Goal: Task Accomplishment & Management: Use online tool/utility

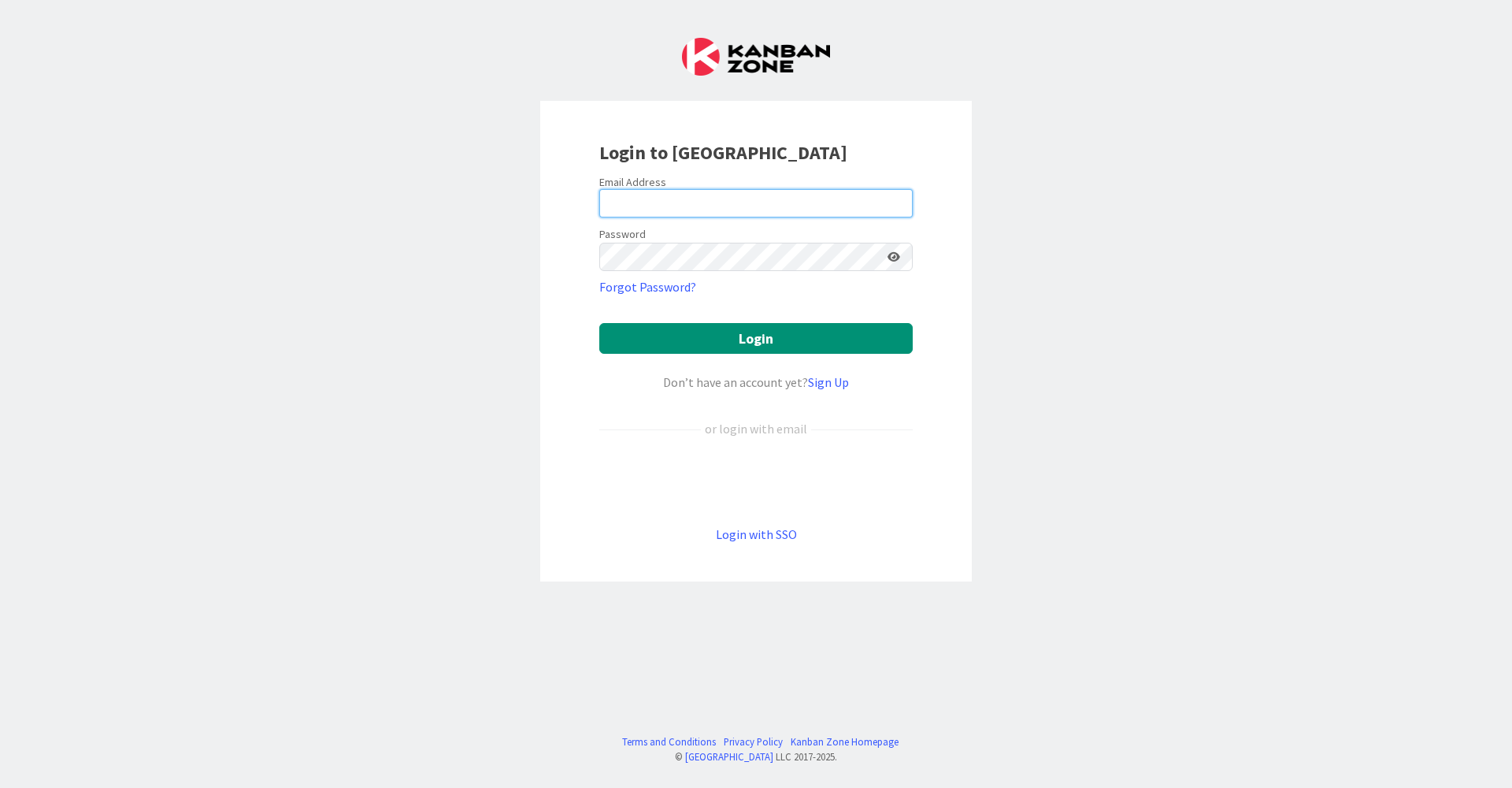
type input "[EMAIL_ADDRESS][DOMAIN_NAME]"
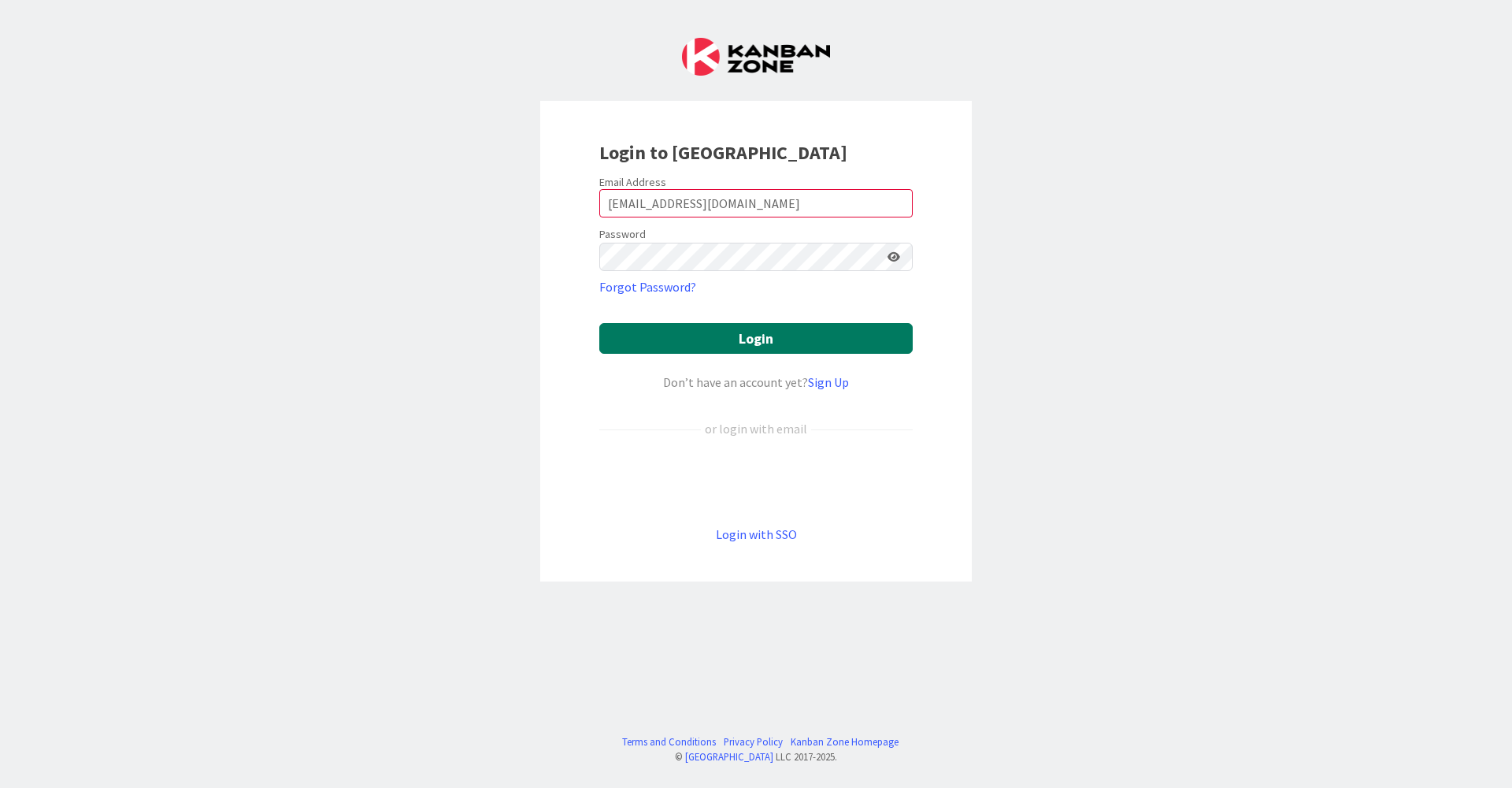
click at [731, 323] on button "Login" at bounding box center [756, 338] width 314 height 31
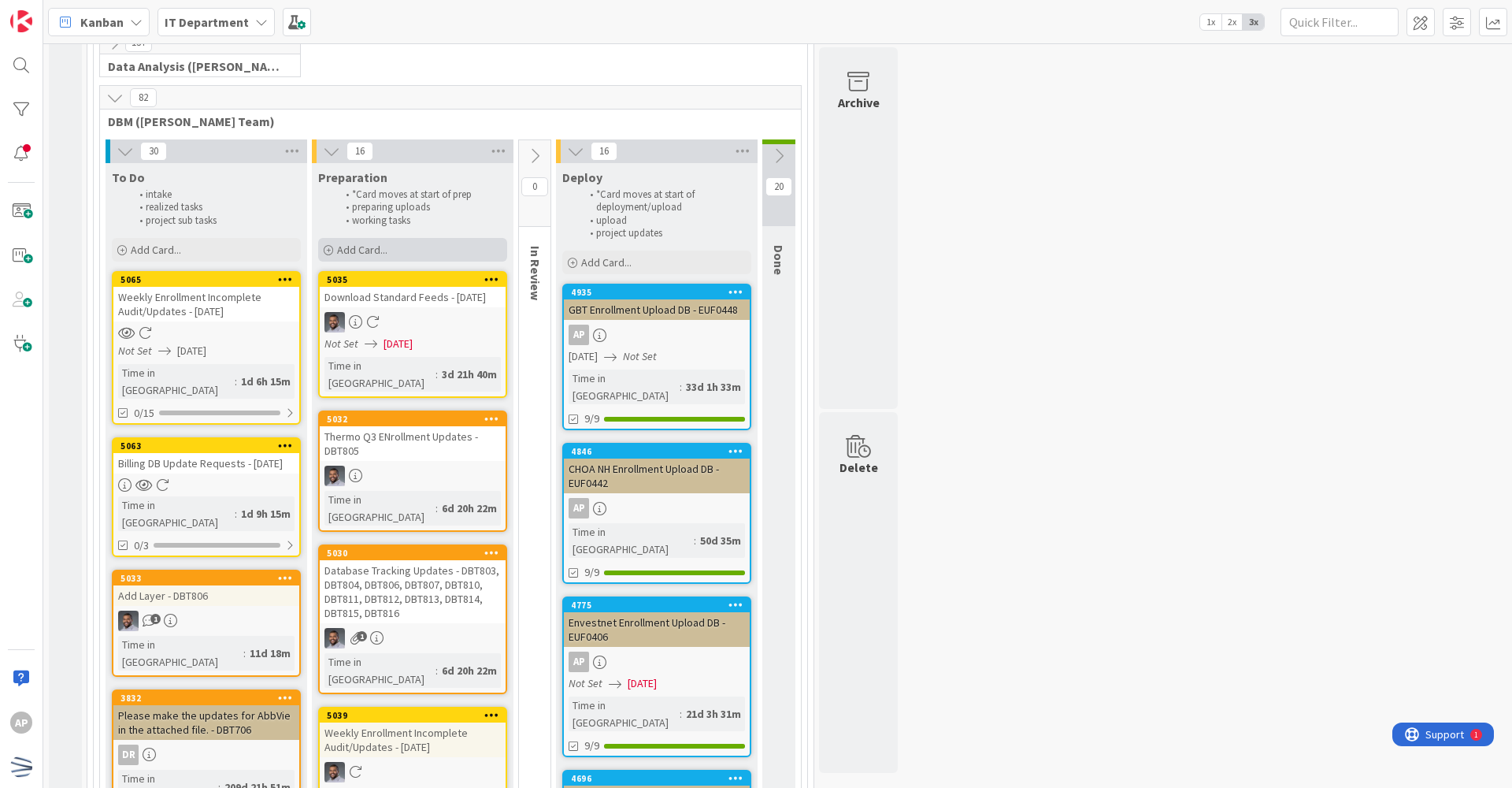
click at [418, 246] on div "Add Card..." at bounding box center [412, 250] width 189 height 24
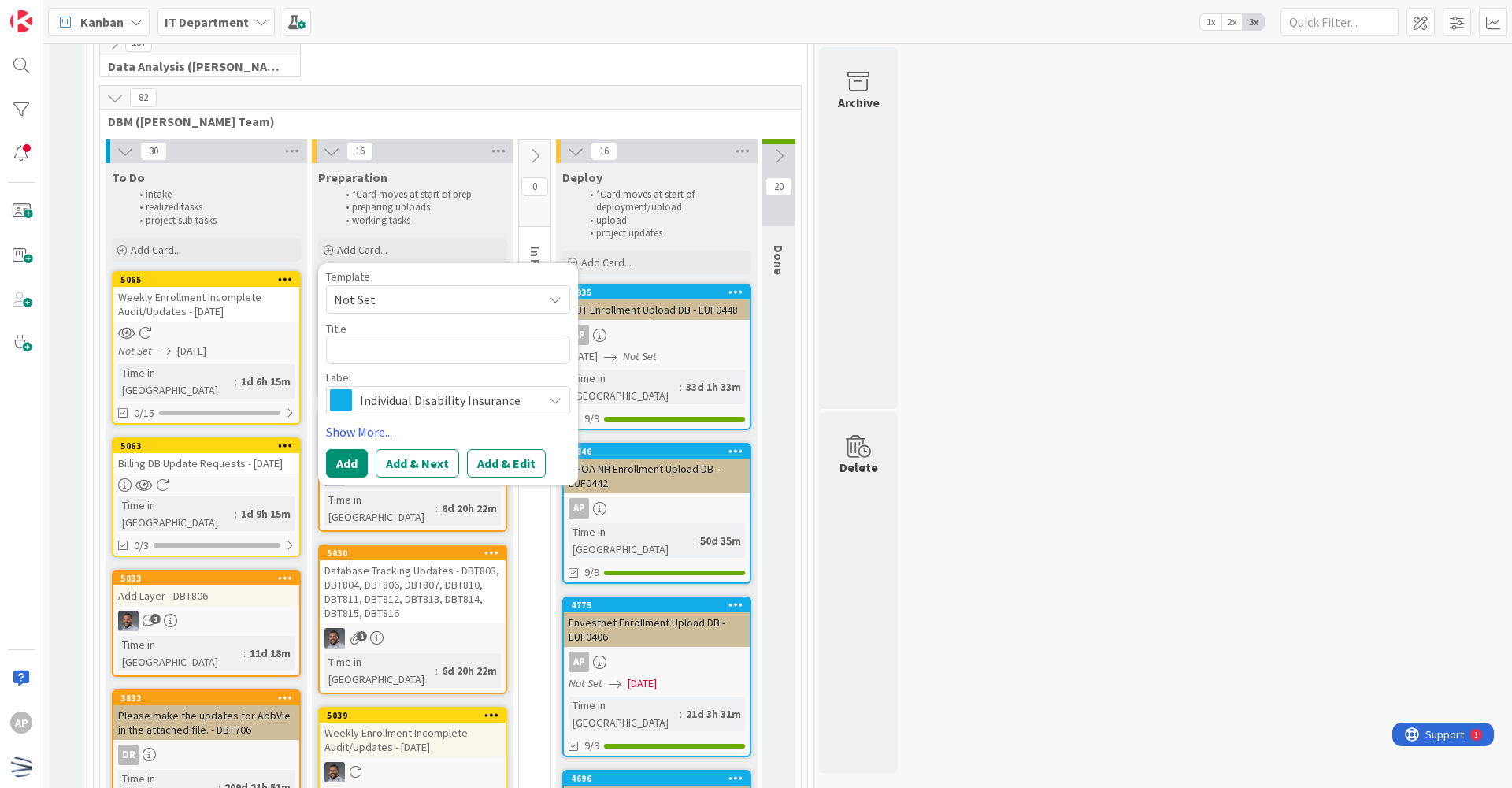
click at [431, 302] on span "Not Set" at bounding box center [432, 299] width 196 height 20
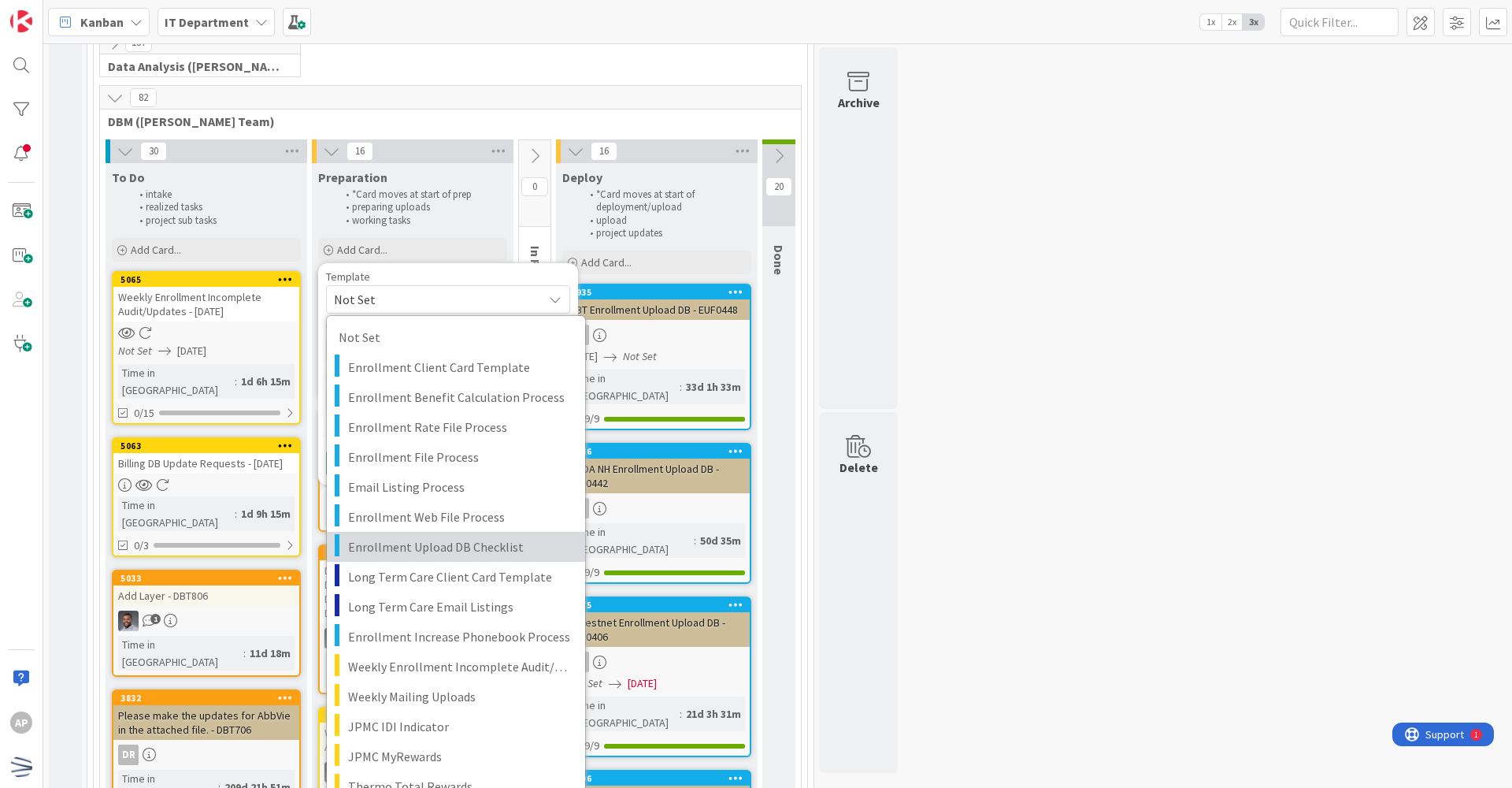
click at [449, 546] on span "Enrollment Upload DB Checklist" at bounding box center [460, 546] width 225 height 20
type textarea "x"
type textarea "Enrollment Upload DB Checklist"
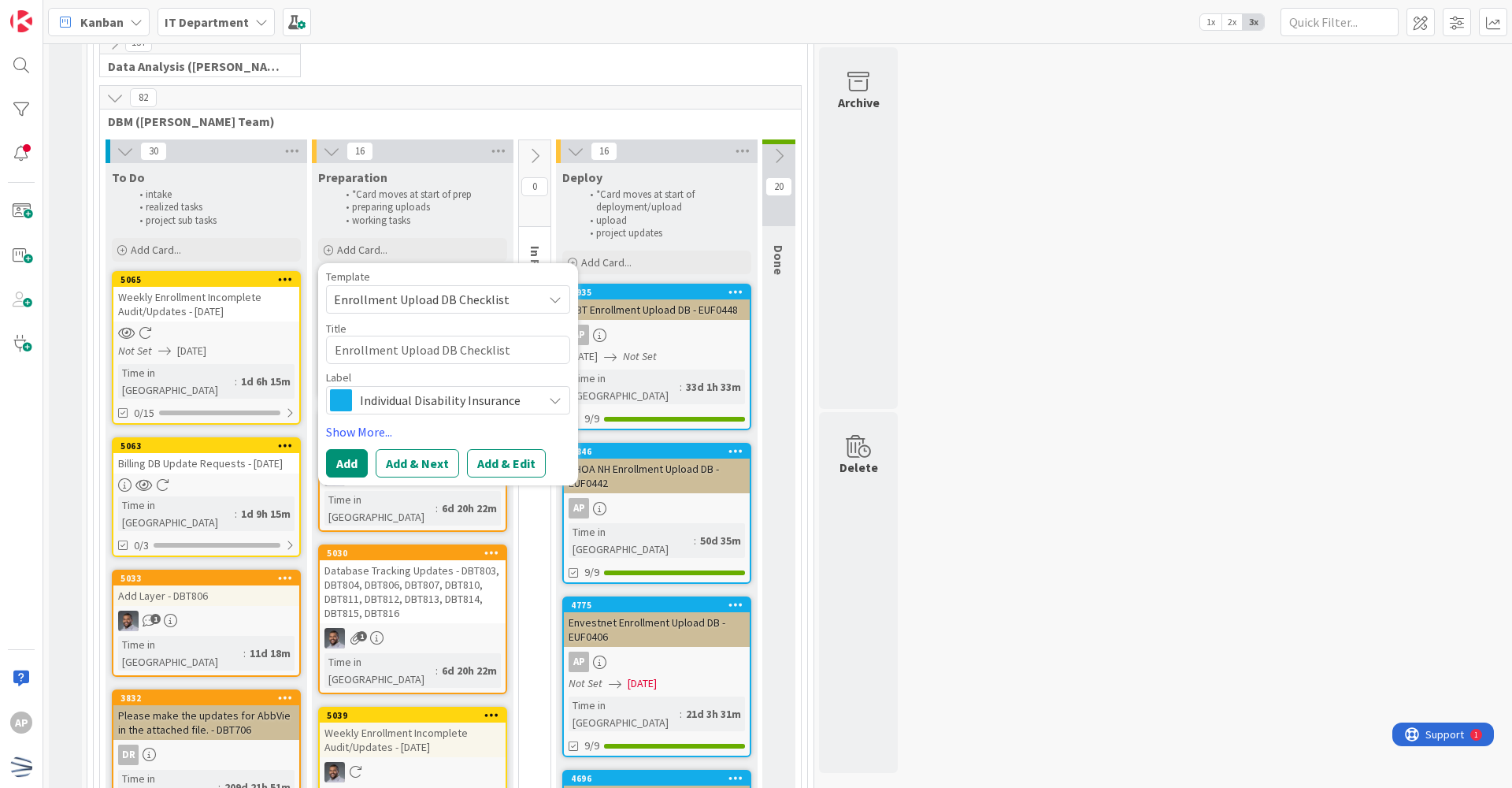
click at [520, 308] on span "Enrollment Upload DB Checklist" at bounding box center [432, 299] width 196 height 20
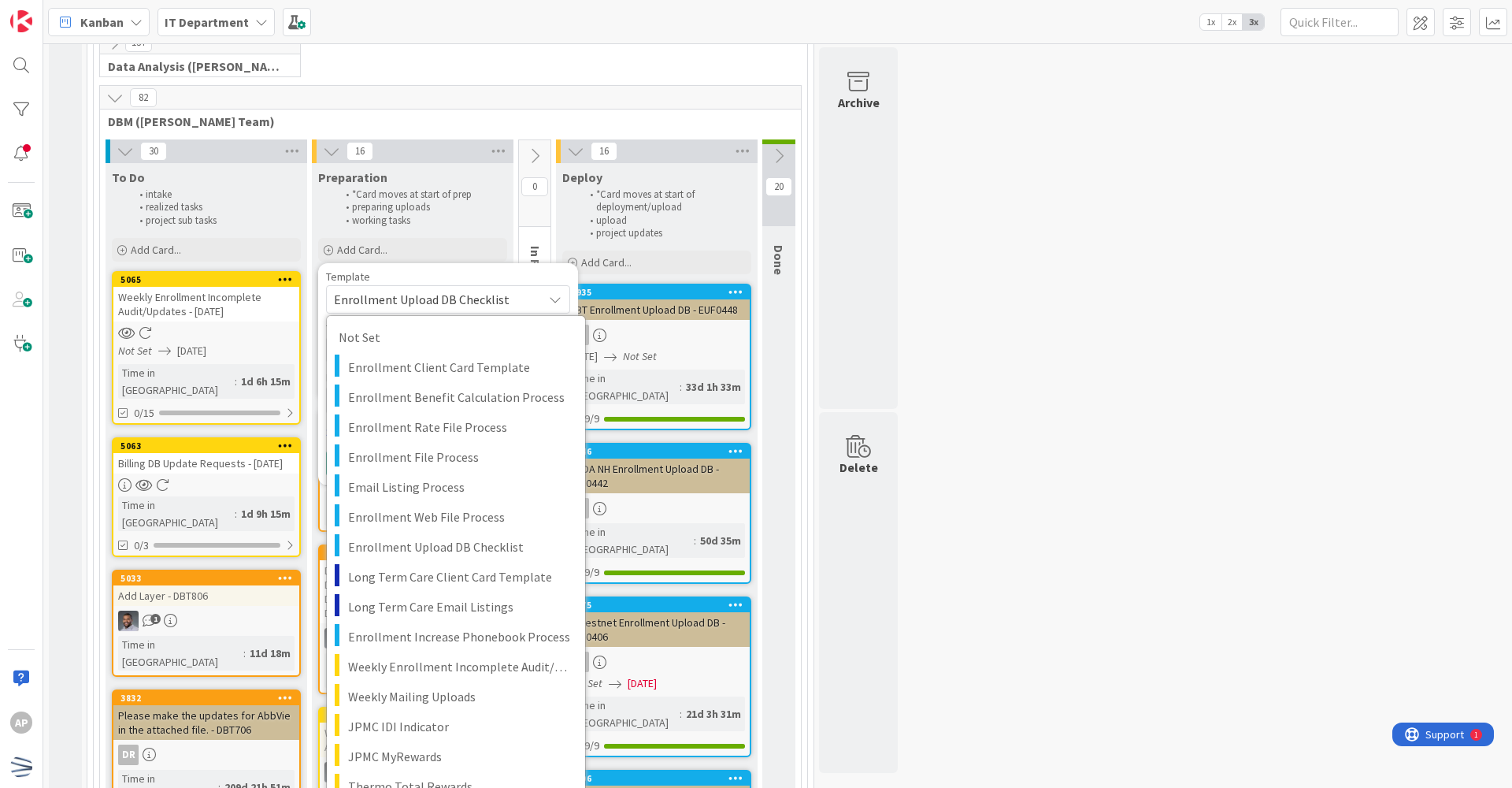
click at [524, 298] on span "Enrollment Upload DB Checklist" at bounding box center [432, 299] width 196 height 20
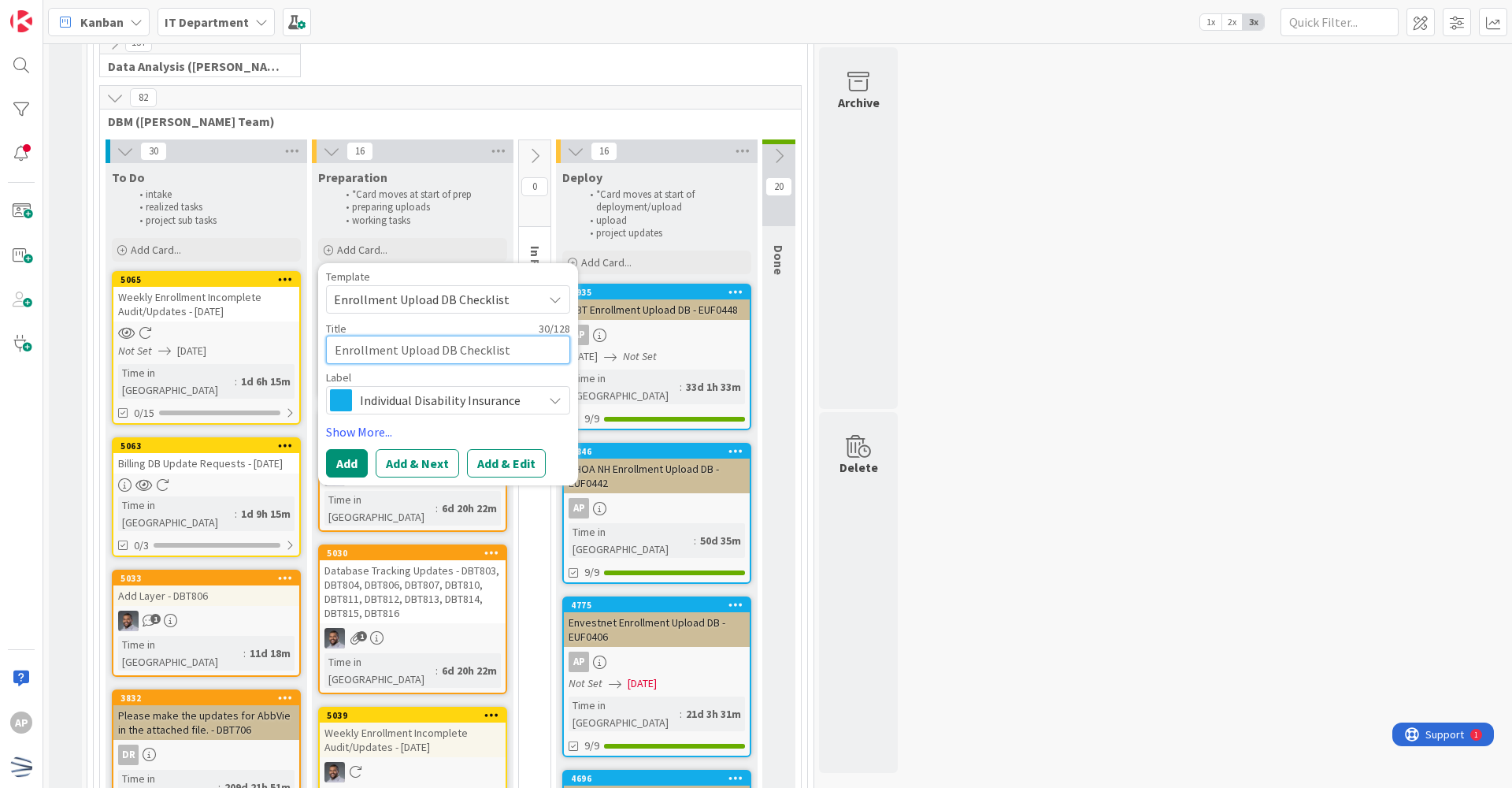
click at [508, 357] on textarea "Enrollment Upload DB Checklist" at bounding box center [448, 350] width 244 height 28
type textarea "x"
type textarea "Enrollment Upload DB Checklis"
type textarea "x"
type textarea "Enrollment Upload DB Checkli"
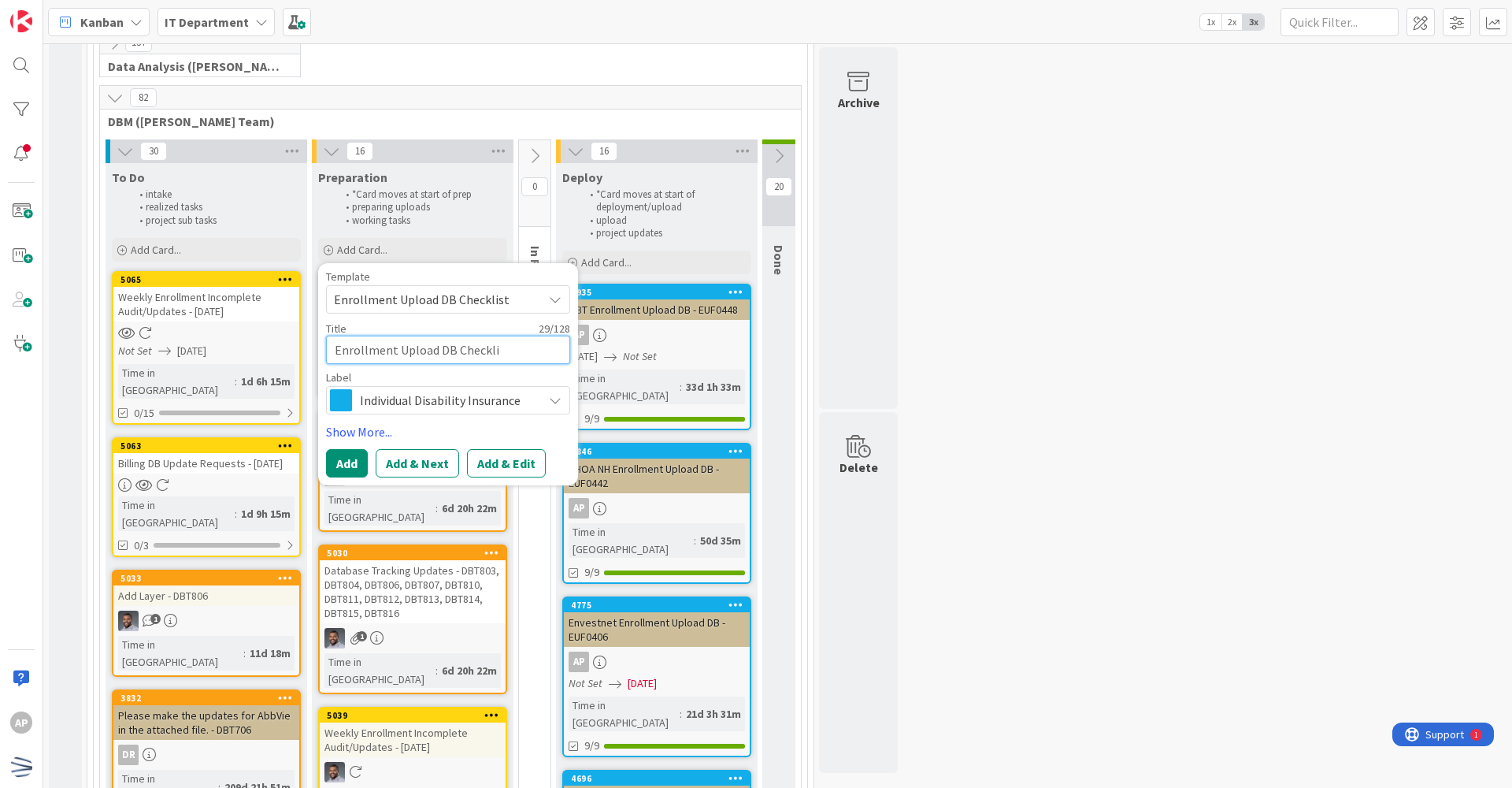
type textarea "x"
type textarea "Enrollment Upload DB Checkl"
type textarea "x"
type textarea "Enrollment Upload DB Check"
type textarea "x"
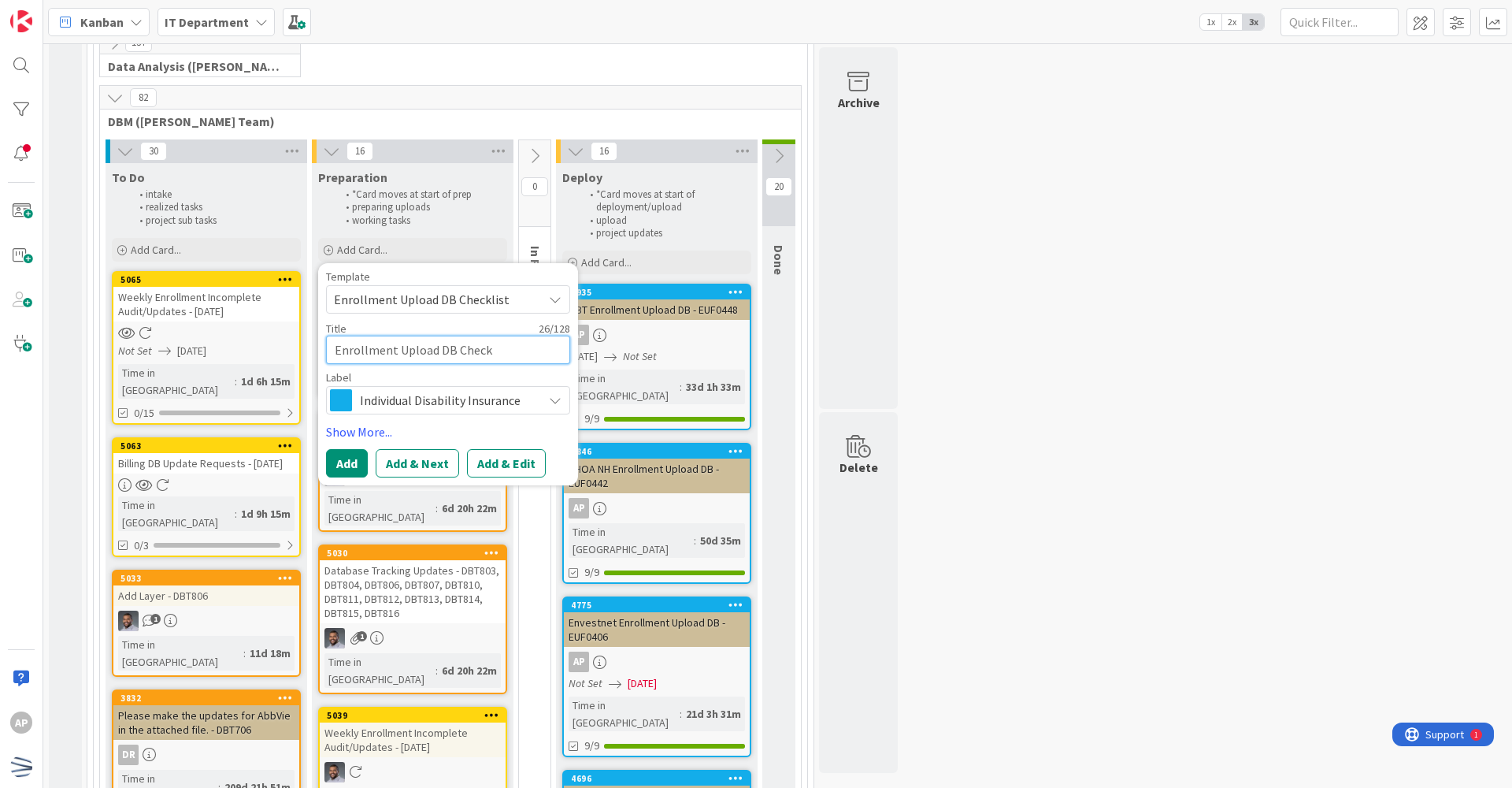
type textarea "Enrollment Upload DB Chec"
type textarea "x"
type textarea "Enrollment Upload DB Che"
type textarea "x"
type textarea "Enrollment Upload DB Ch"
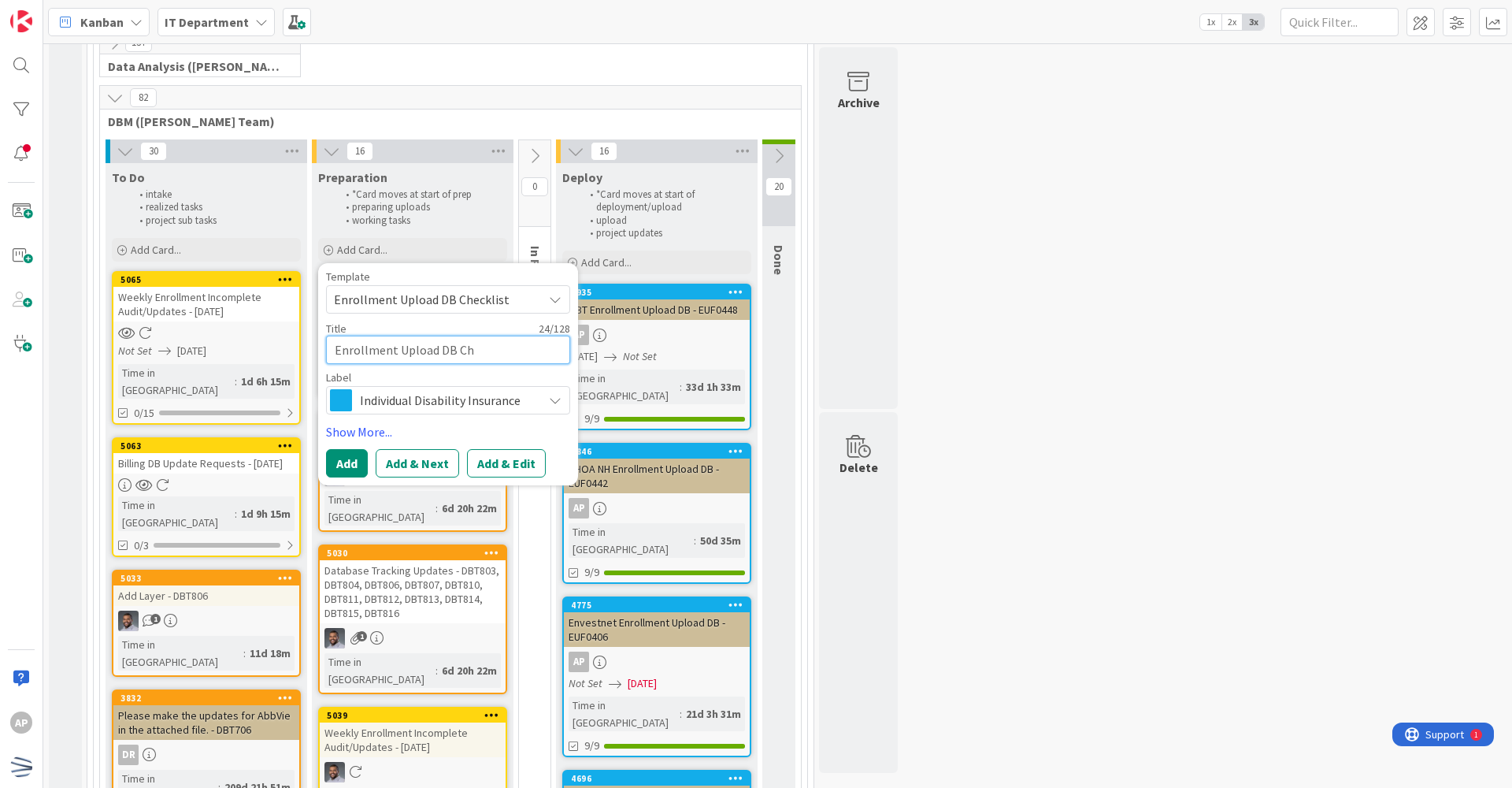
type textarea "x"
type textarea "Enrollment Upload DB C"
type textarea "x"
type textarea "Enrollment Upload DB"
type textarea "x"
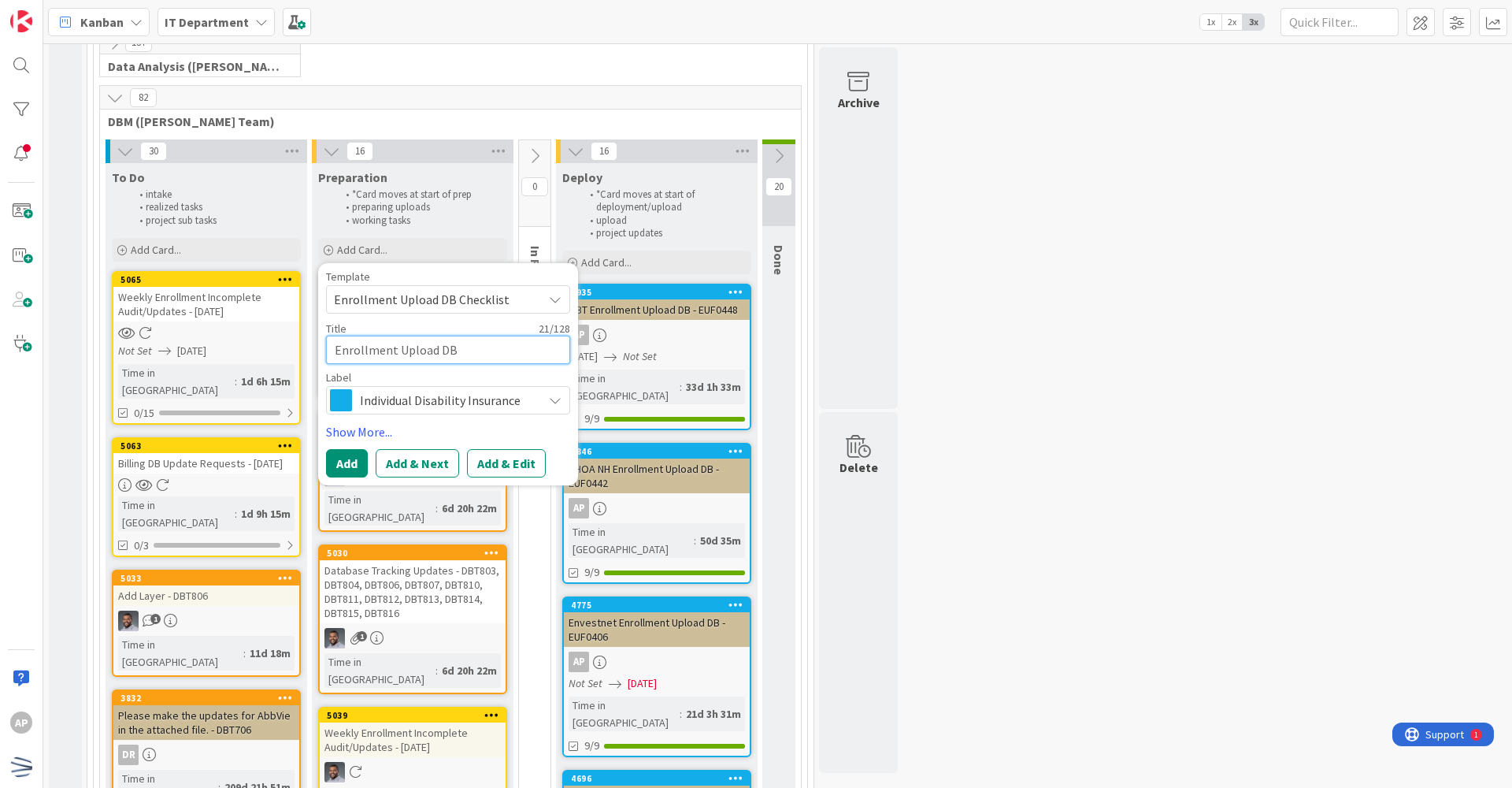
type textarea "WEnrollment Upload DB"
type textarea "x"
type textarea "WCEnrollment Upload DB"
type textarea "x"
type textarea "WCMEnrollment Upload DB"
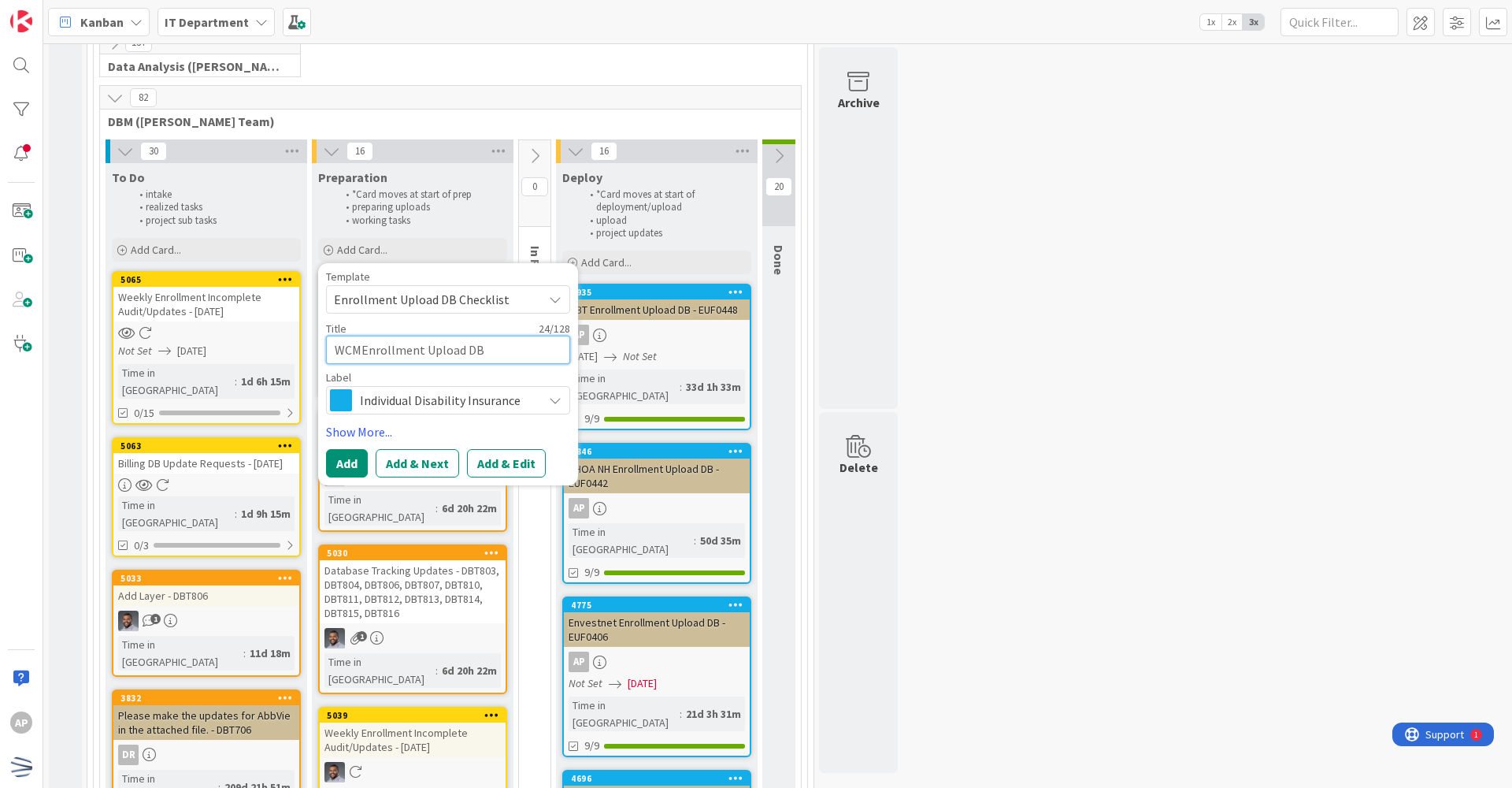
type textarea "x"
type textarea "WCM Enrollment Upload DB"
type textarea "x"
type textarea "WCM Enrollment Upload DB"
type textarea "x"
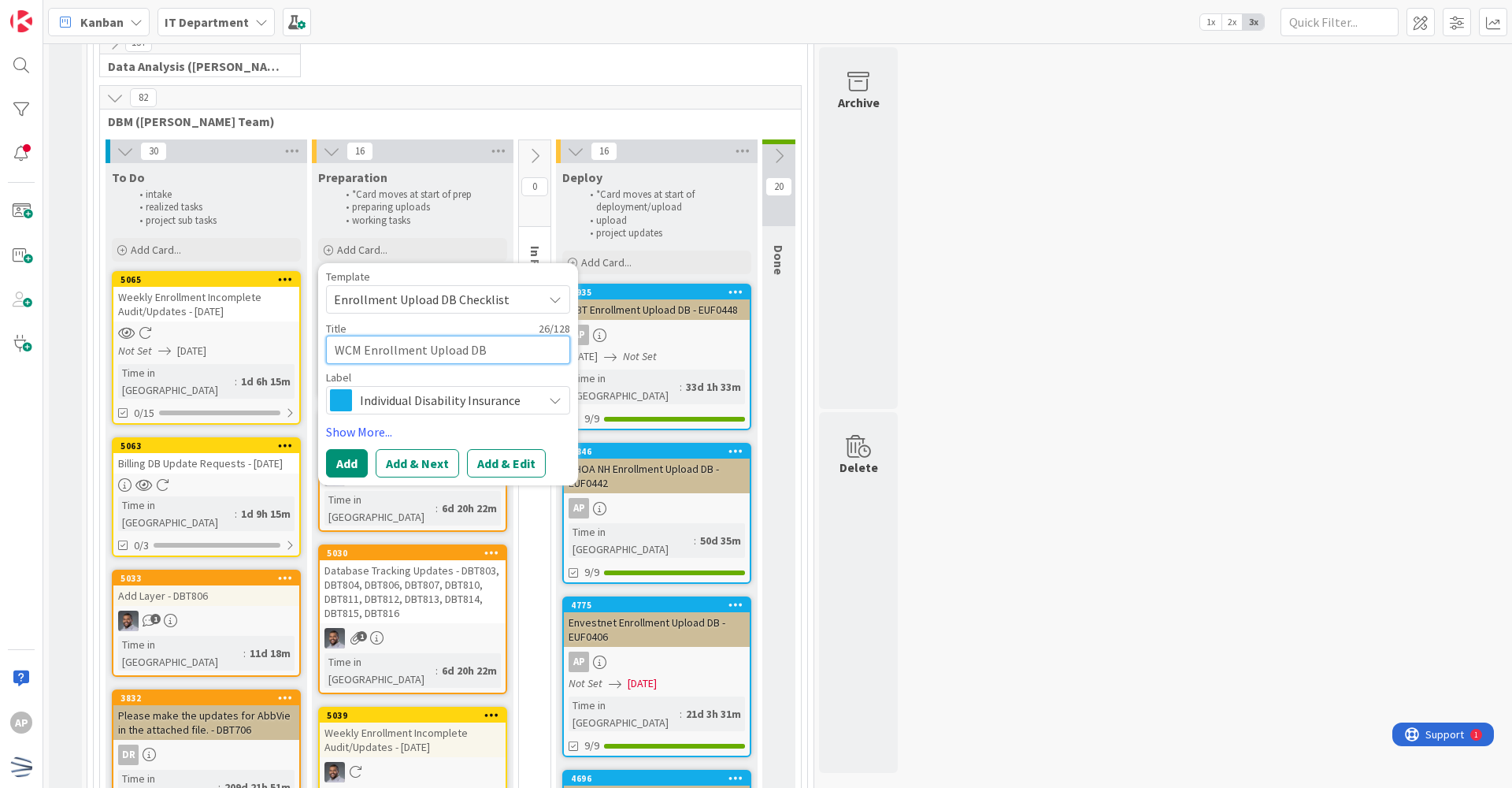
type textarea "WCM Enrollment Upload DB -"
type textarea "x"
type textarea "WCM Enrollment Upload DB -"
type textarea "x"
type textarea "WCM Enrollment Upload DB - E"
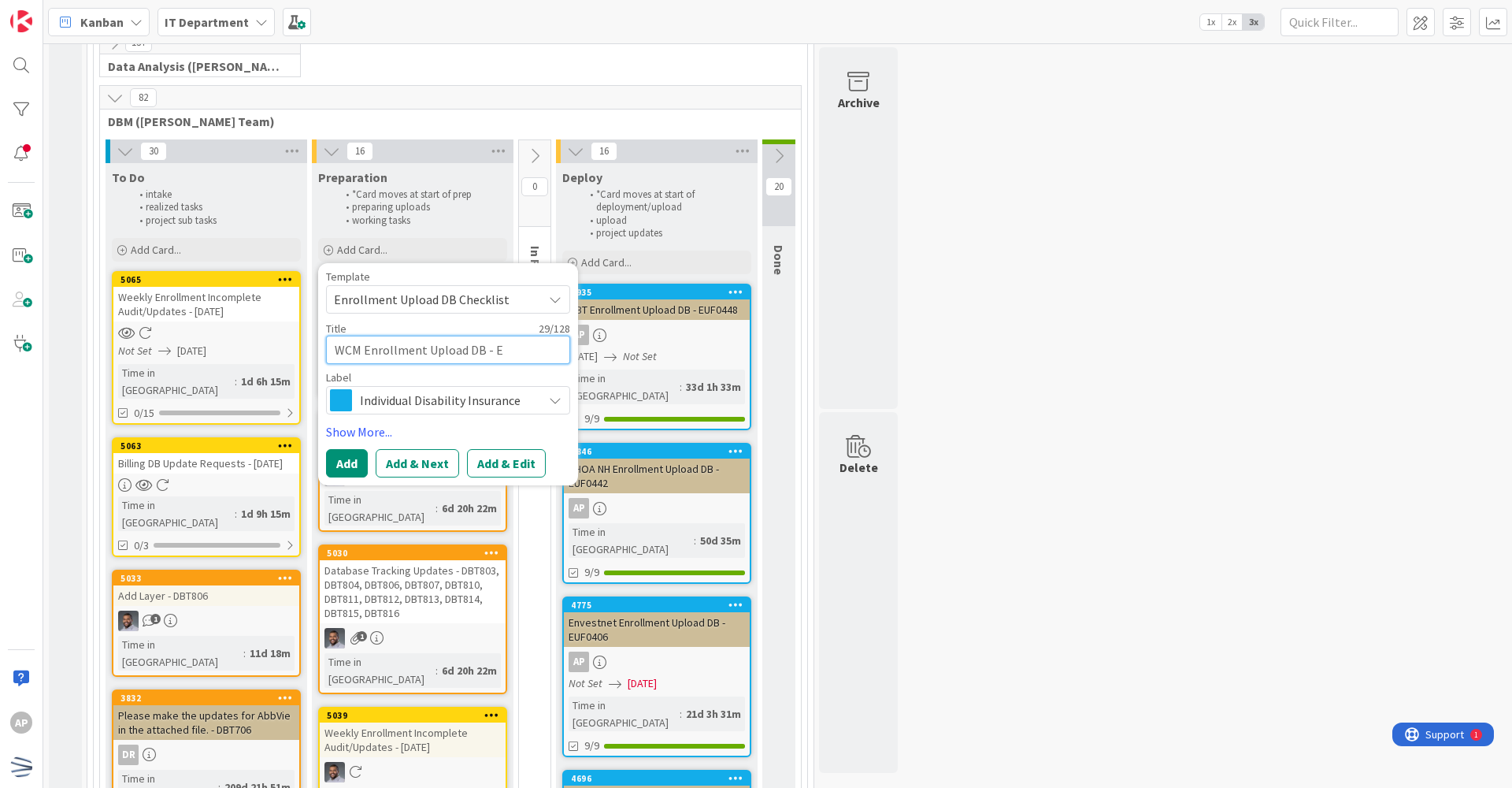
type textarea "x"
type textarea "WCM Enrollment Upload DB - EUF"
type textarea "x"
type textarea "WCM Enrollment Upload DB - EUF0"
type textarea "x"
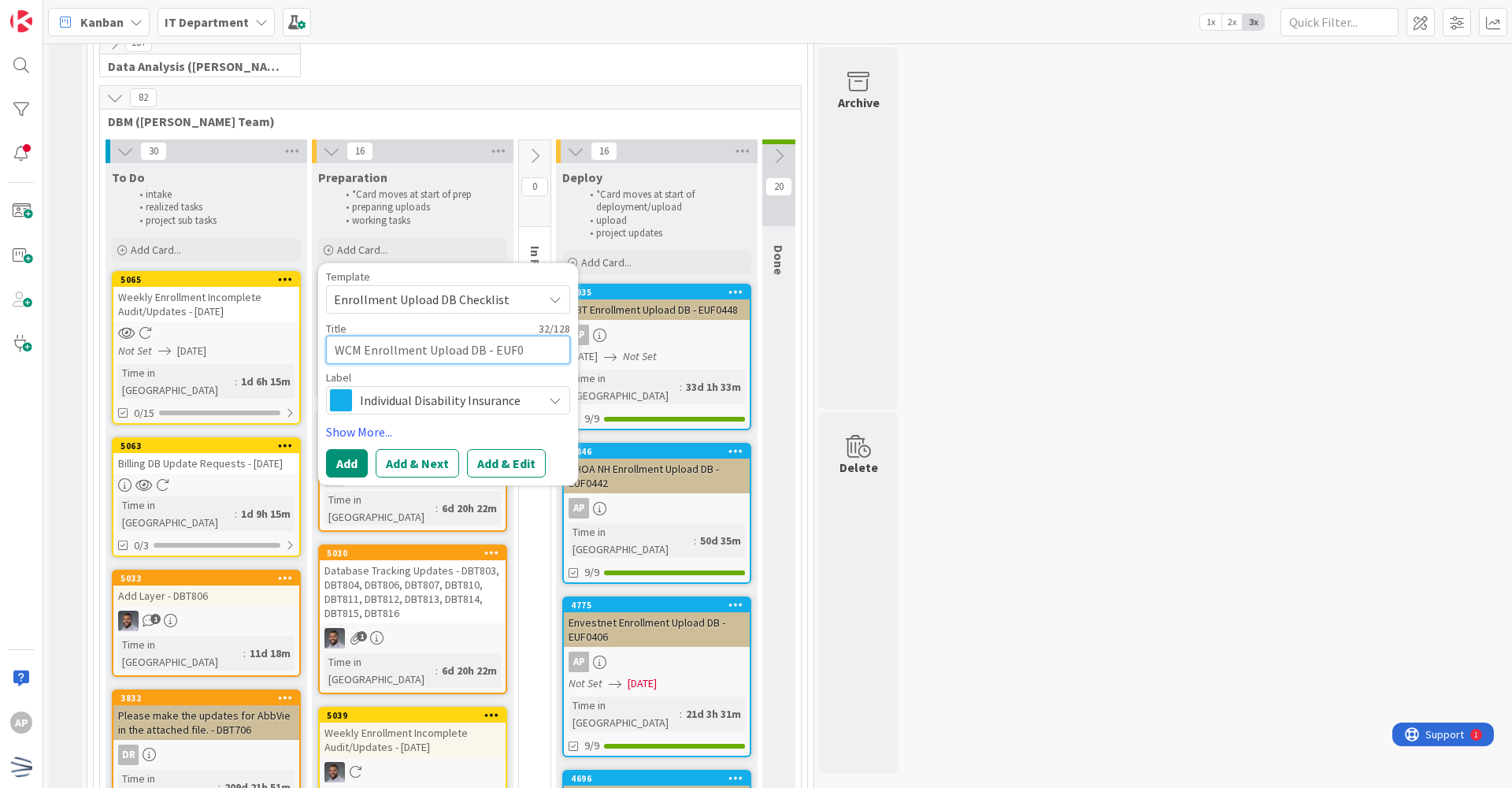
type textarea "WCM Enrollment Upload DB - EUF04"
type textarea "x"
type textarea "WCM Enrollment Upload DB - EUF045"
type textarea "x"
type textarea "WCM Enrollment Upload DB - EUF0459"
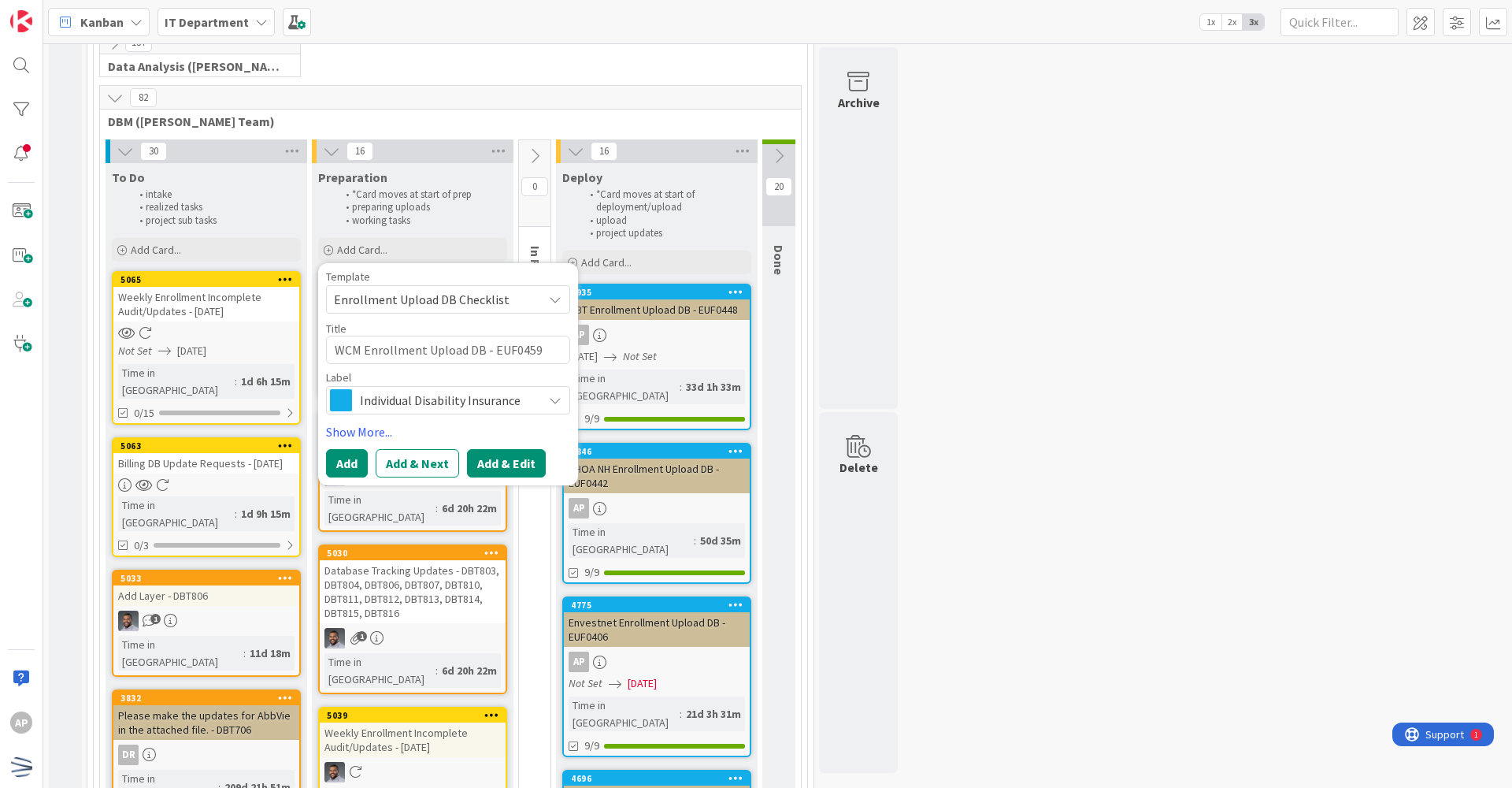
click at [499, 457] on button "Add & Edit" at bounding box center [506, 463] width 79 height 28
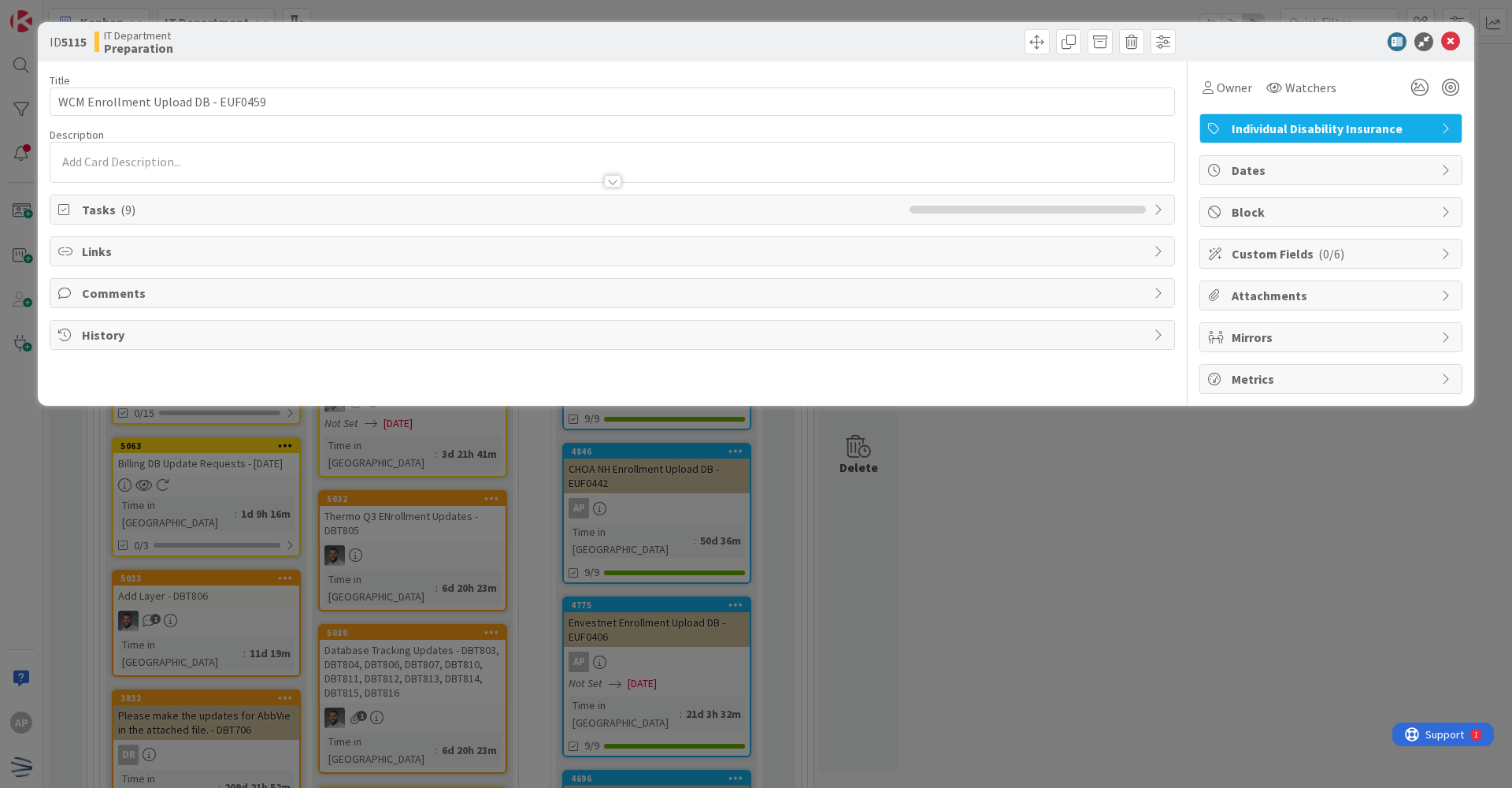
click at [268, 170] on div at bounding box center [612, 173] width 1124 height 17
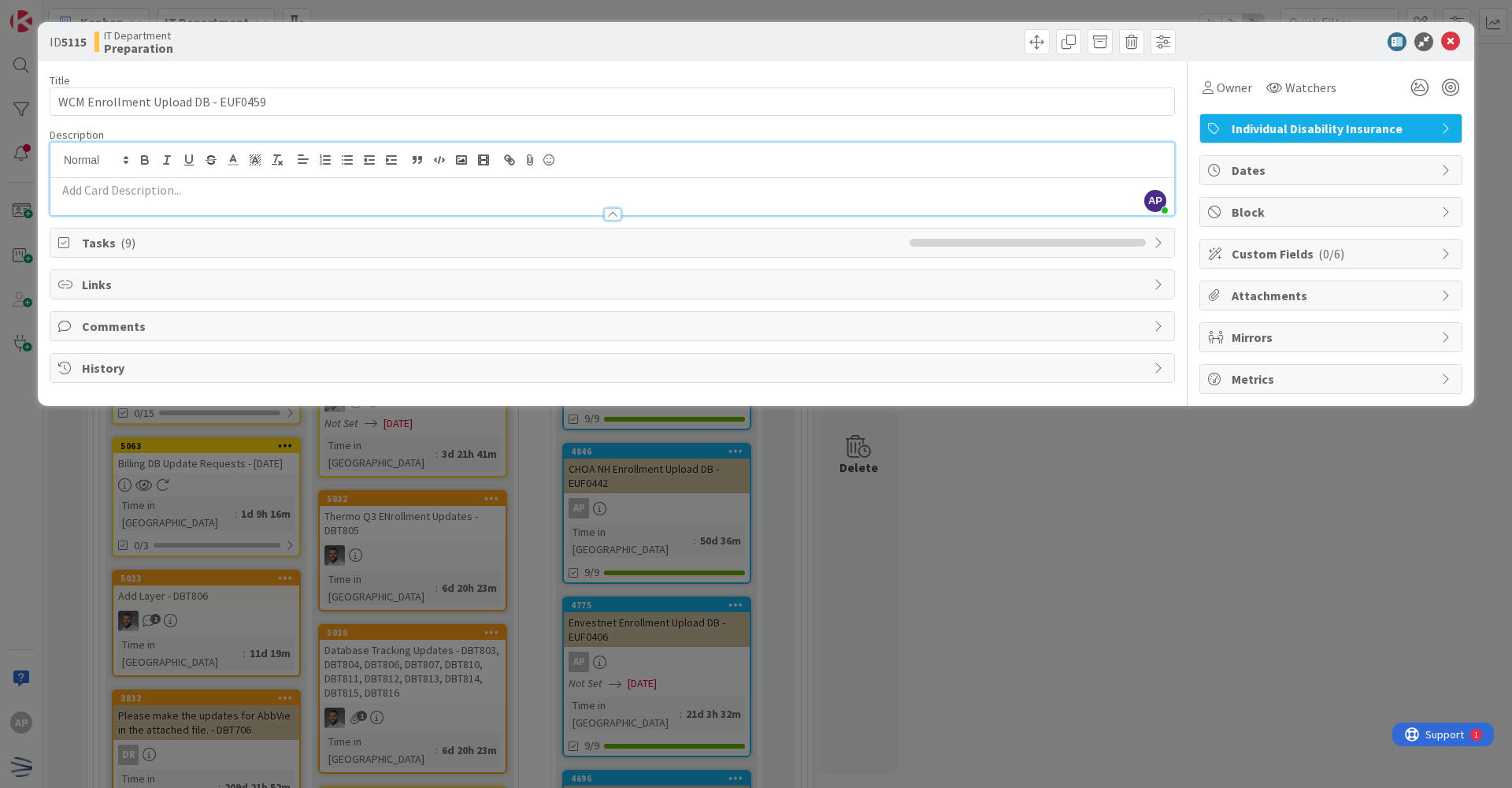
click at [266, 196] on p at bounding box center [612, 190] width 1108 height 18
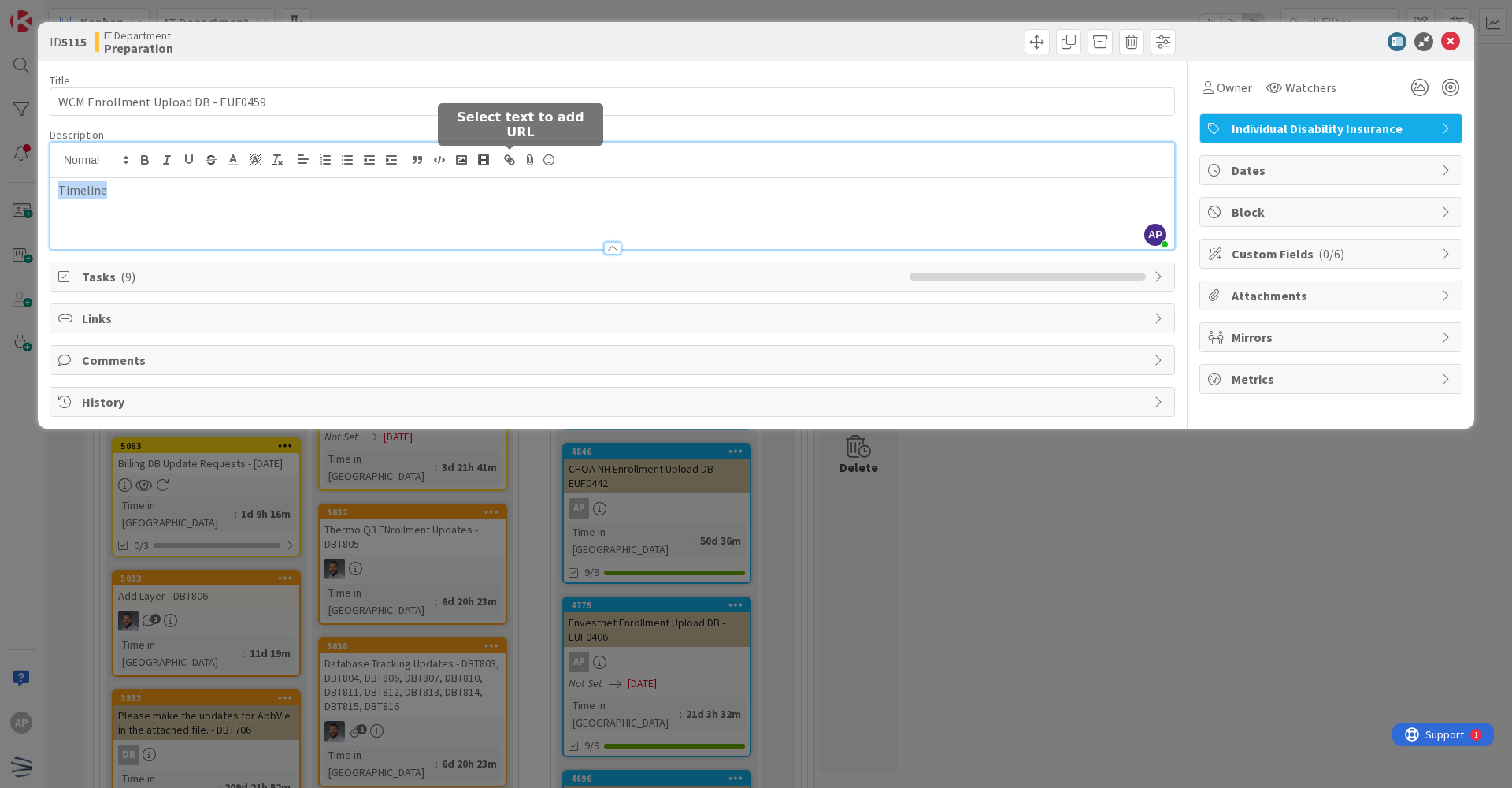
click at [503, 153] on icon "button" at bounding box center [509, 160] width 14 height 14
type input "Timeline"
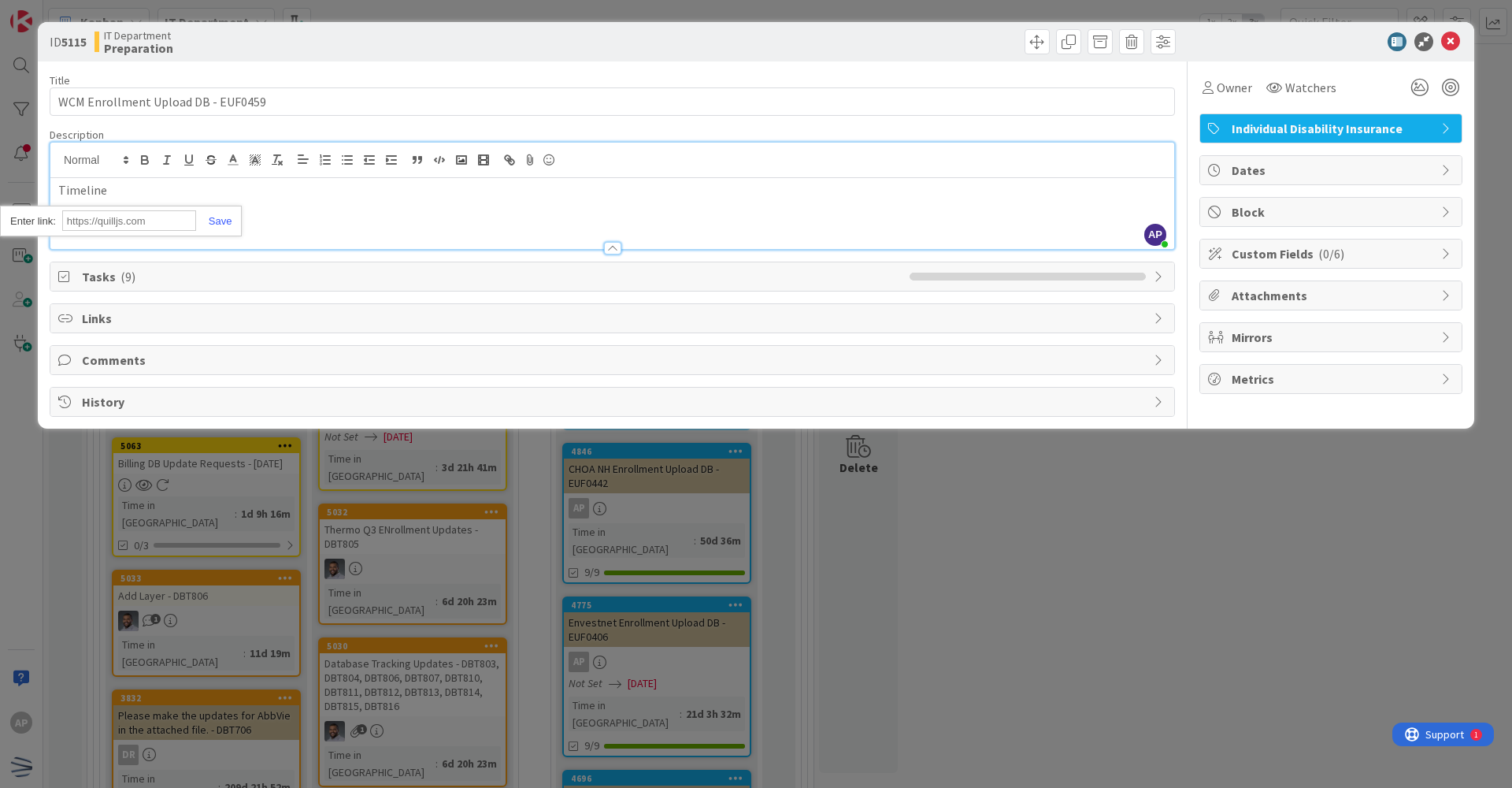
click at [134, 213] on input "text" at bounding box center [129, 221] width 134 height 20
paste input "[URL][DOMAIN_NAME]"
click at [227, 218] on link at bounding box center [214, 221] width 36 height 12
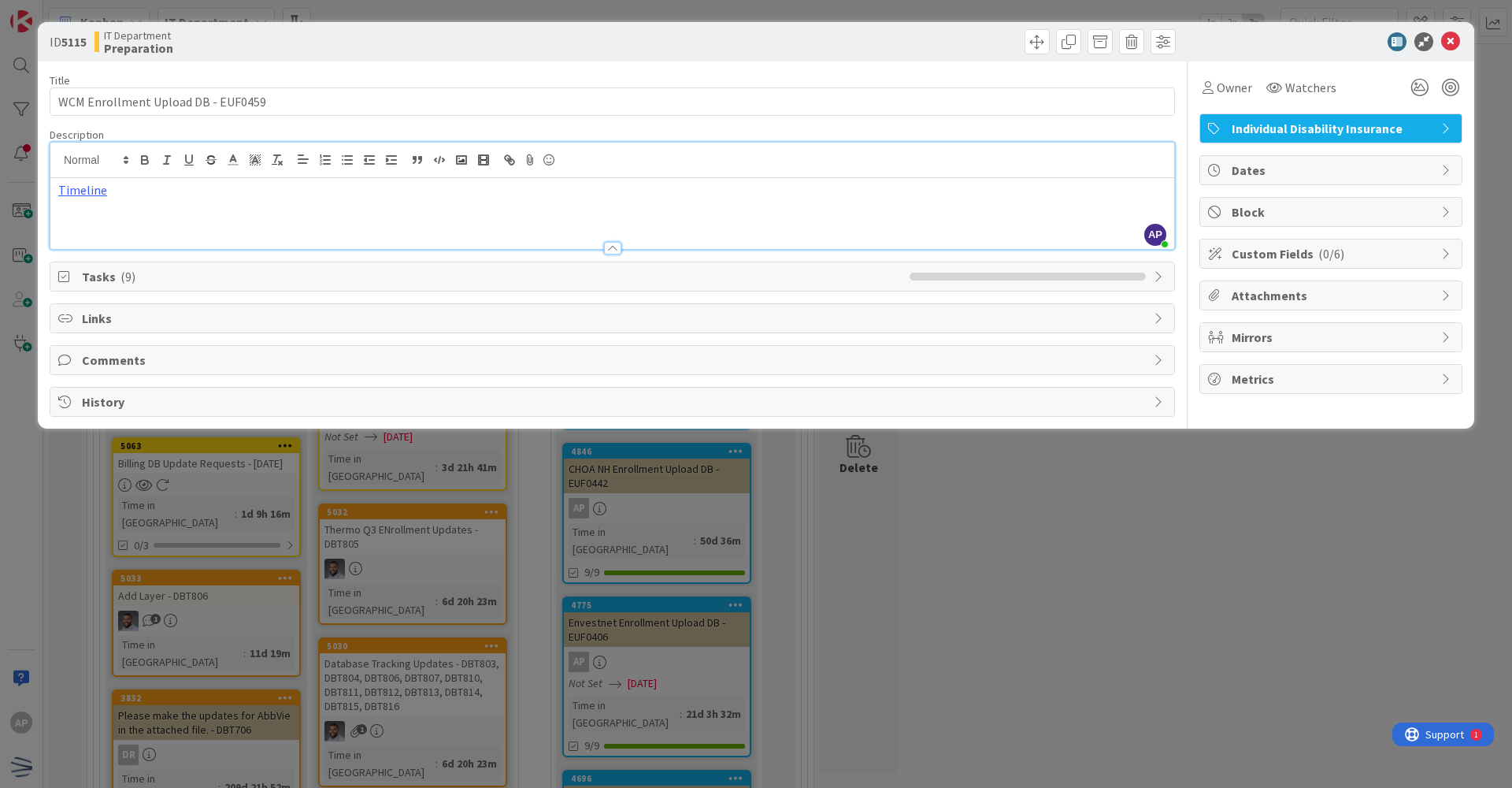
click at [219, 205] on div "Timeline" at bounding box center [612, 213] width 1124 height 71
click at [93, 219] on div "Timeline" at bounding box center [612, 213] width 1124 height 71
click at [510, 160] on icon "button" at bounding box center [511, 162] width 5 height 5
paste input "[URL][DOMAIN_NAME]"
click at [227, 239] on link at bounding box center [214, 237] width 36 height 12
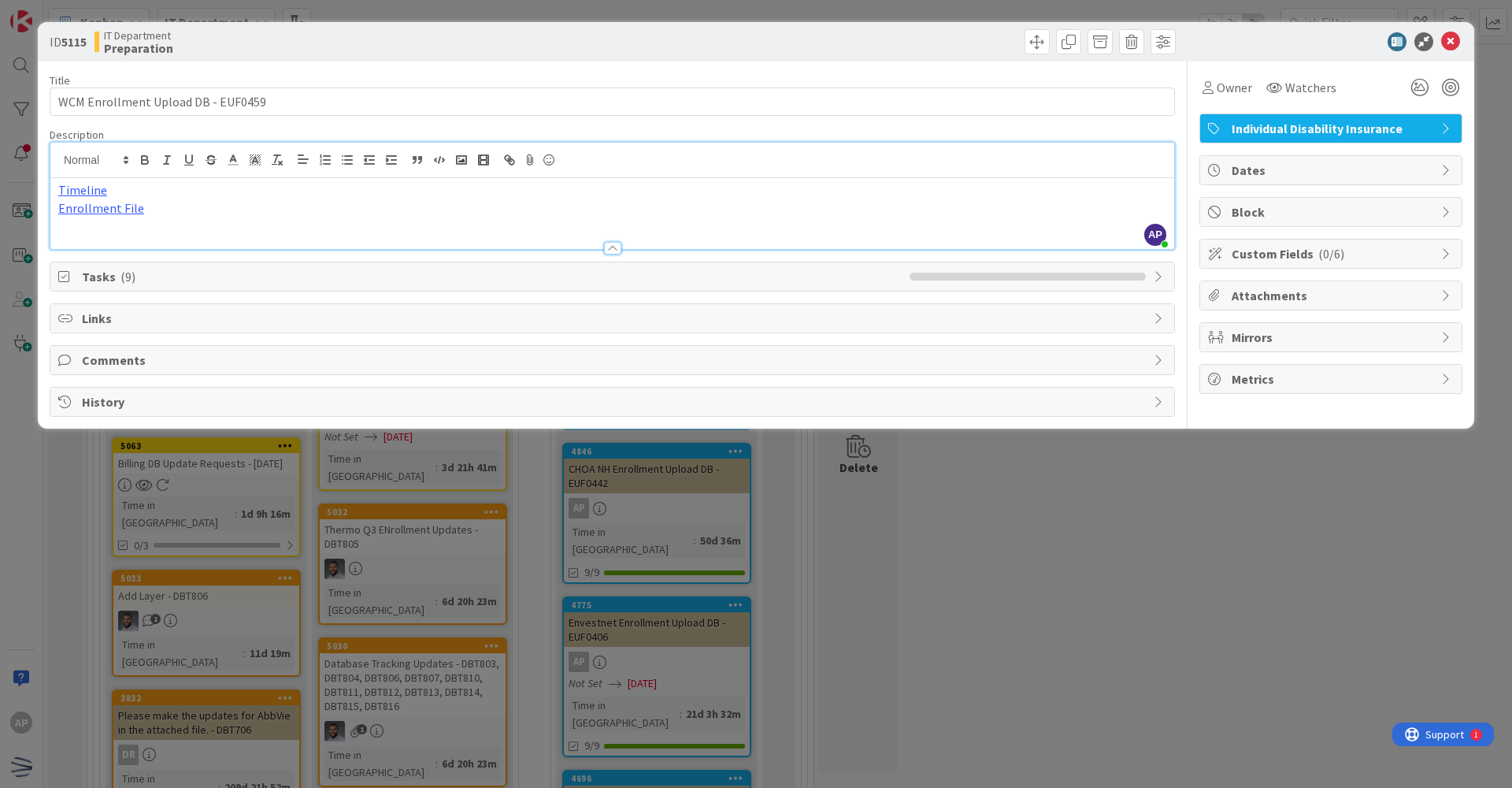
click at [210, 210] on p "Enrollment File" at bounding box center [612, 208] width 1108 height 18
click at [161, 209] on p "Enrollment File" at bounding box center [612, 208] width 1108 height 18
click at [191, 222] on div "Timeline Enrollment File" at bounding box center [612, 213] width 1124 height 71
click at [190, 224] on div "Timeline Enrollment File" at bounding box center [612, 213] width 1124 height 71
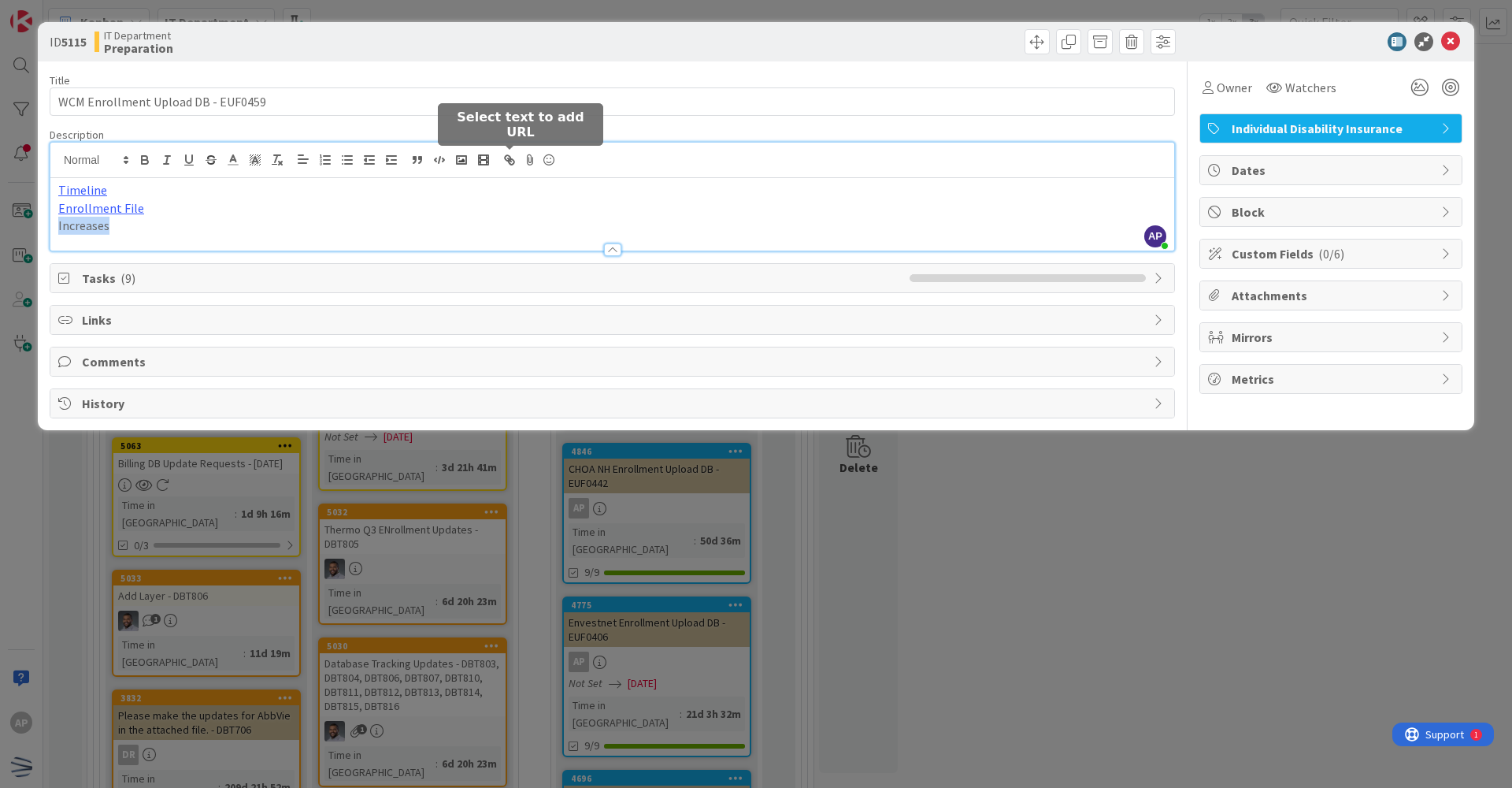
click at [512, 160] on icon "button" at bounding box center [511, 162] width 5 height 5
type input "Increases"
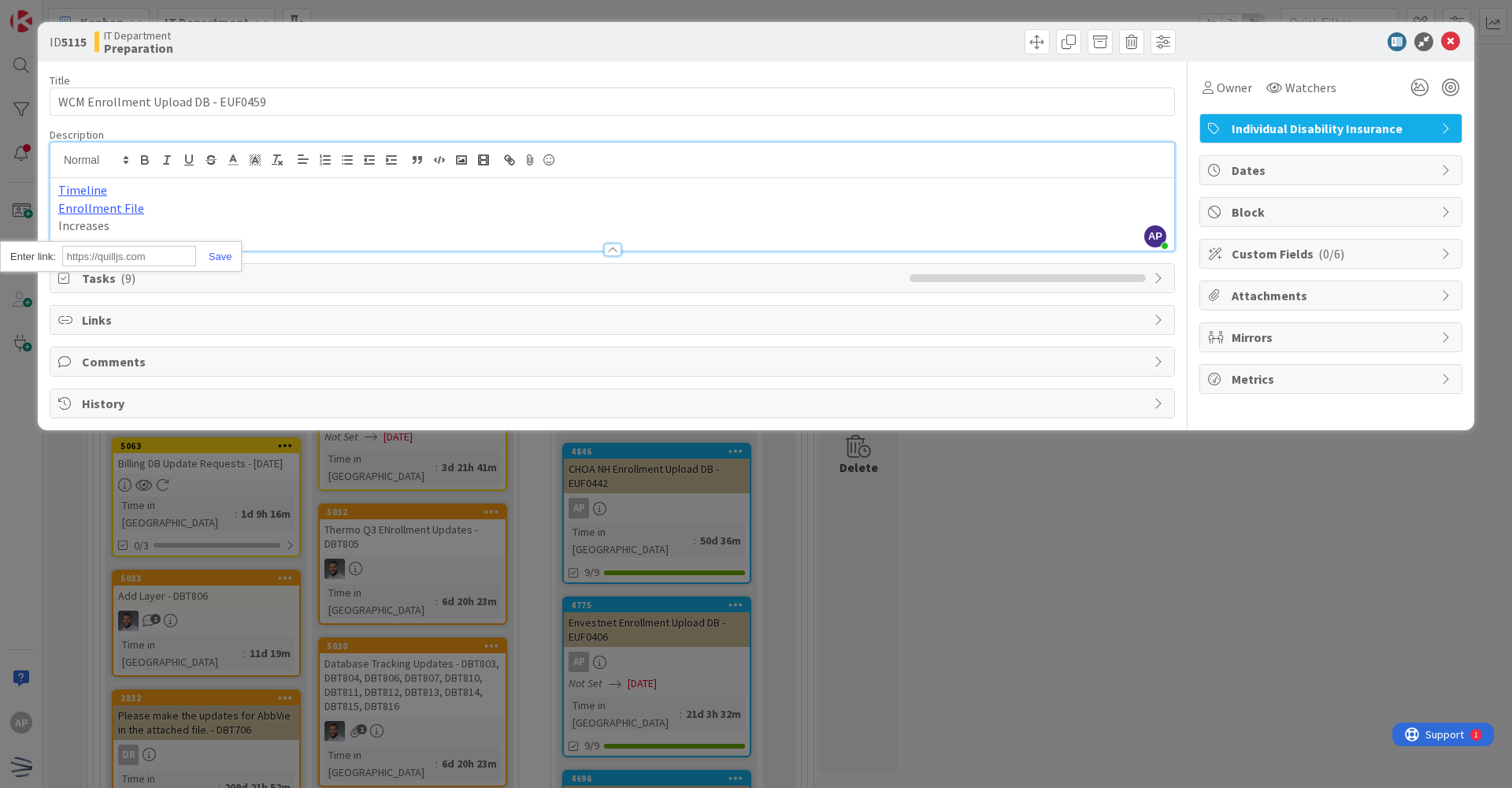
click at [128, 252] on input "text" at bounding box center [129, 255] width 134 height 20
paste input "[URL][DOMAIN_NAME]"
type input "[URL][DOMAIN_NAME]"
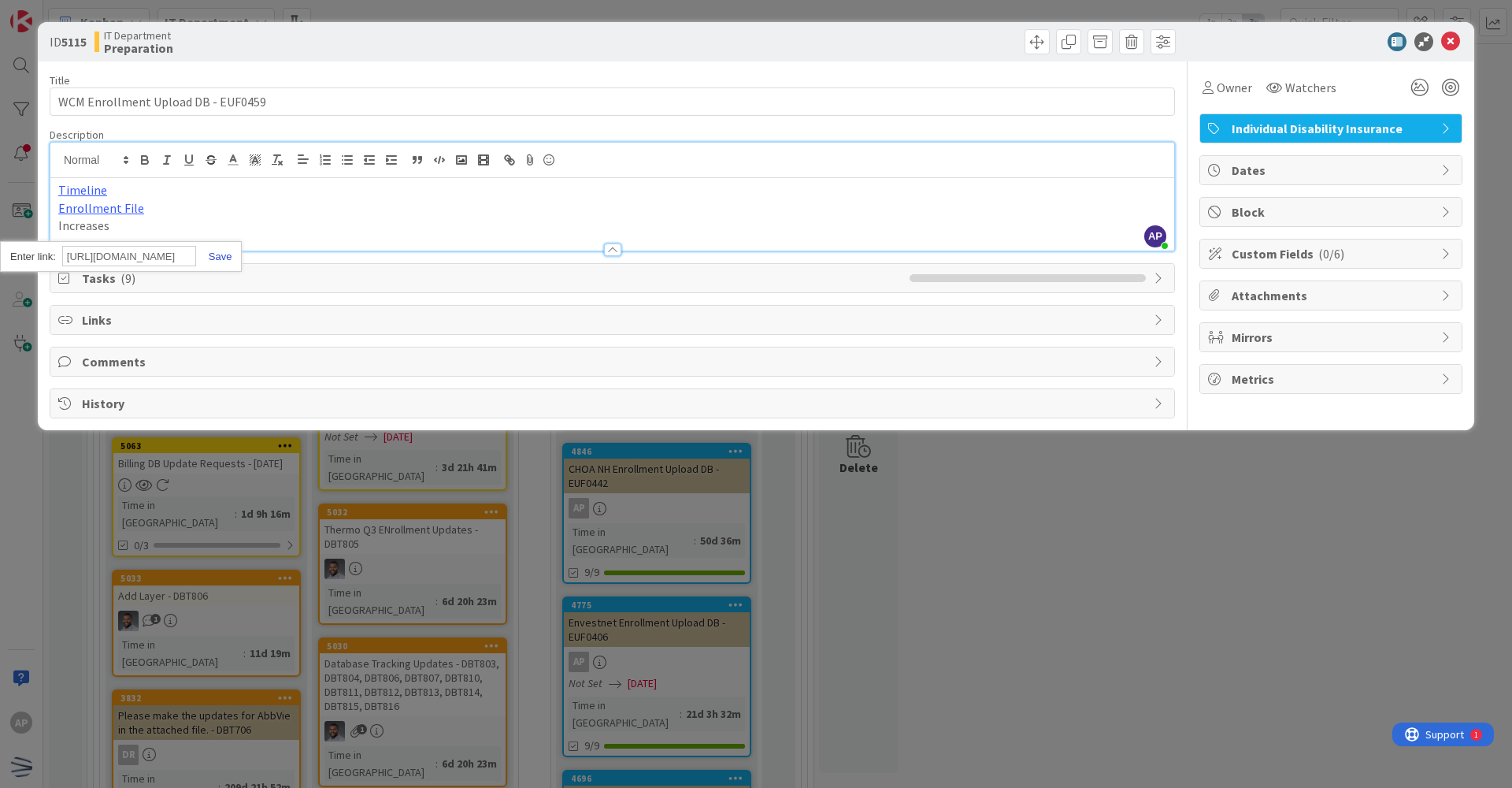
click at [215, 259] on link at bounding box center [214, 256] width 36 height 12
click at [181, 222] on p "Increases" at bounding box center [612, 226] width 1108 height 18
click at [731, 86] on span "Owner" at bounding box center [1235, 87] width 36 height 19
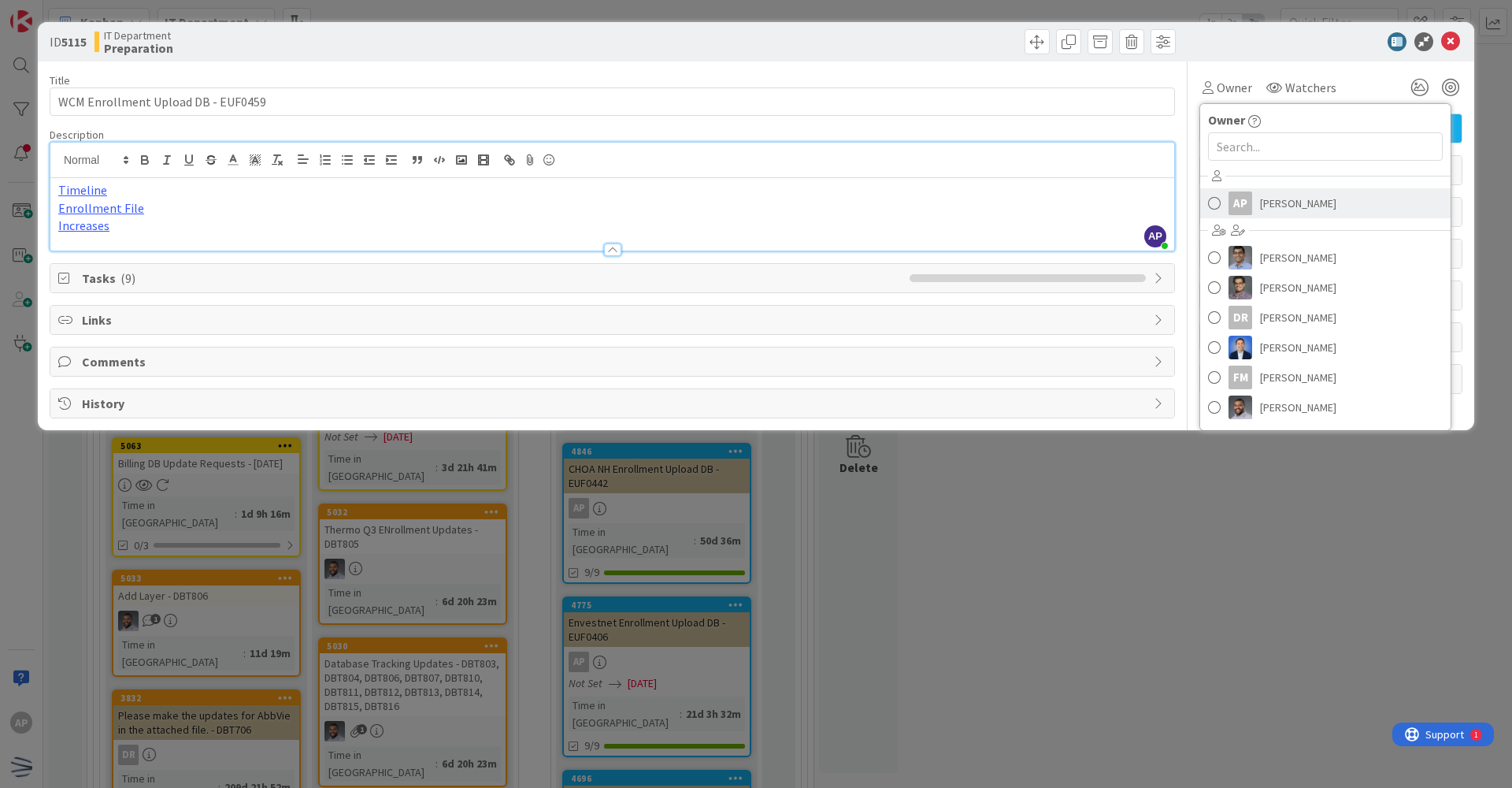
click at [731, 197] on div "AP" at bounding box center [1240, 203] width 24 height 24
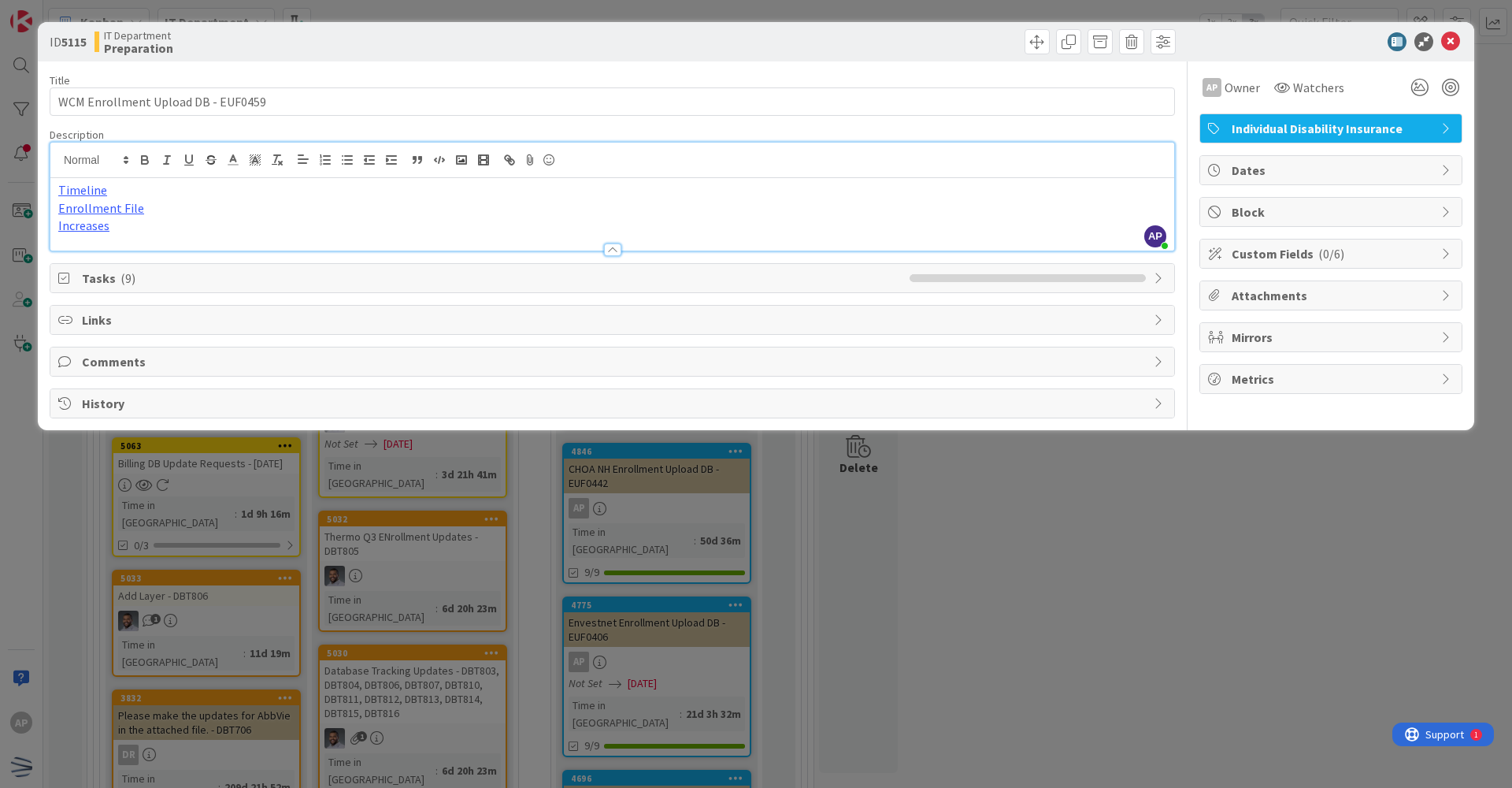
click at [731, 167] on span "Dates" at bounding box center [1332, 170] width 202 height 19
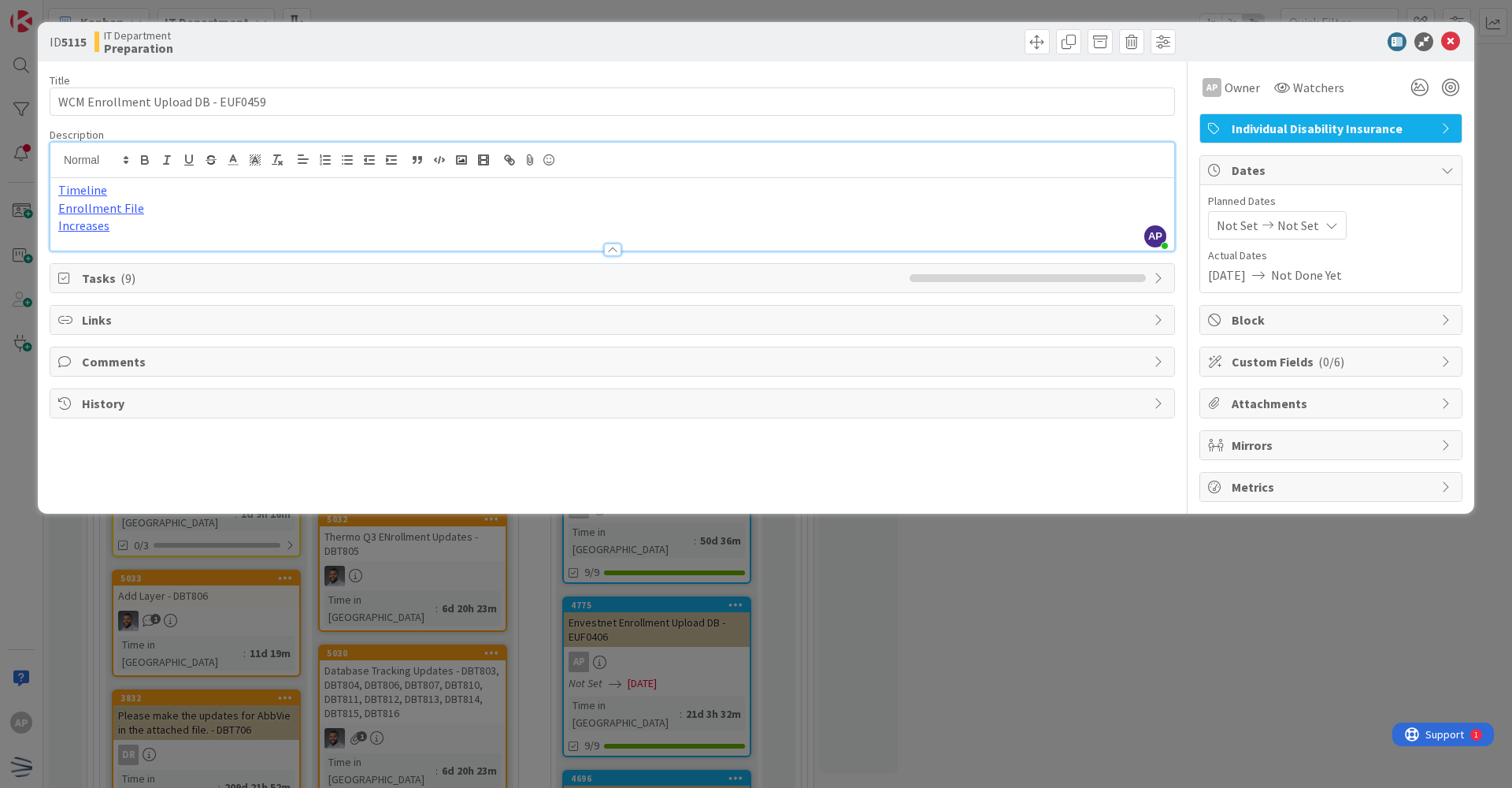
click at [731, 277] on span "Not Done Yet" at bounding box center [1307, 275] width 71 height 19
click at [731, 229] on span "Not Set" at bounding box center [1298, 225] width 42 height 19
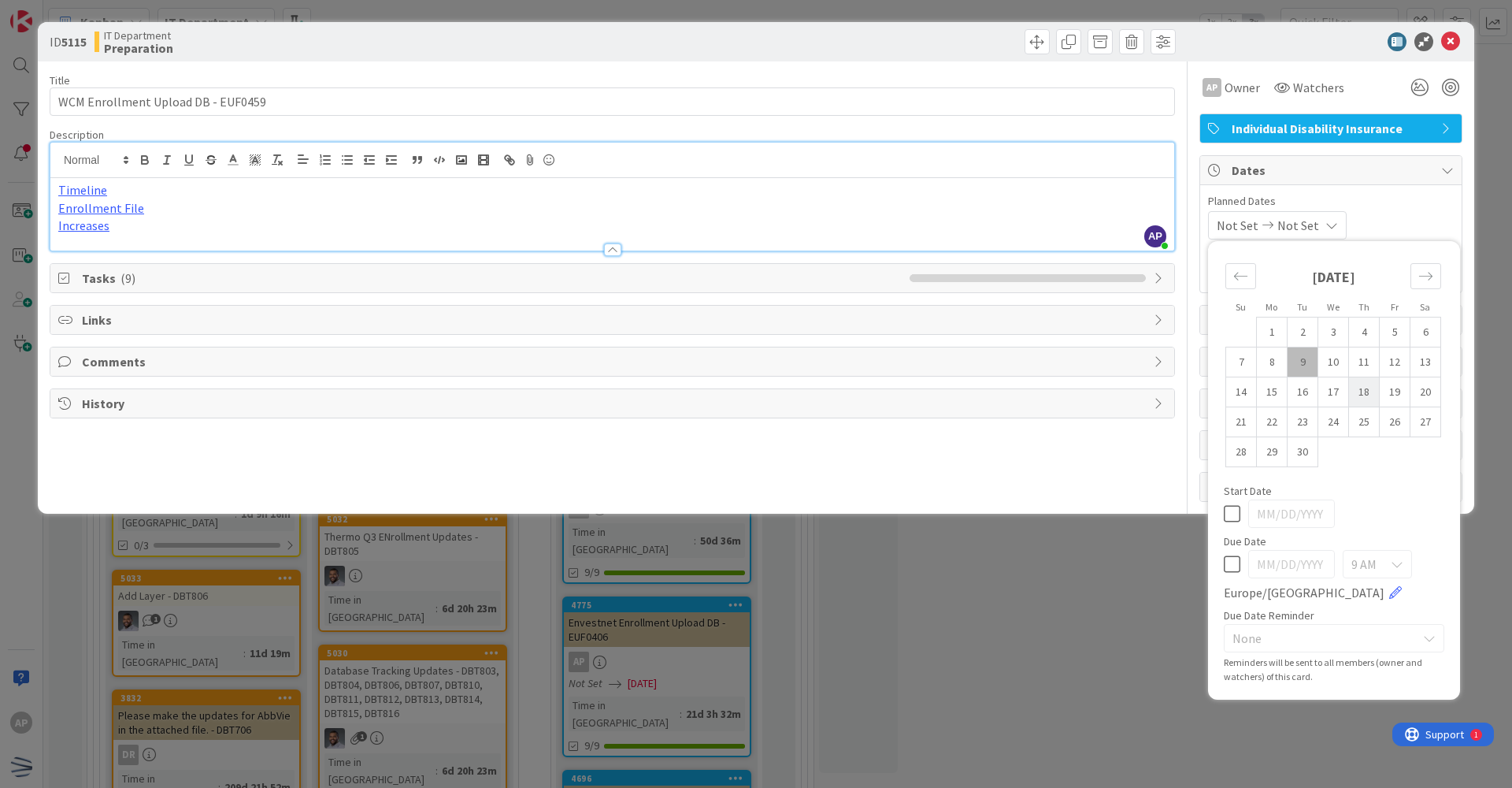
click at [731, 399] on td "18" at bounding box center [1364, 392] width 31 height 30
type input "[DATE]"
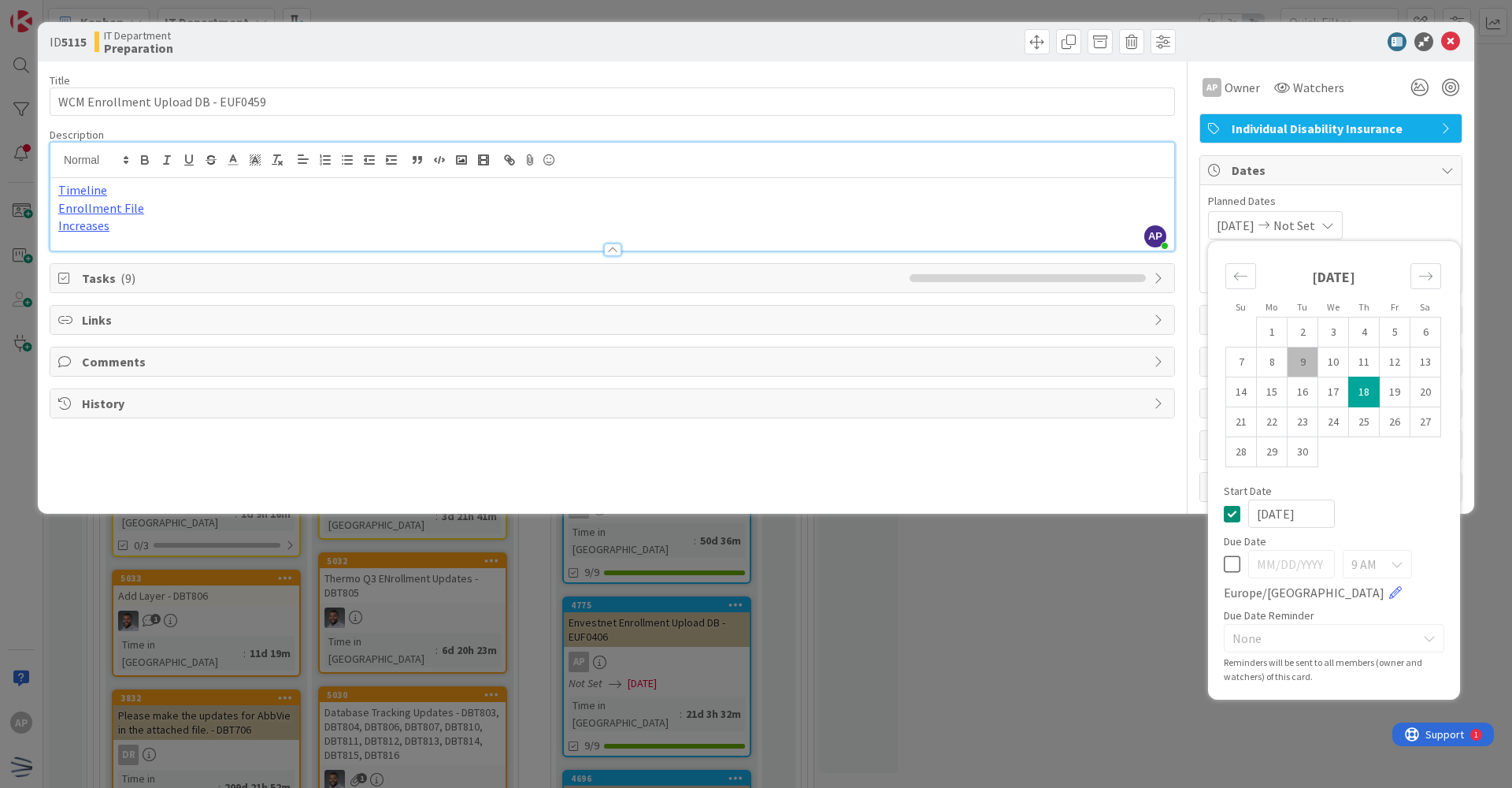
click at [731, 399] on td "18" at bounding box center [1364, 392] width 31 height 30
type input "[DATE]"
click at [731, 519] on icon at bounding box center [1232, 513] width 17 height 19
click at [731, 193] on span "Planned Dates" at bounding box center [1331, 201] width 245 height 17
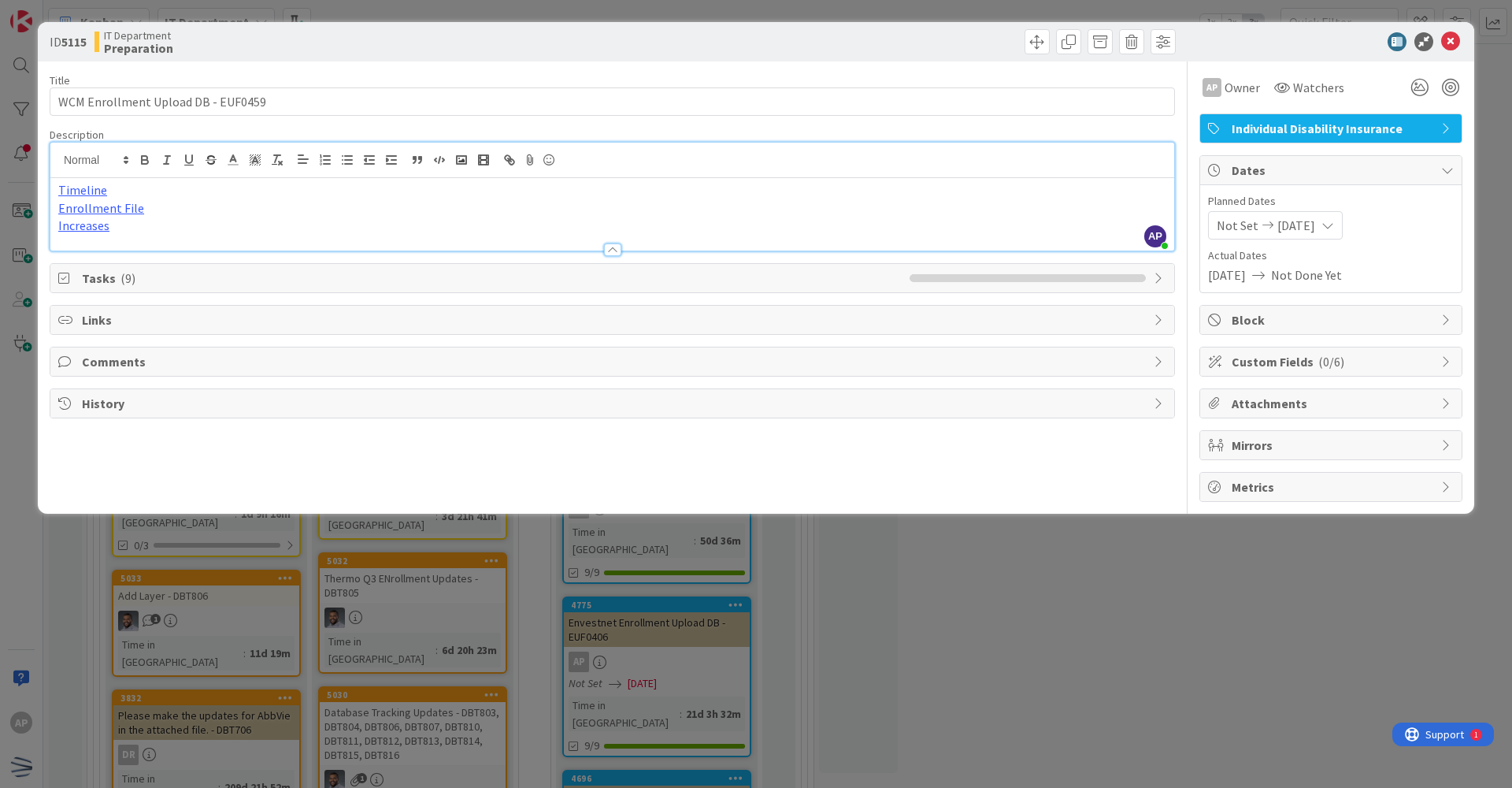
click at [731, 358] on span "( 0/6 )" at bounding box center [1331, 362] width 26 height 16
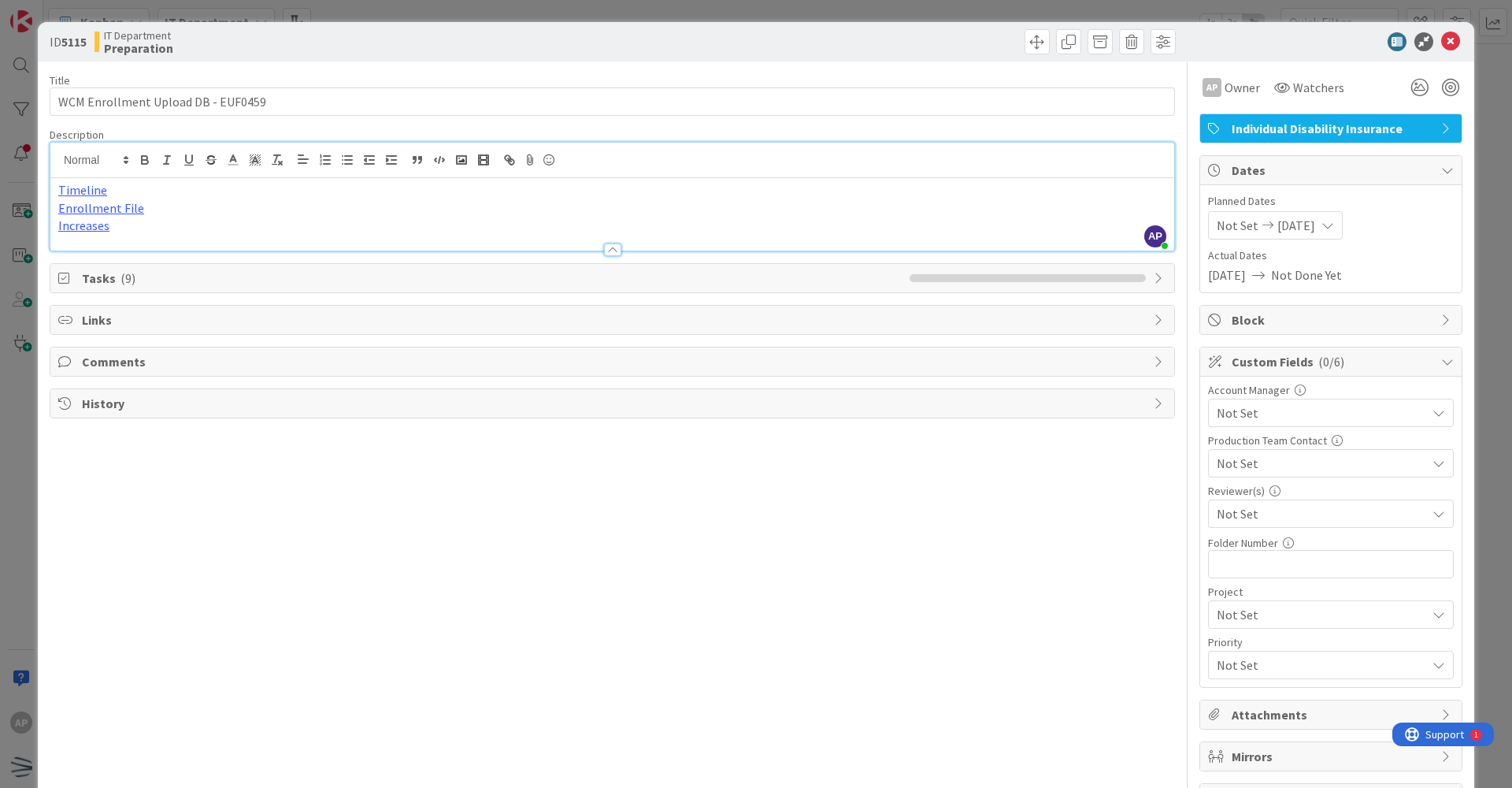
click at [731, 411] on span "Not Set" at bounding box center [1322, 413] width 210 height 19
click at [731, 527] on div "Title 35 / 128 WCM Enrollment Upload DB - EUF0459 Description AP [PERSON_NAME] …" at bounding box center [612, 437] width 1125 height 752
click at [731, 458] on span "Not Set" at bounding box center [1317, 463] width 202 height 22
click at [731, 458] on span "Not Set" at bounding box center [1317, 463] width 200 height 22
click at [731, 514] on span "Not Set" at bounding box center [1322, 513] width 210 height 19
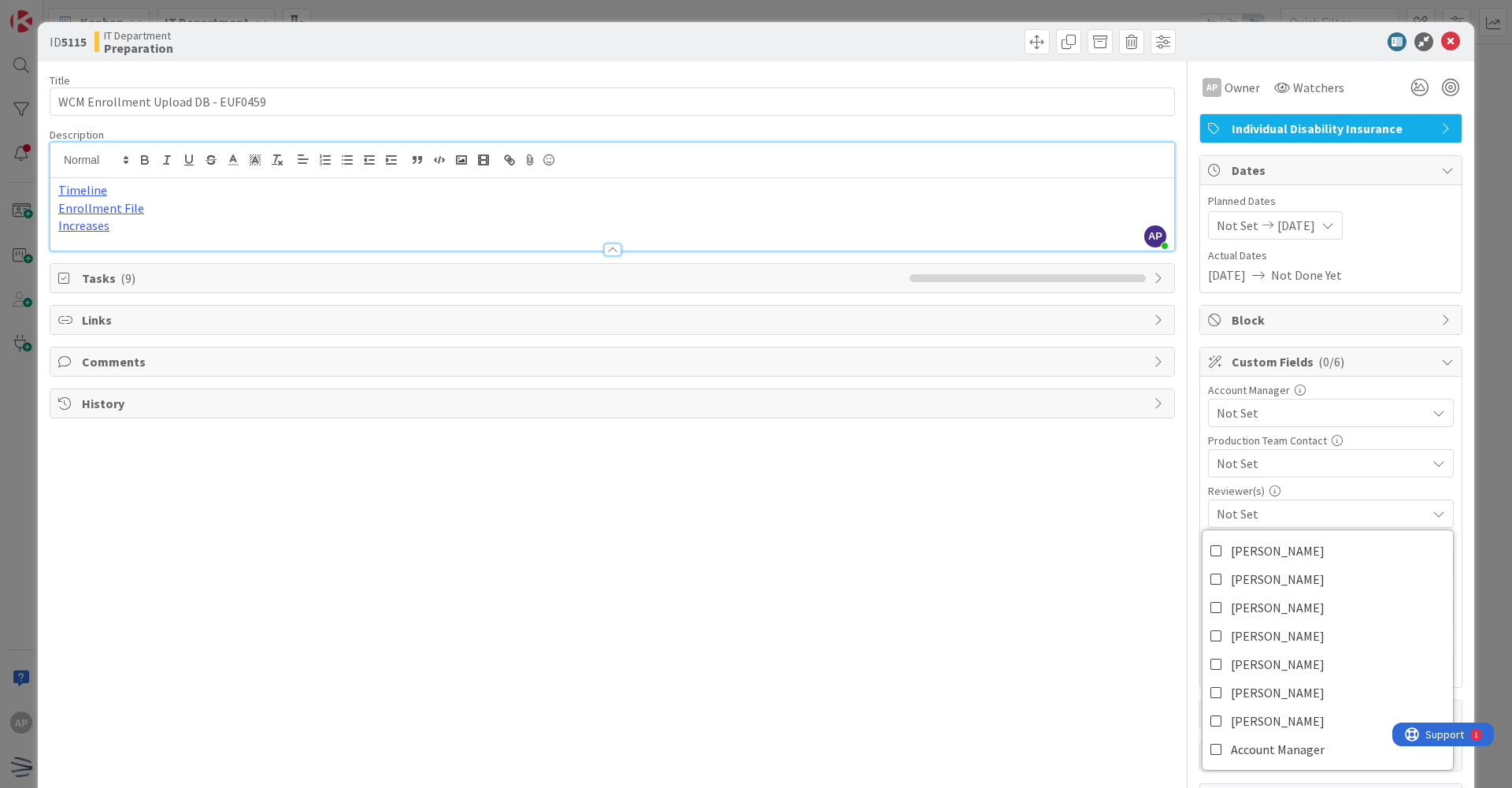
click at [731, 511] on span "Not Set" at bounding box center [1322, 513] width 210 height 19
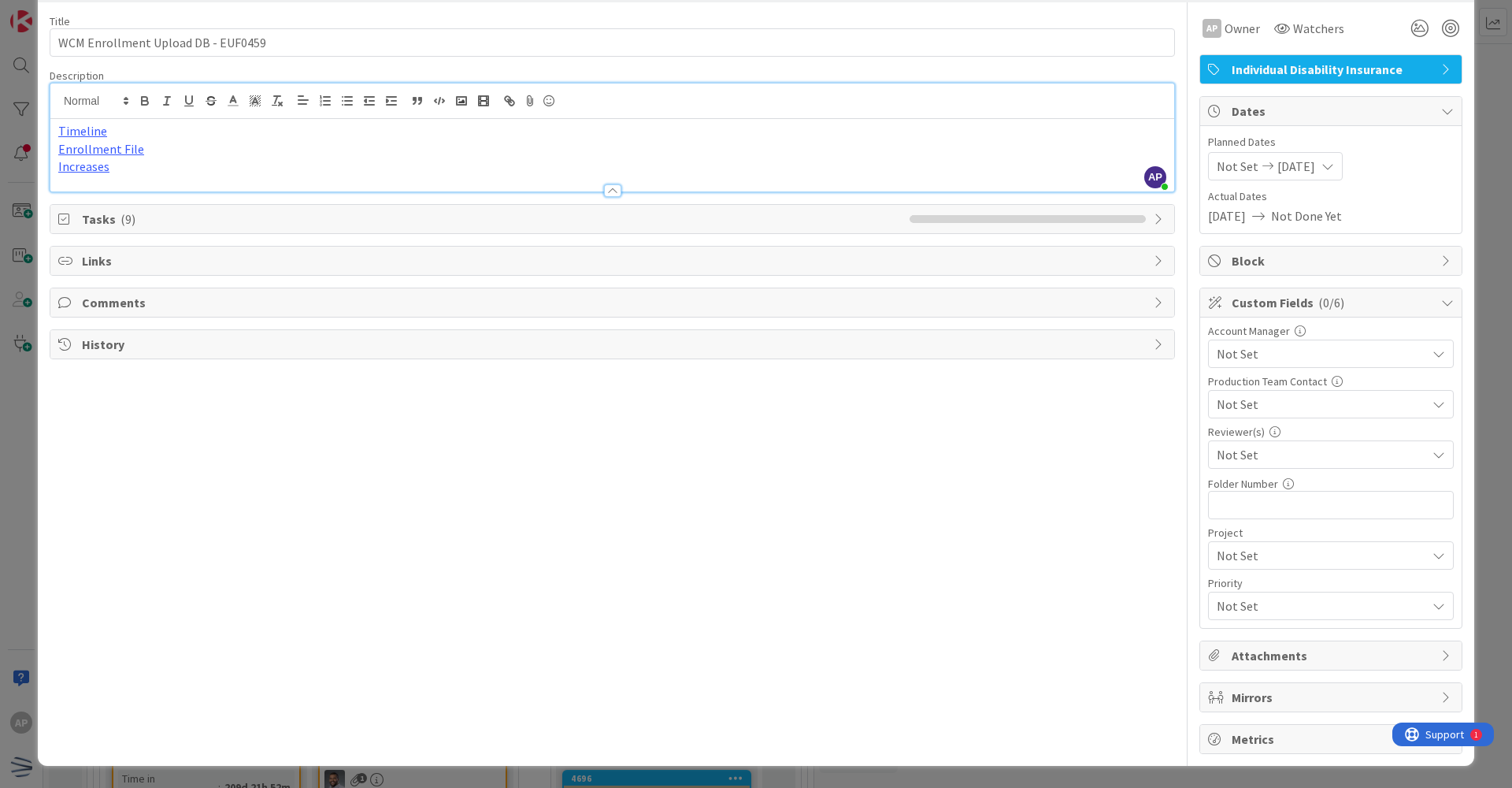
click at [731, 459] on span "Not Set" at bounding box center [1322, 454] width 210 height 19
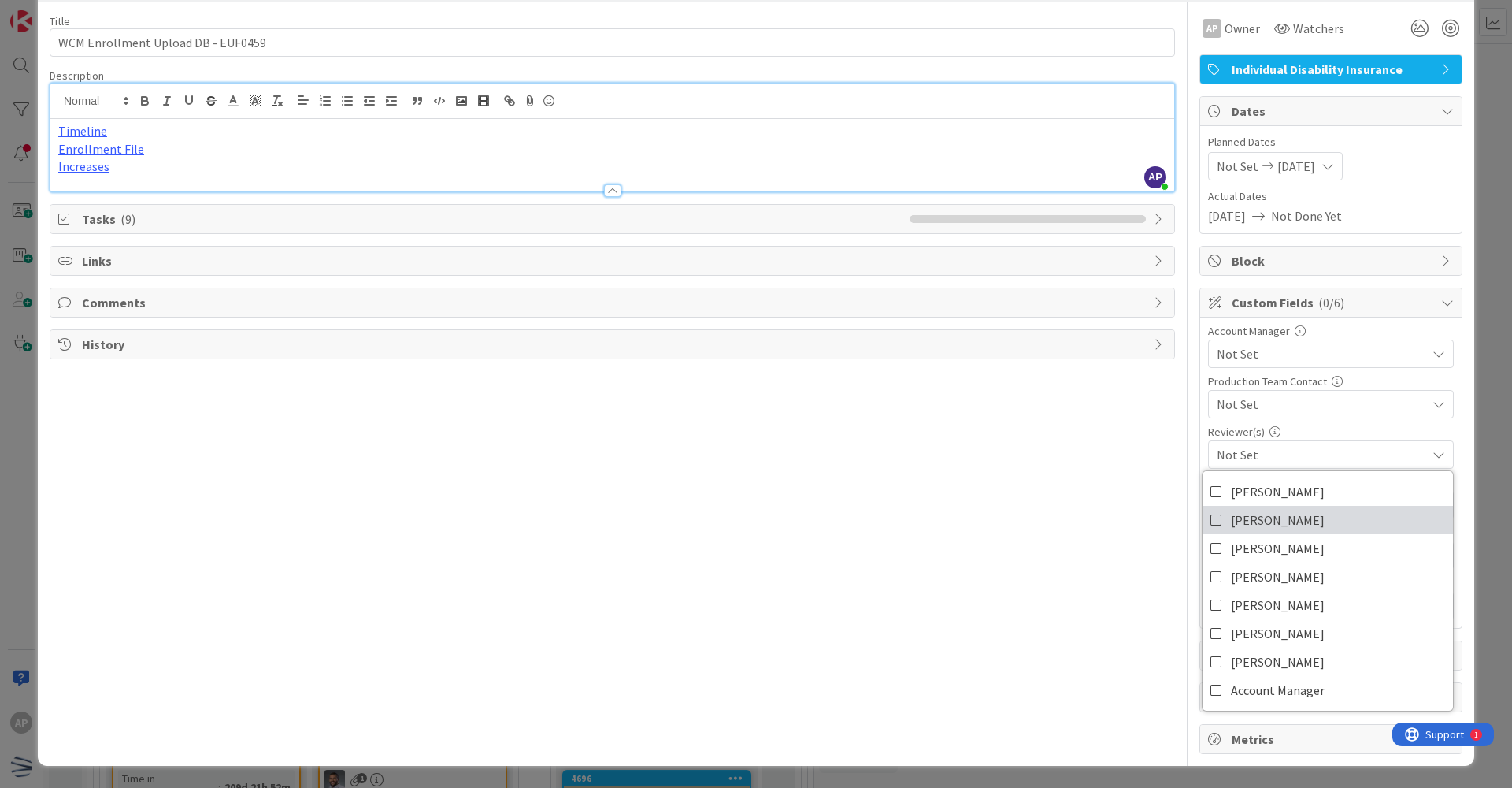
click at [731, 526] on span "[PERSON_NAME]" at bounding box center [1277, 519] width 93 height 24
click at [731, 543] on div "Title 35 / 128 WCM Enrollment Upload DB - EUF0459 Description AP [PERSON_NAME] …" at bounding box center [612, 378] width 1125 height 752
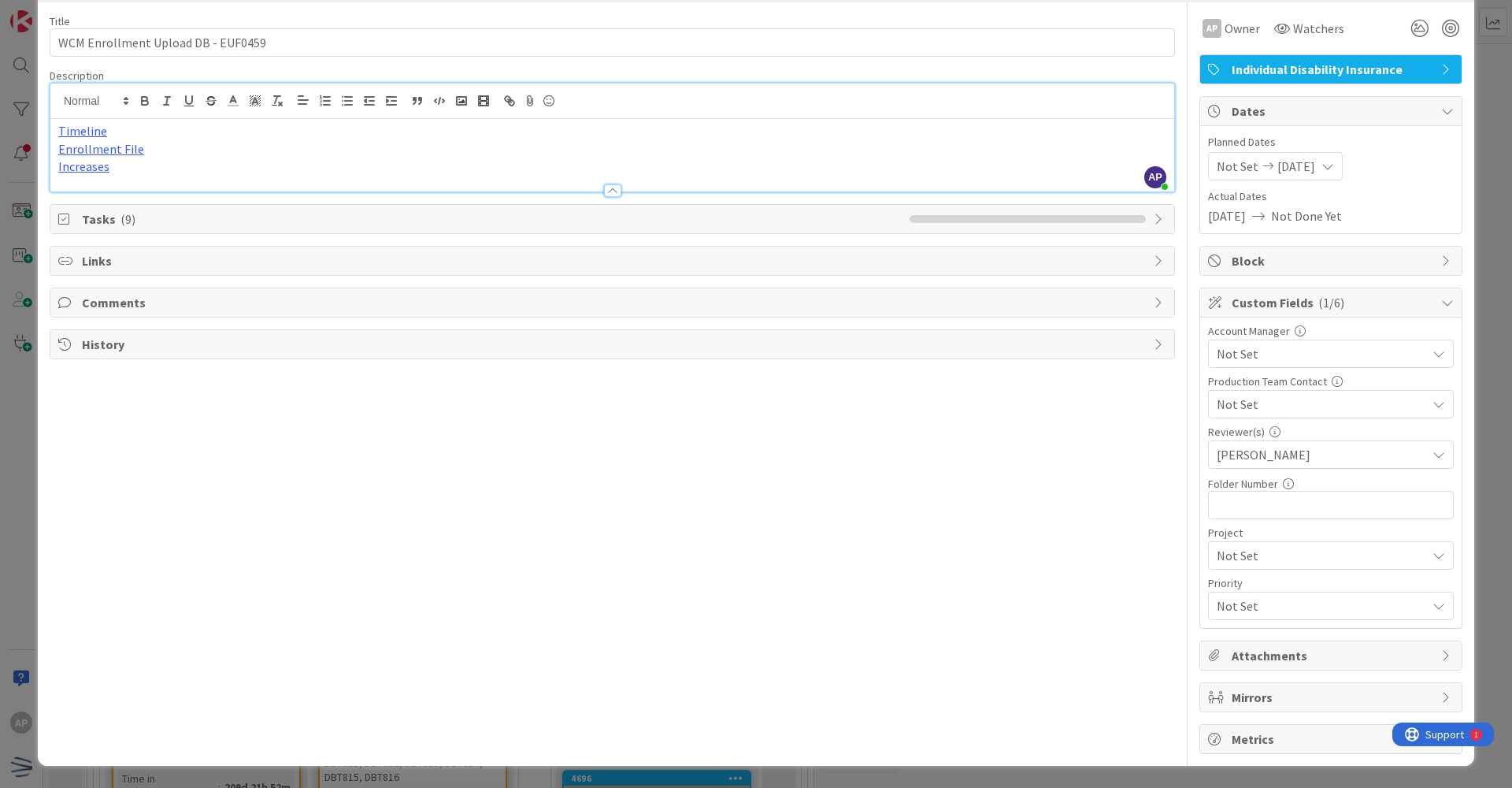
click at [731, 463] on span "[PERSON_NAME]" at bounding box center [1322, 454] width 210 height 19
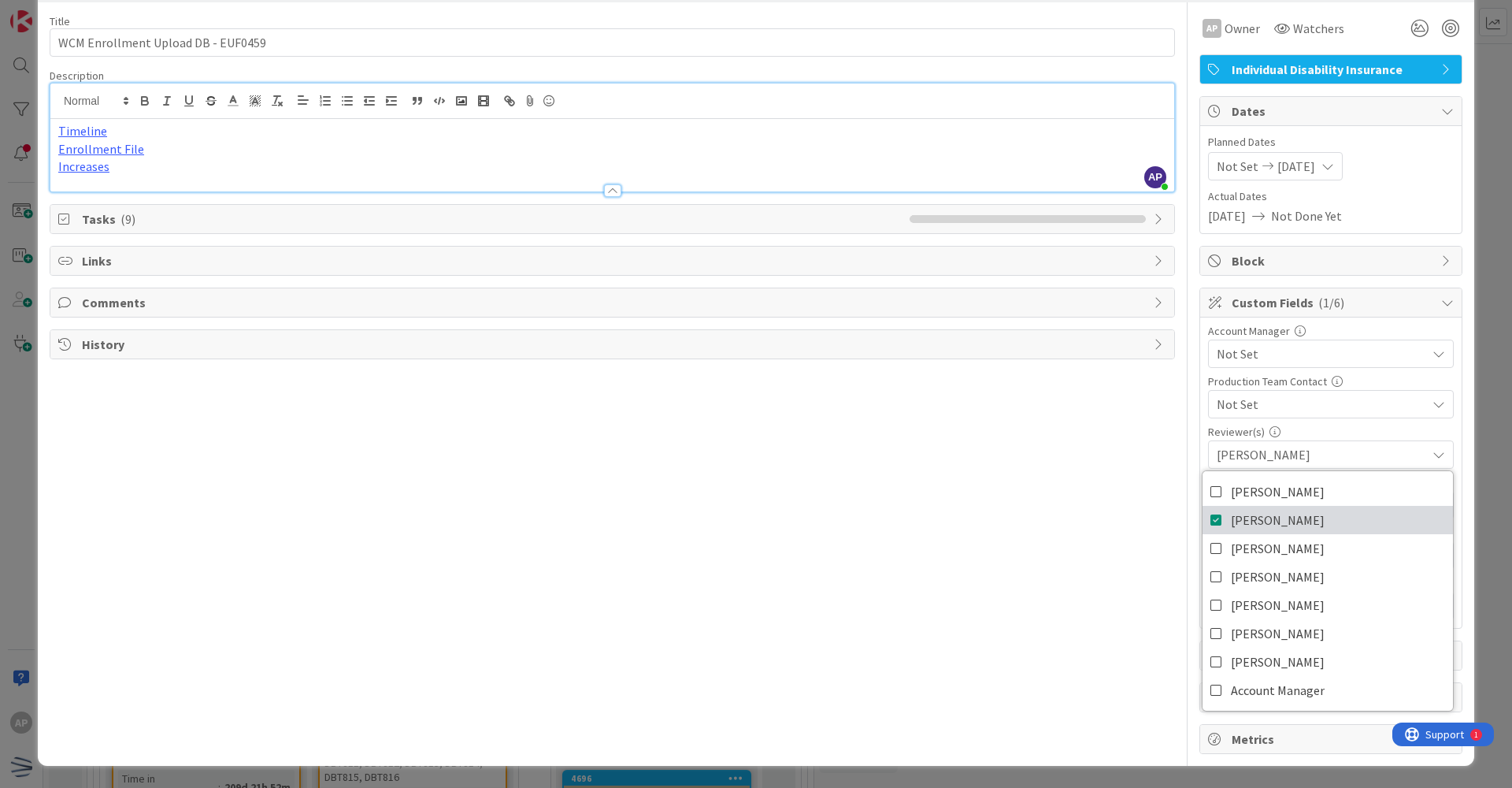
click at [731, 519] on span "[PERSON_NAME]" at bounding box center [1277, 519] width 93 height 24
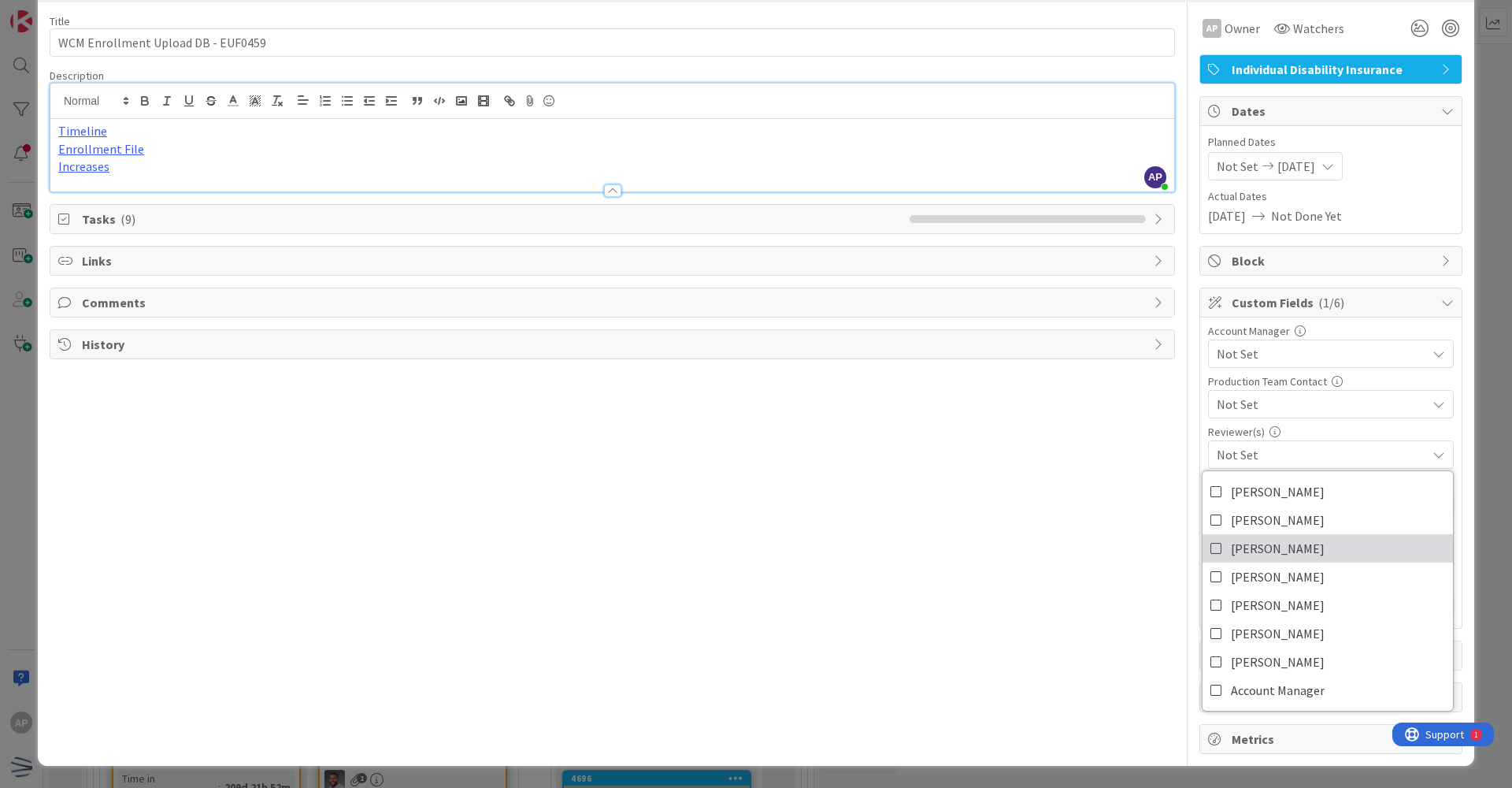
click at [731, 554] on span "[PERSON_NAME]" at bounding box center [1277, 548] width 93 height 24
click at [731, 556] on div "Title 35 / 128 WCM Enrollment Upload DB - EUF0459 Description AP [PERSON_NAME] …" at bounding box center [612, 378] width 1125 height 752
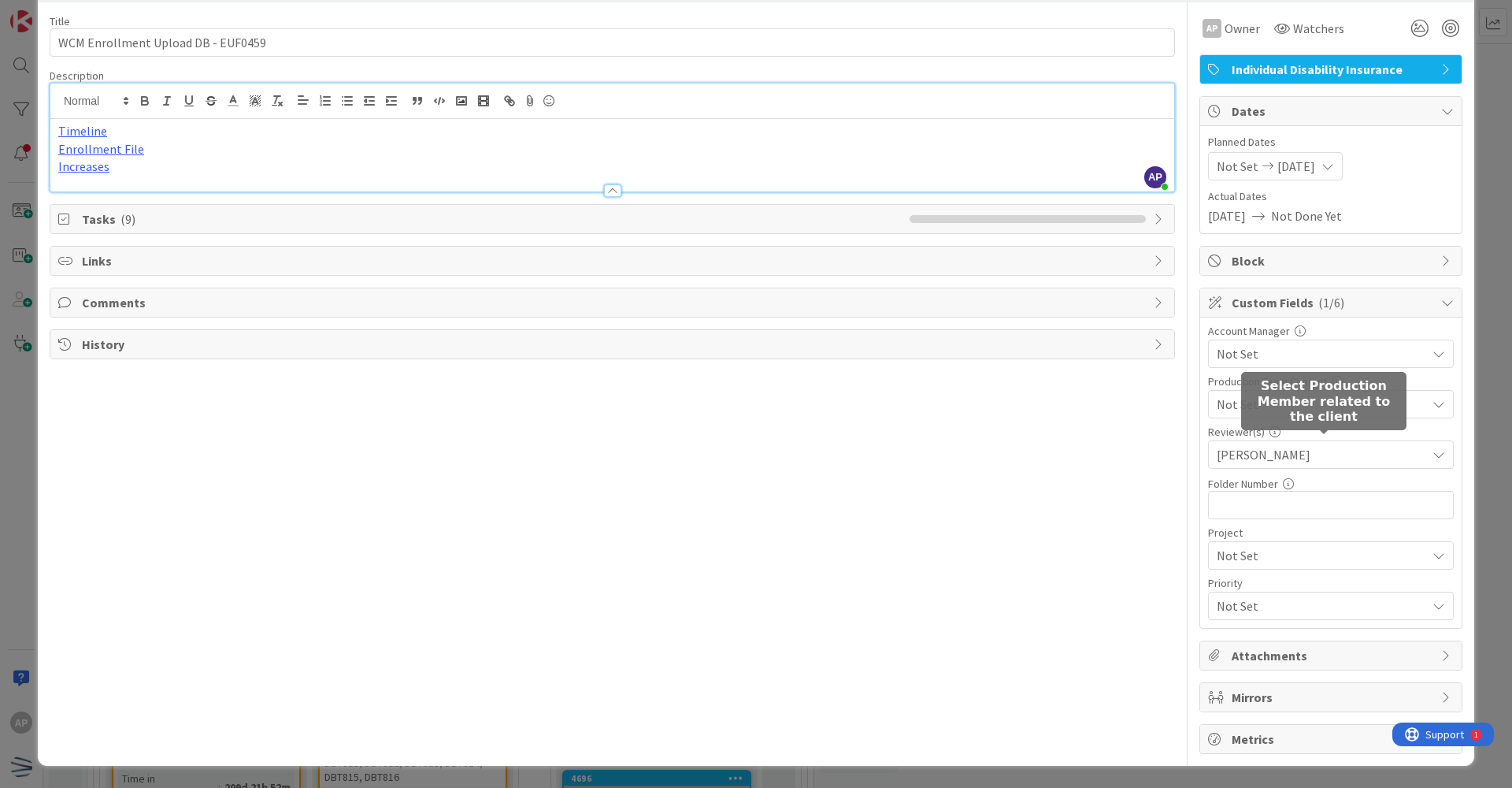
scroll to position [0, 0]
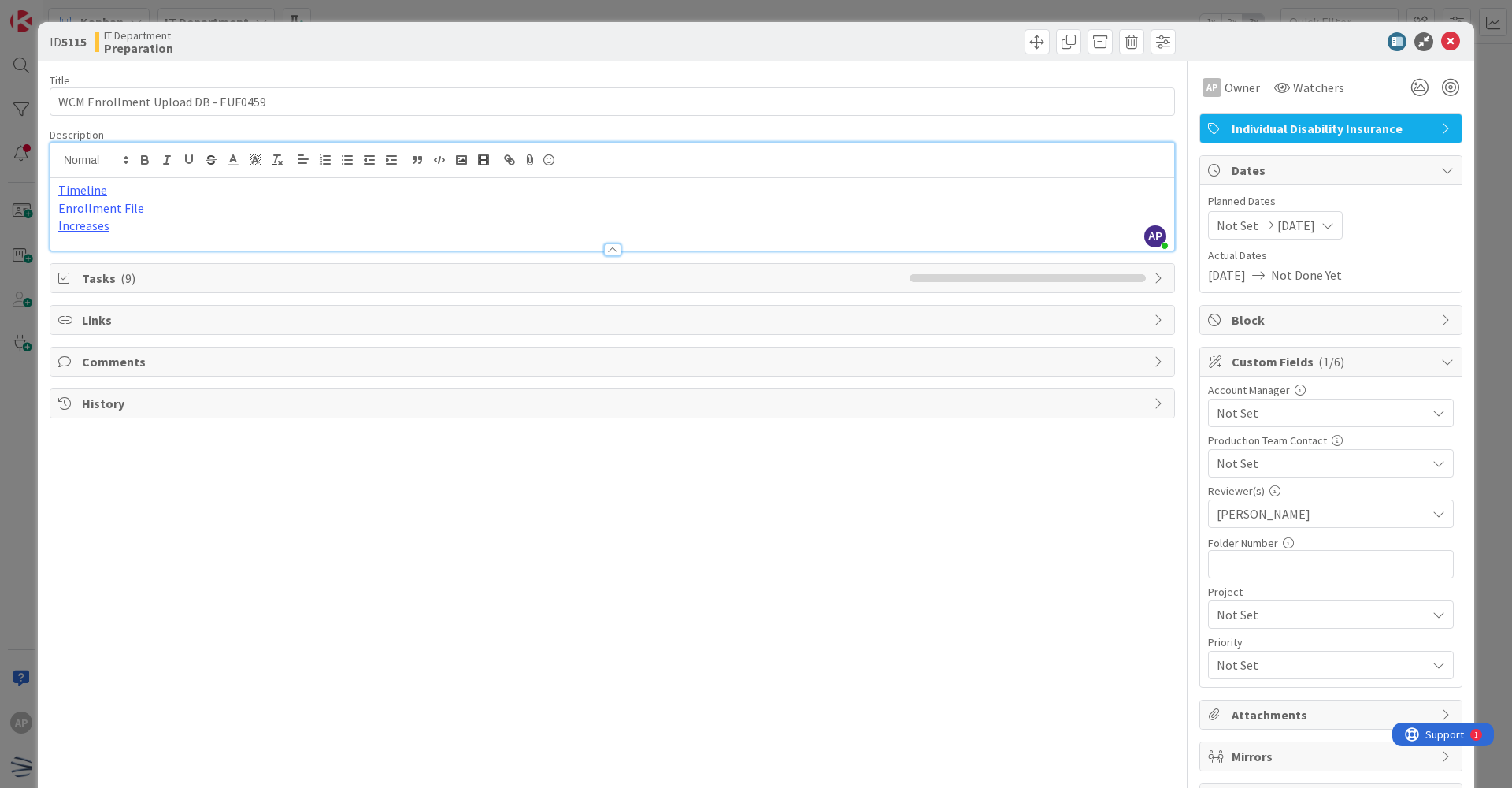
click at [731, 364] on icon at bounding box center [1447, 362] width 12 height 12
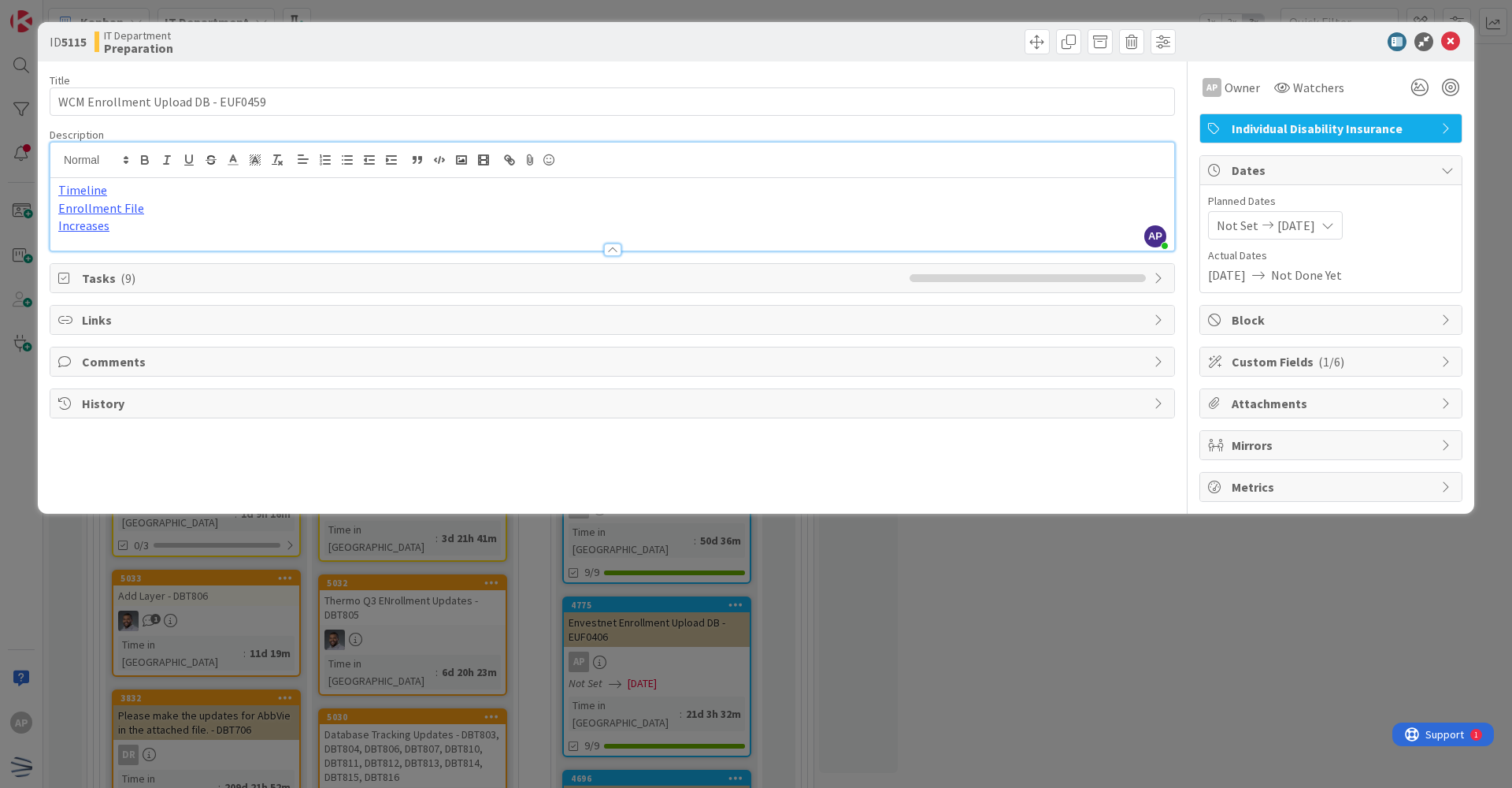
click at [731, 366] on div "Custom Fields ( 1/6 )" at bounding box center [1331, 362] width 261 height 28
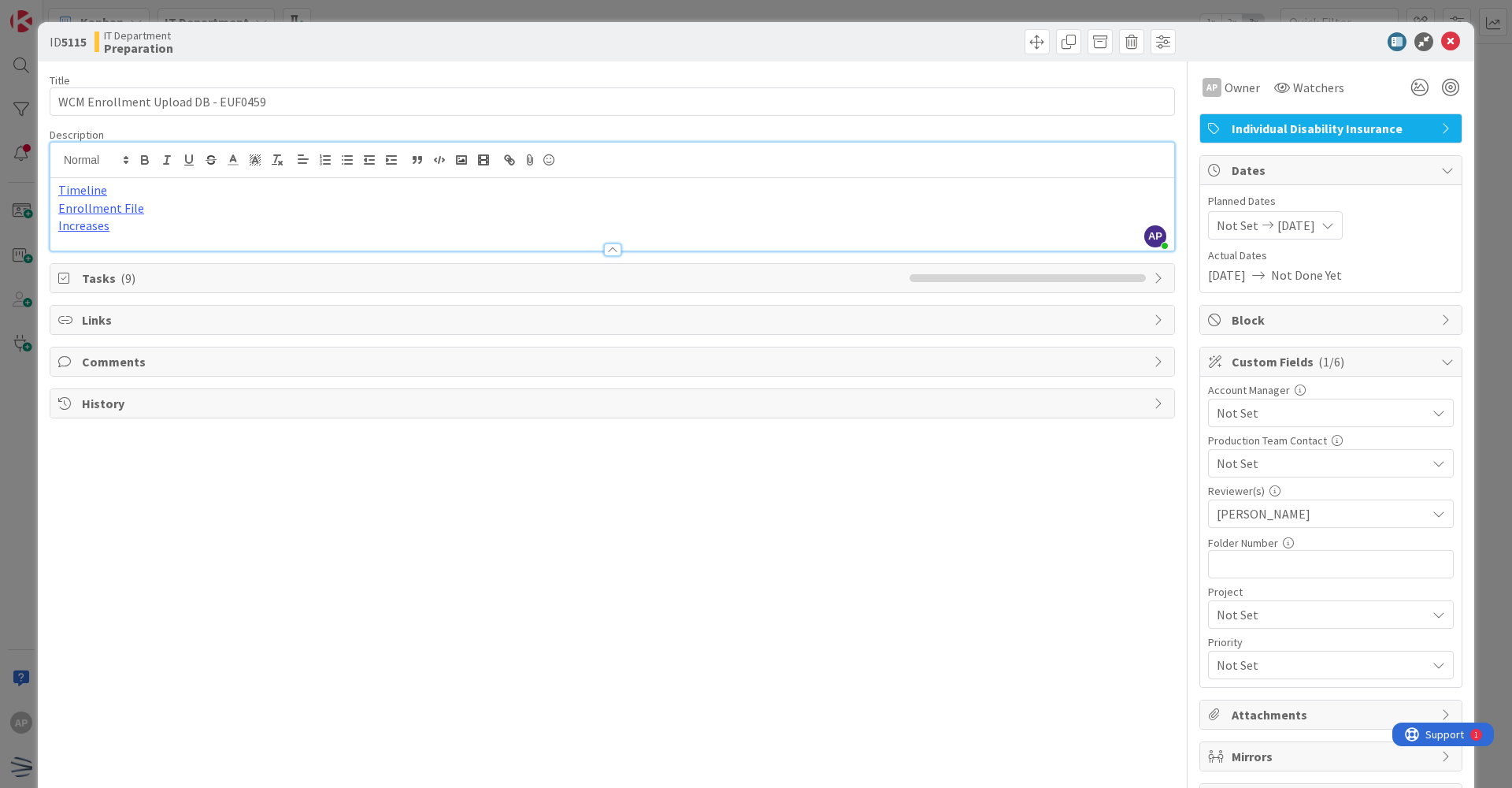
click at [731, 359] on span "Custom Fields ( 1/6 )" at bounding box center [1332, 361] width 202 height 19
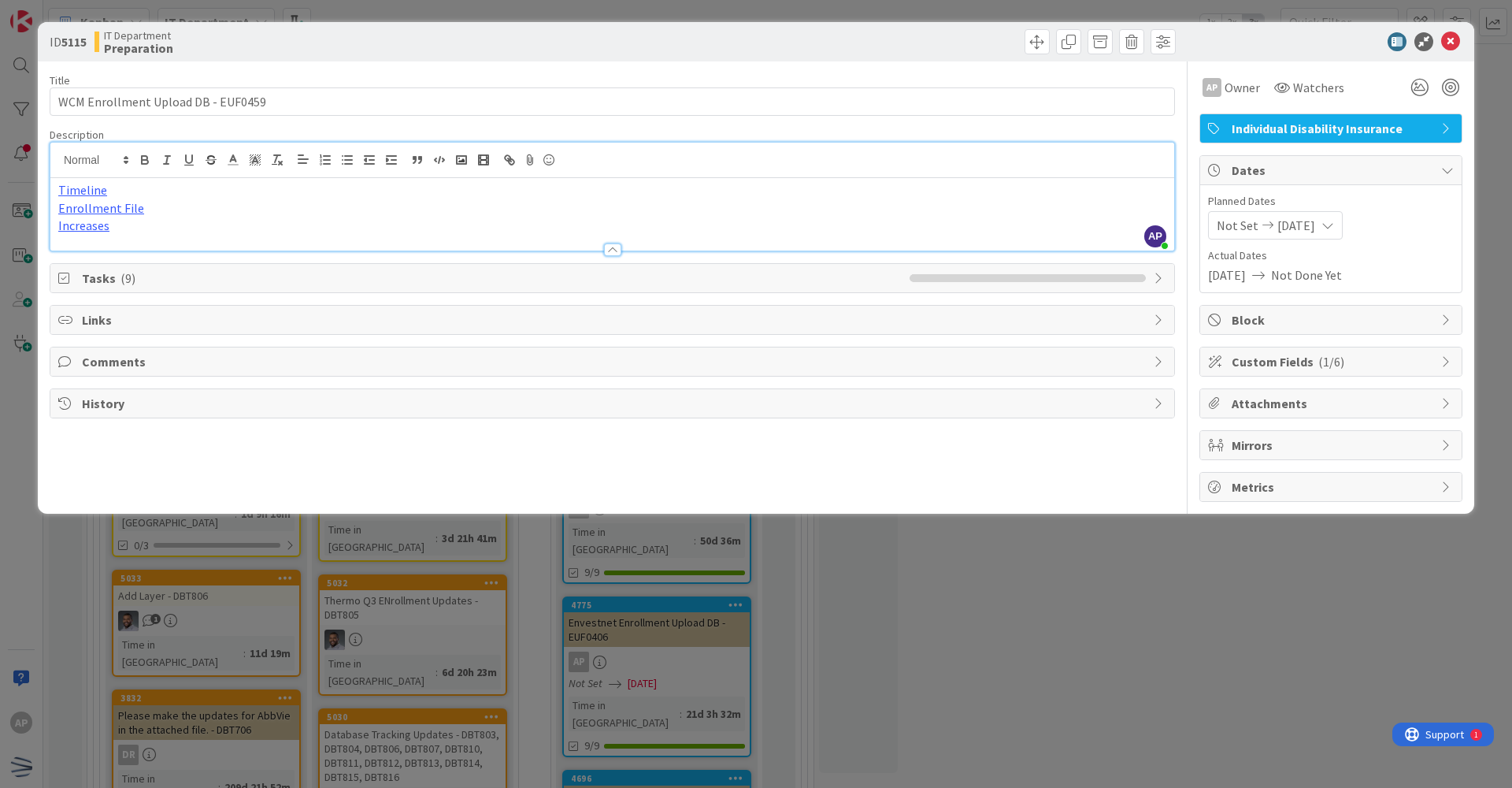
click at [731, 359] on span "Custom Fields ( 1/6 )" at bounding box center [1332, 361] width 202 height 19
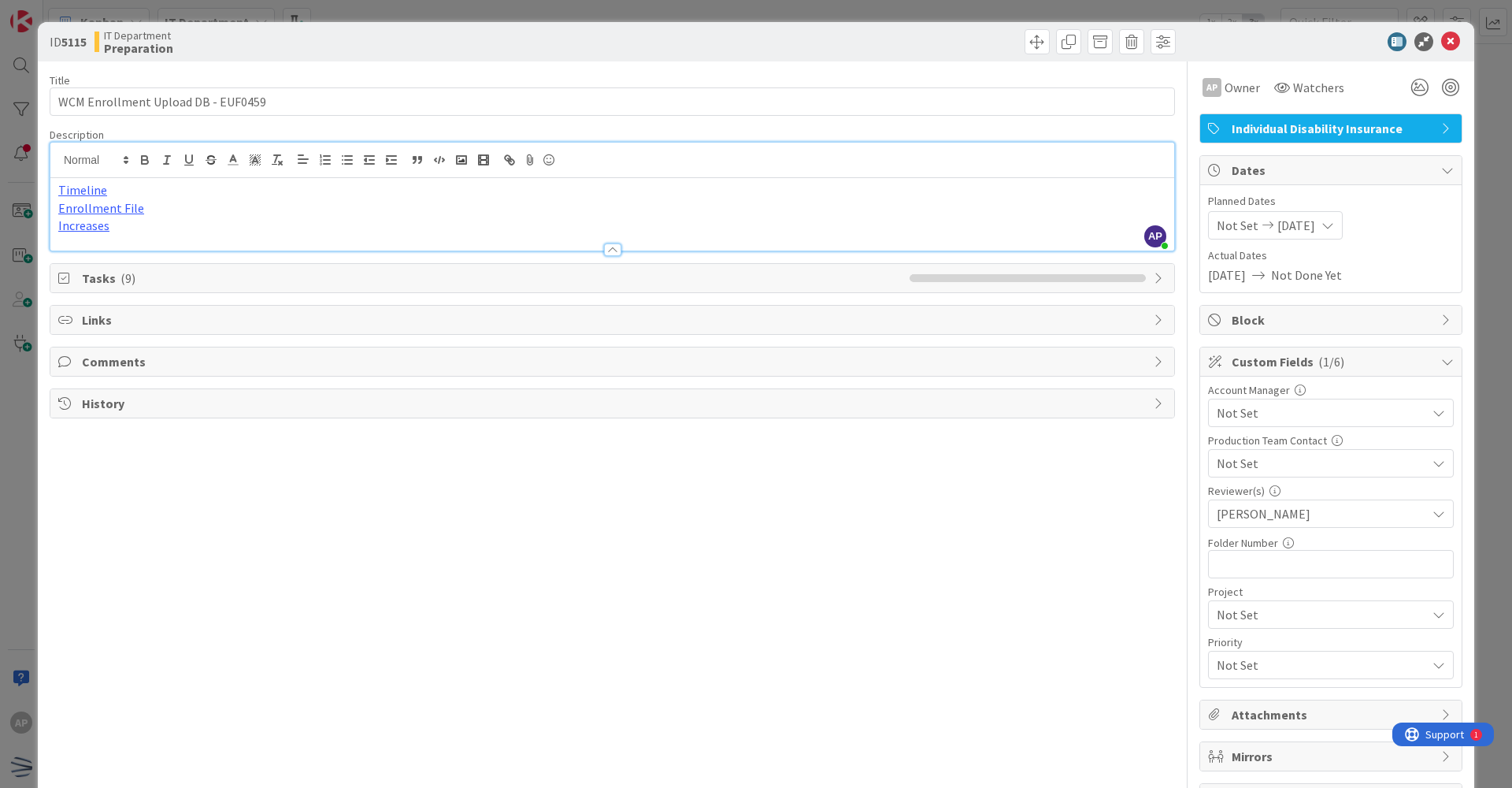
click at [661, 286] on span "Tasks ( 9 )" at bounding box center [492, 277] width 820 height 19
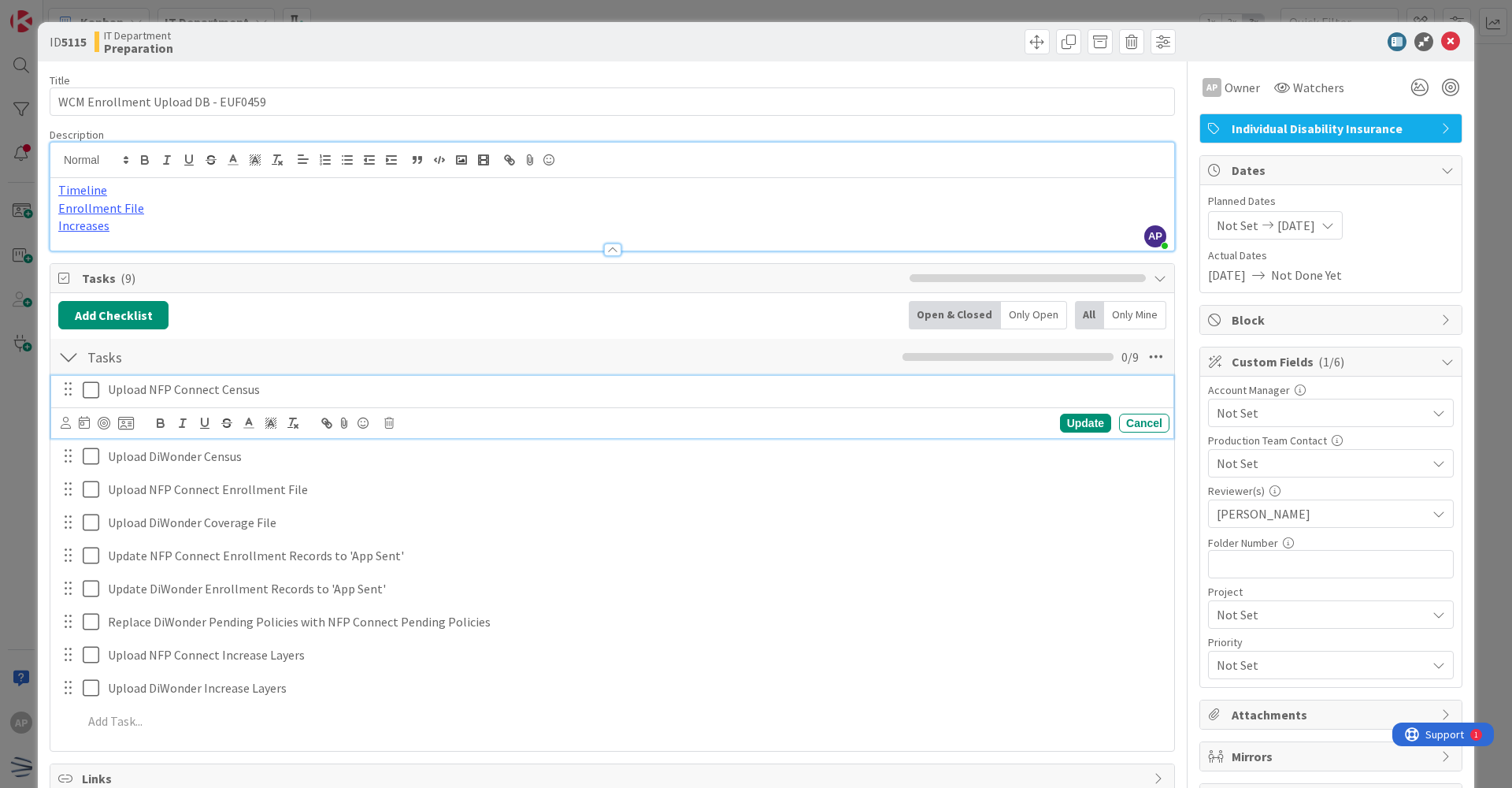
click at [92, 390] on icon at bounding box center [91, 390] width 17 height 19
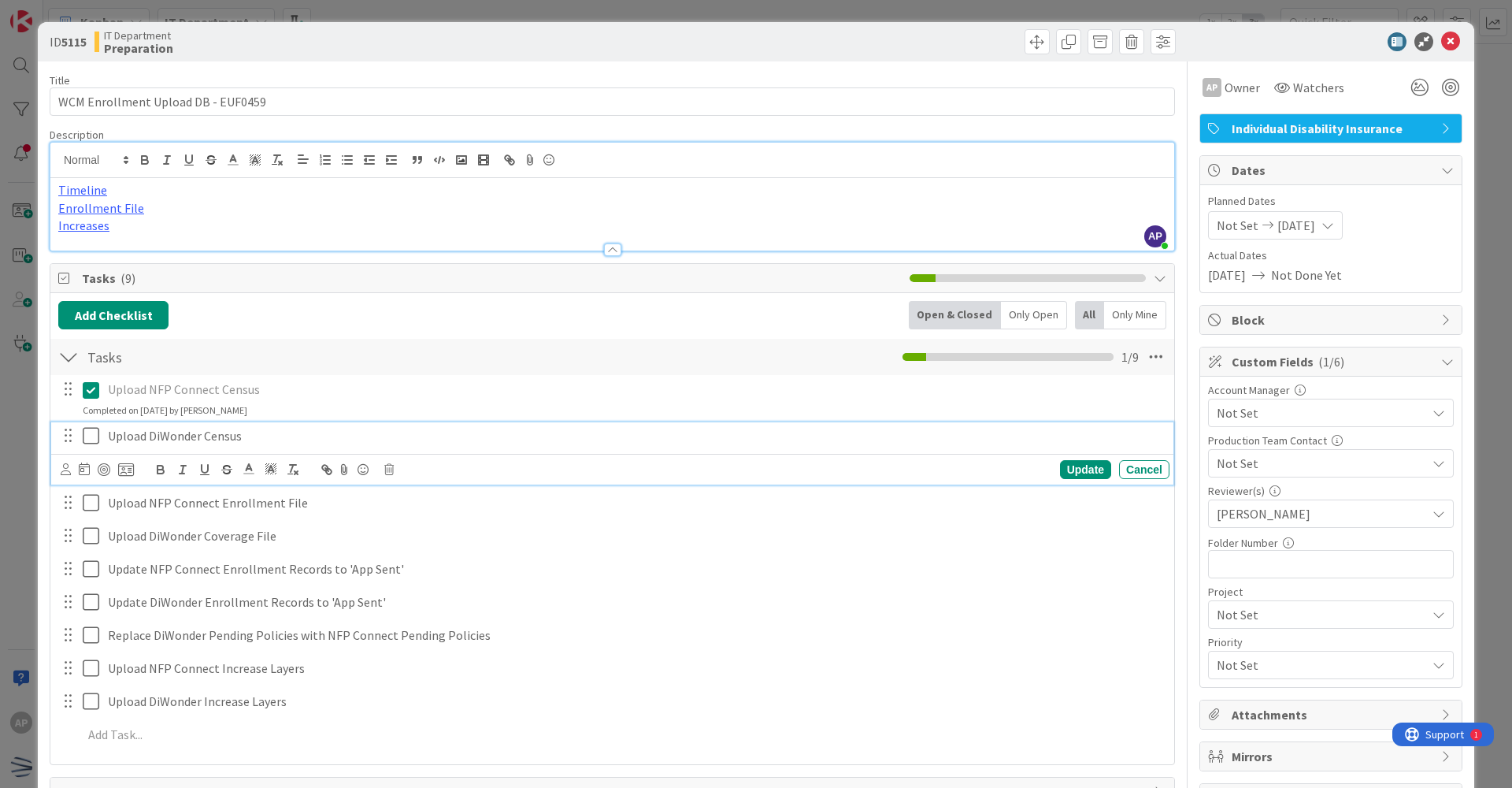
click at [90, 428] on icon at bounding box center [91, 435] width 17 height 19
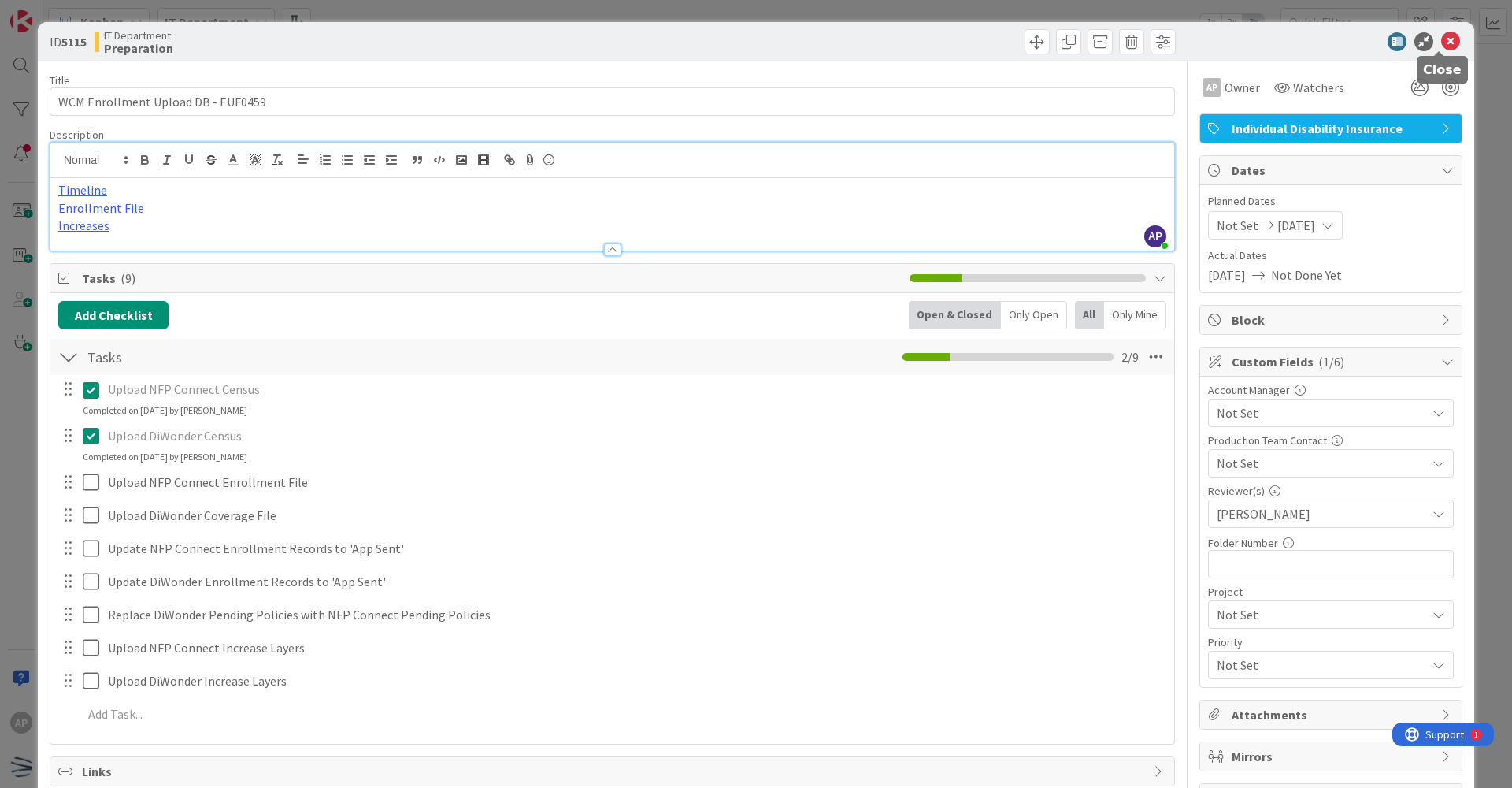
click at [731, 38] on icon at bounding box center [1450, 41] width 19 height 19
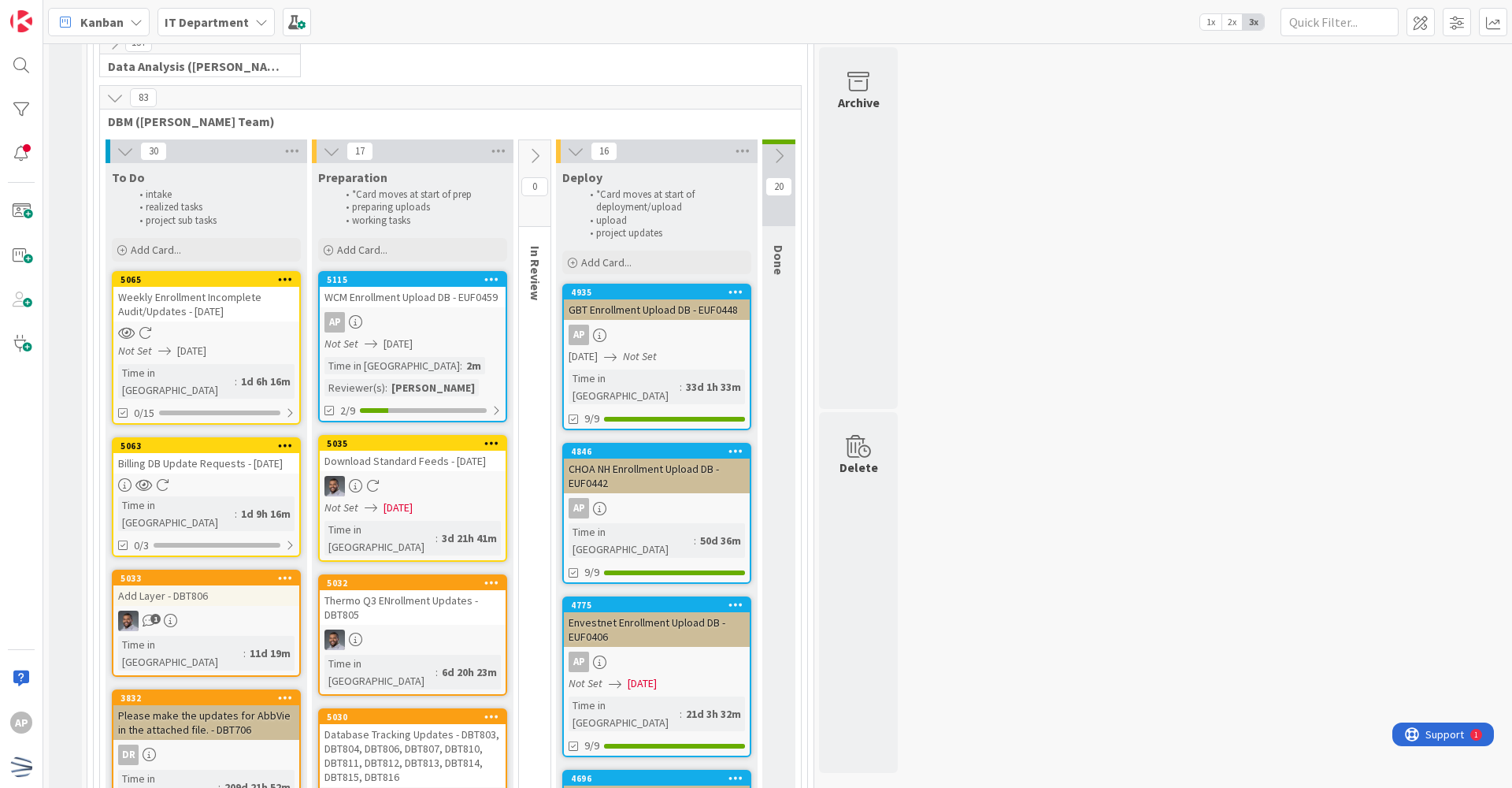
click at [452, 342] on div "Not Set [DATE]" at bounding box center [415, 343] width 181 height 17
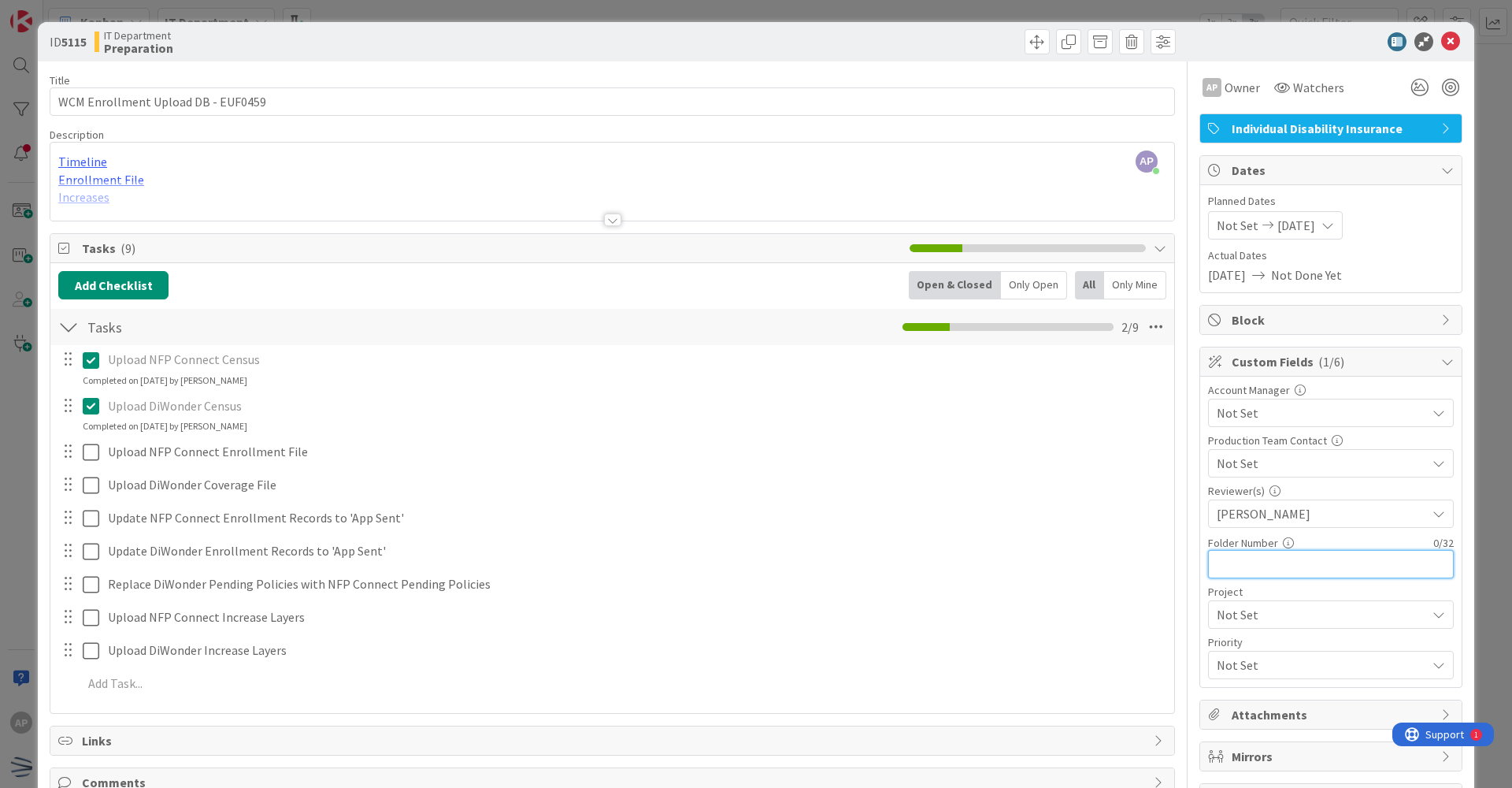
click at [731, 562] on input "text" at bounding box center [1331, 564] width 245 height 28
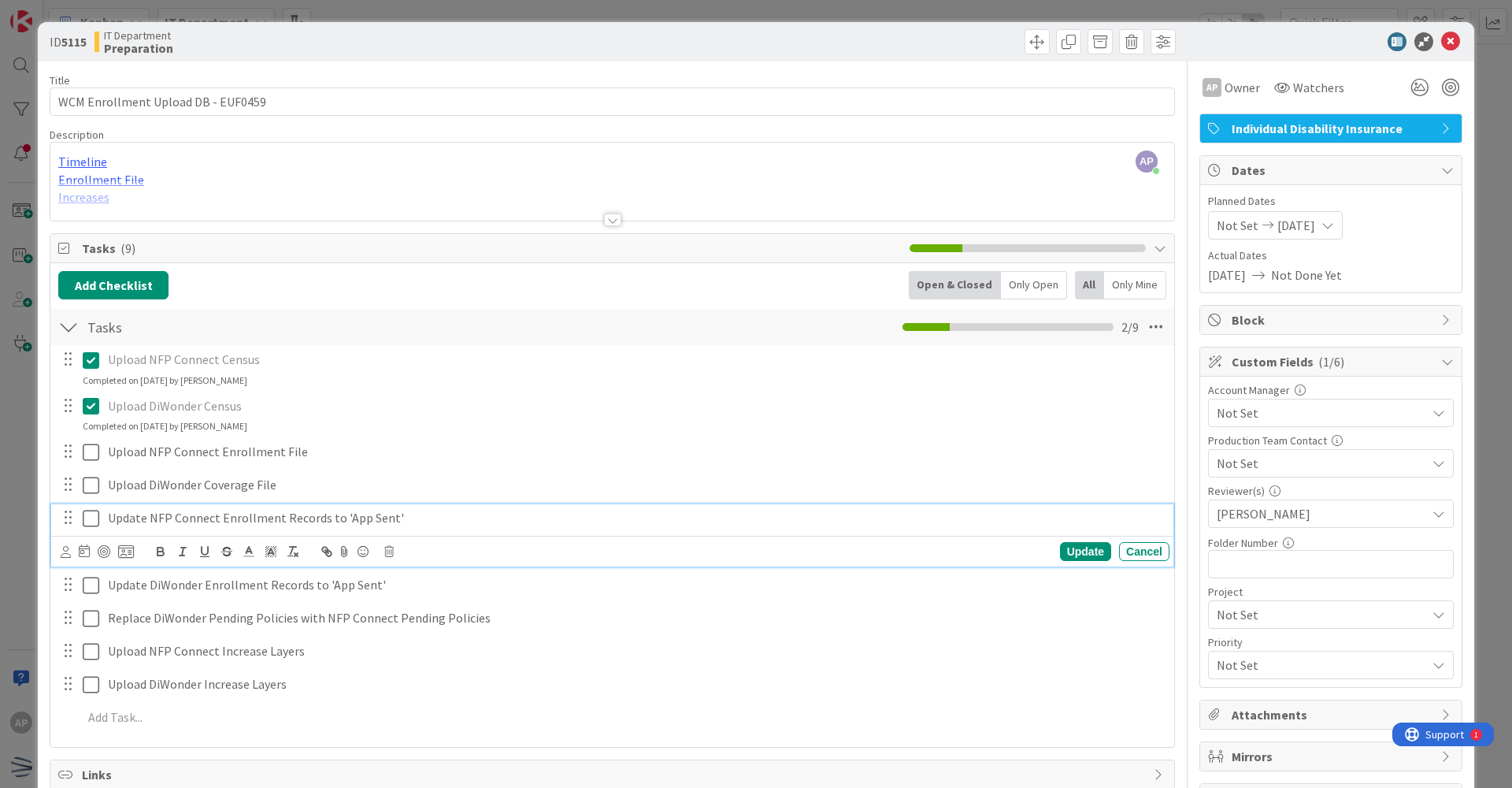
click at [731, 530] on div "Update NFP Connect Enrollment Records to 'App Sent'" at bounding box center [635, 518] width 1068 height 28
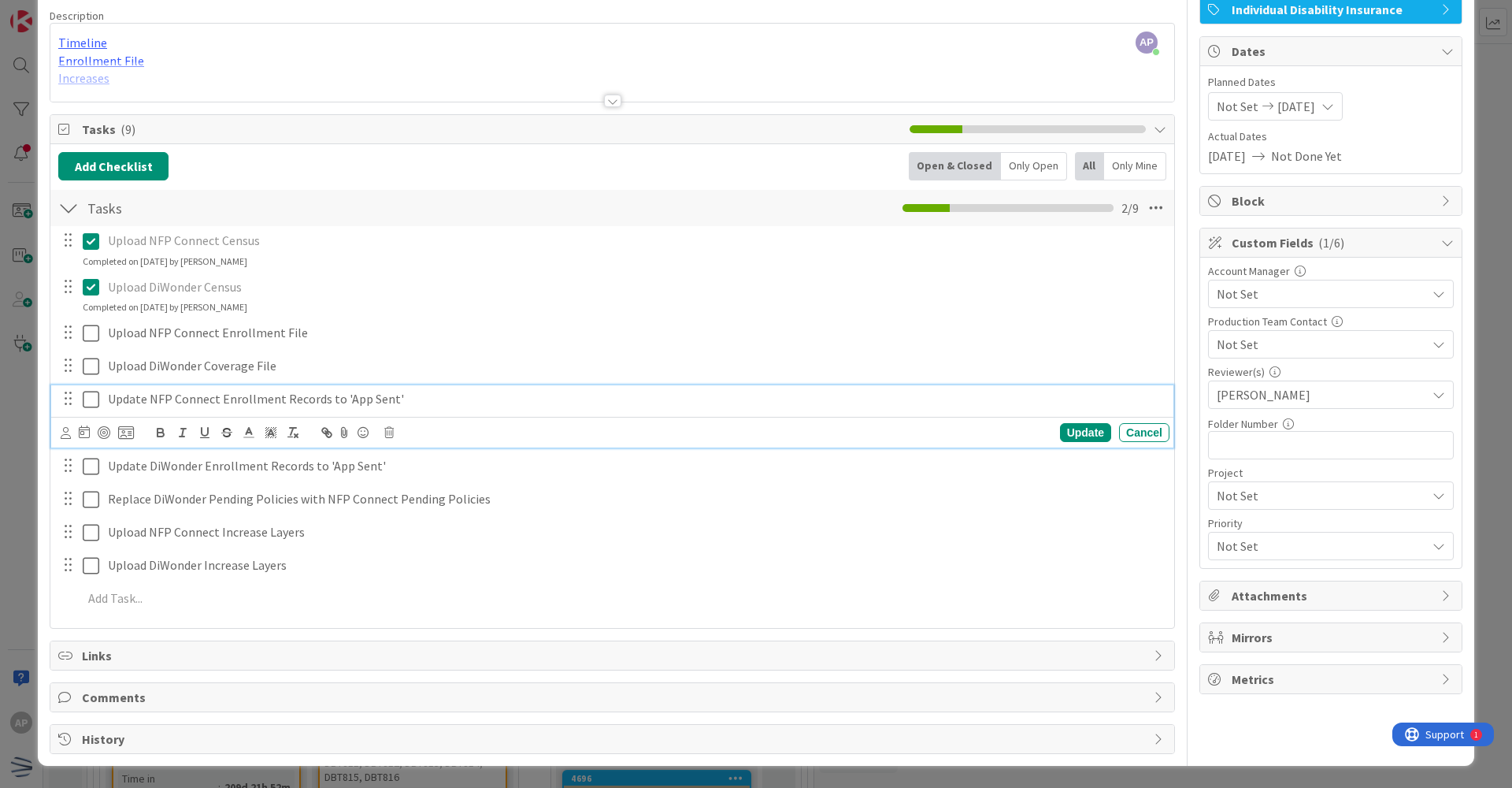
click at [731, 511] on div "Account Manager Not Set Production Team Contact Not Set Reviewer(s) [PERSON_NAM…" at bounding box center [1331, 413] width 245 height 294
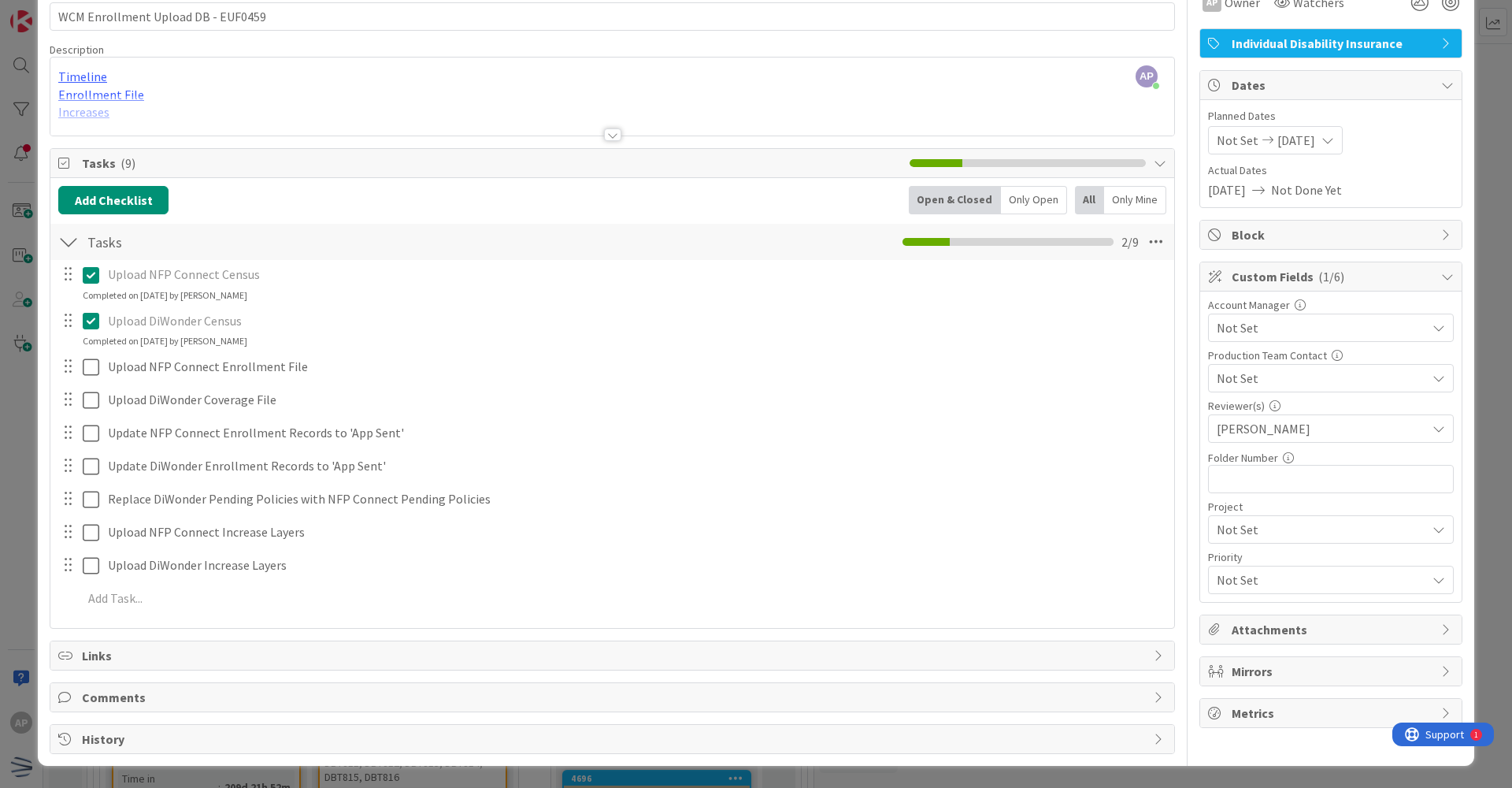
scroll to position [85, 0]
click at [731, 528] on span "Not Set" at bounding box center [1317, 529] width 202 height 22
click at [731, 528] on span "Not Set" at bounding box center [1317, 530] width 200 height 22
click at [731, 581] on span "Not Set" at bounding box center [1317, 580] width 202 height 22
click at [731, 581] on span "Not Set" at bounding box center [1317, 581] width 200 height 22
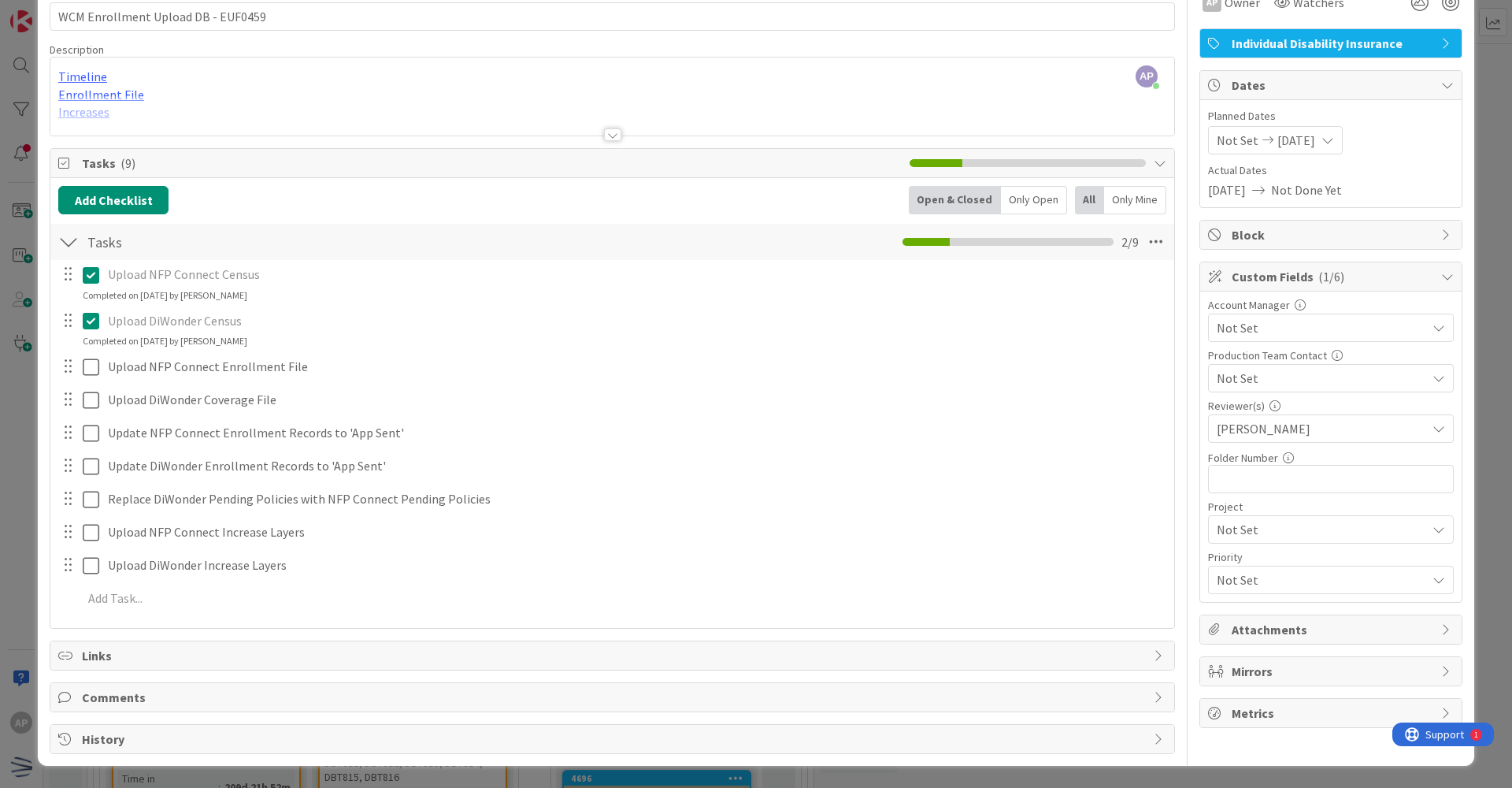
scroll to position [0, 0]
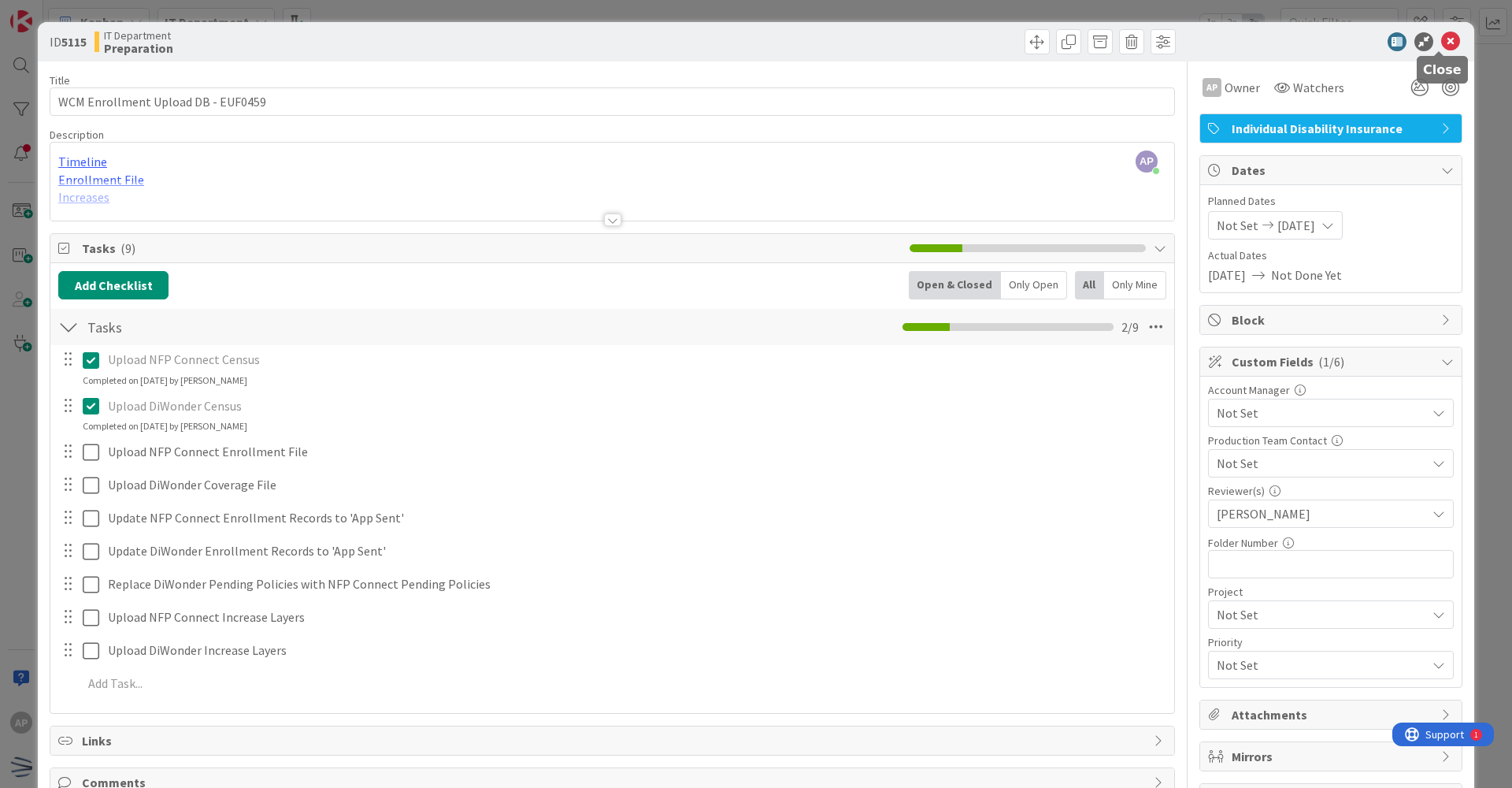
click at [731, 43] on icon at bounding box center [1450, 41] width 19 height 19
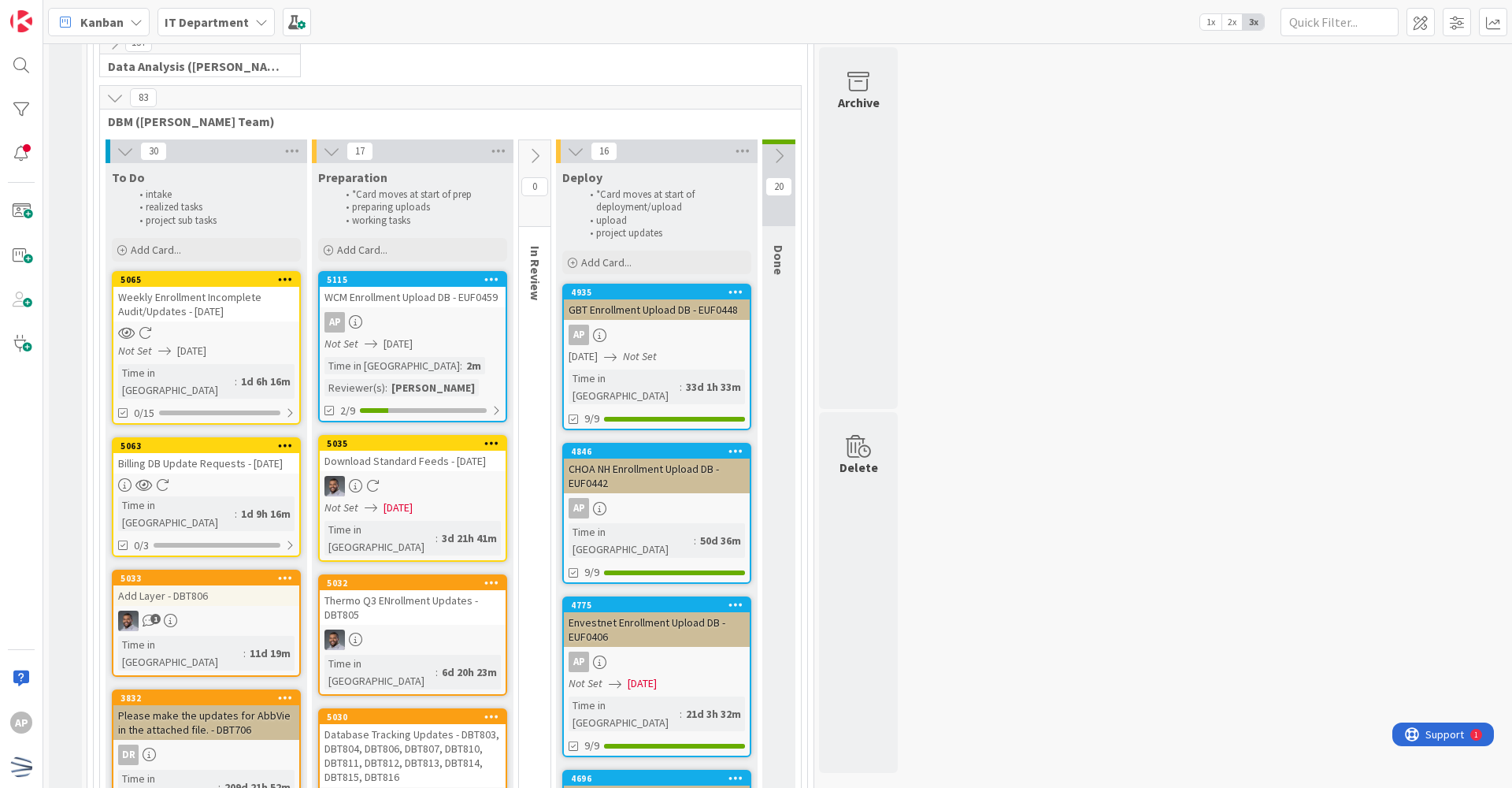
click at [731, 24] on span "2x" at bounding box center [1232, 22] width 21 height 16
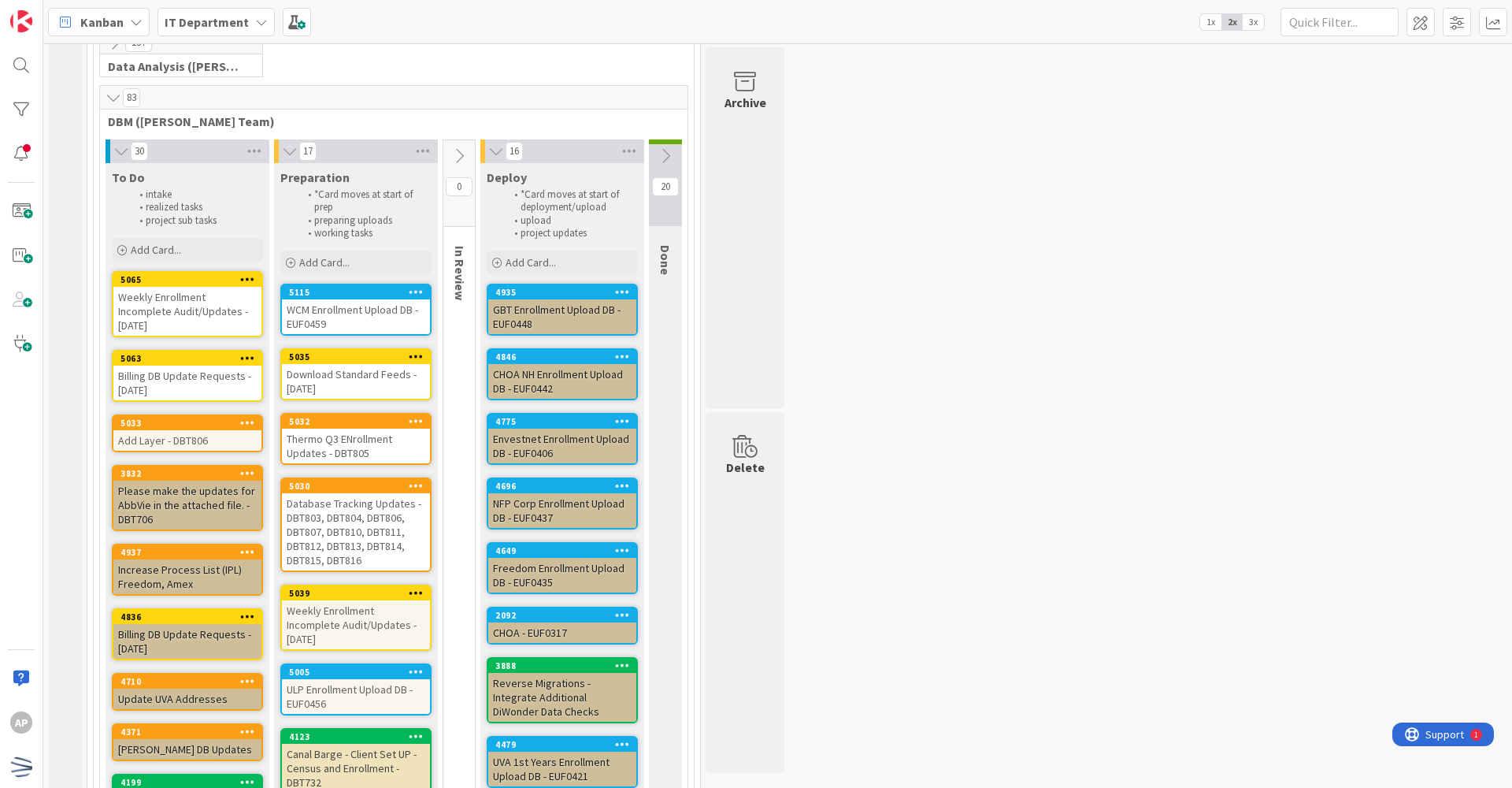
click at [731, 21] on span "3x" at bounding box center [1253, 22] width 21 height 16
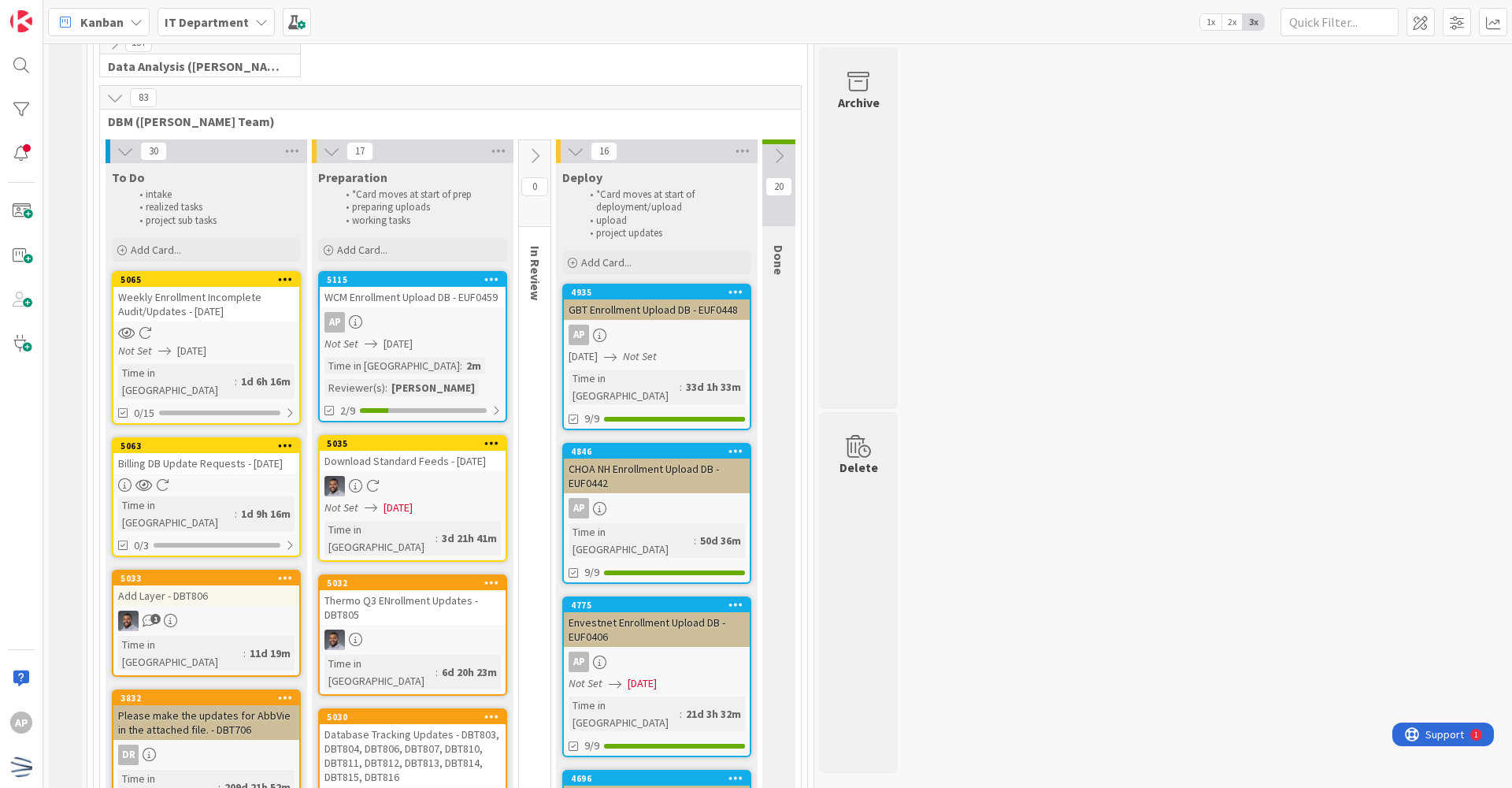
drag, startPoint x: 1109, startPoint y: 280, endPoint x: 1180, endPoint y: 352, distance: 101.1
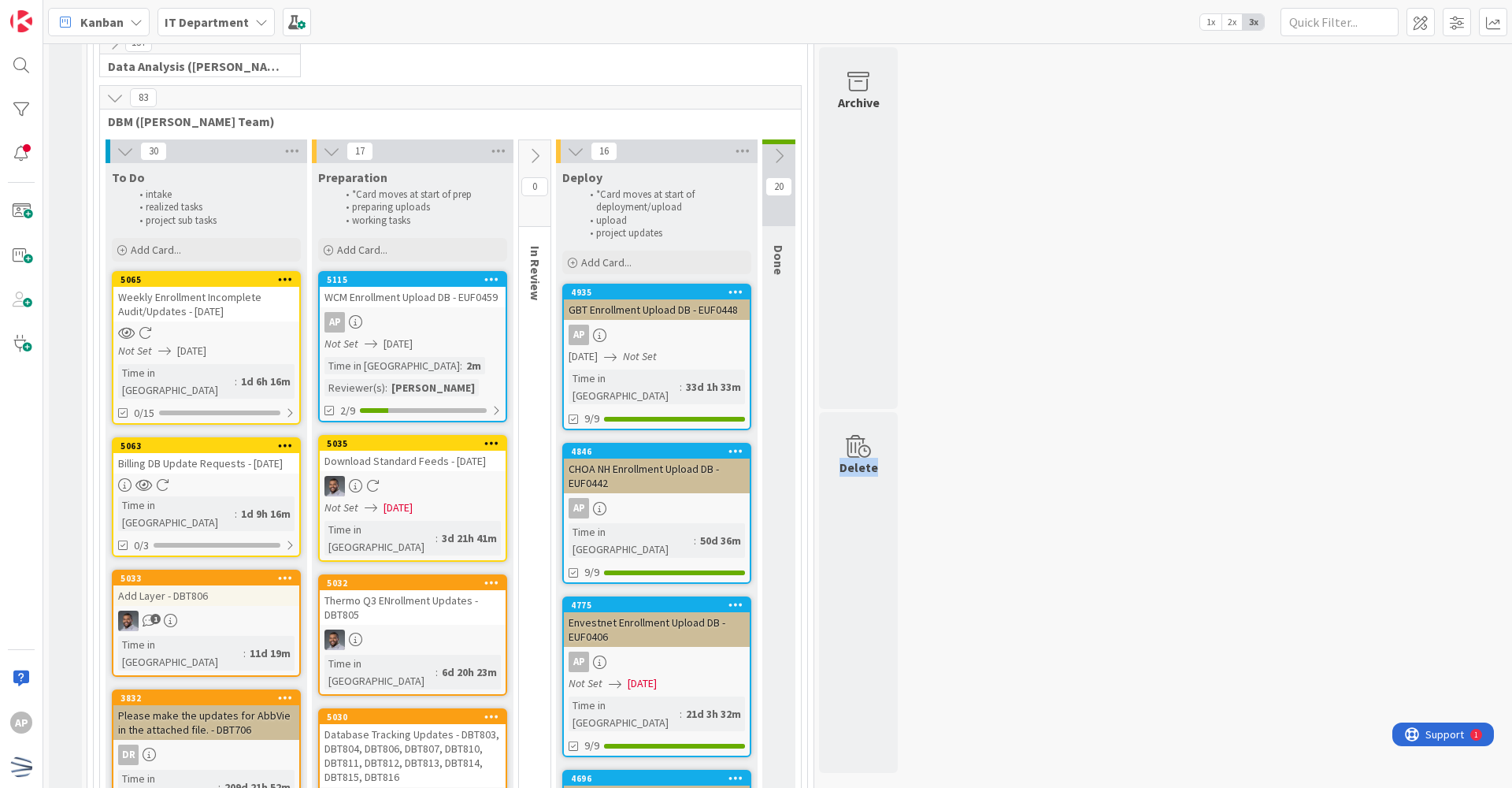
drag, startPoint x: 1156, startPoint y: 268, endPoint x: 1074, endPoint y: 391, distance: 147.8
